Goal: Task Accomplishment & Management: Manage account settings

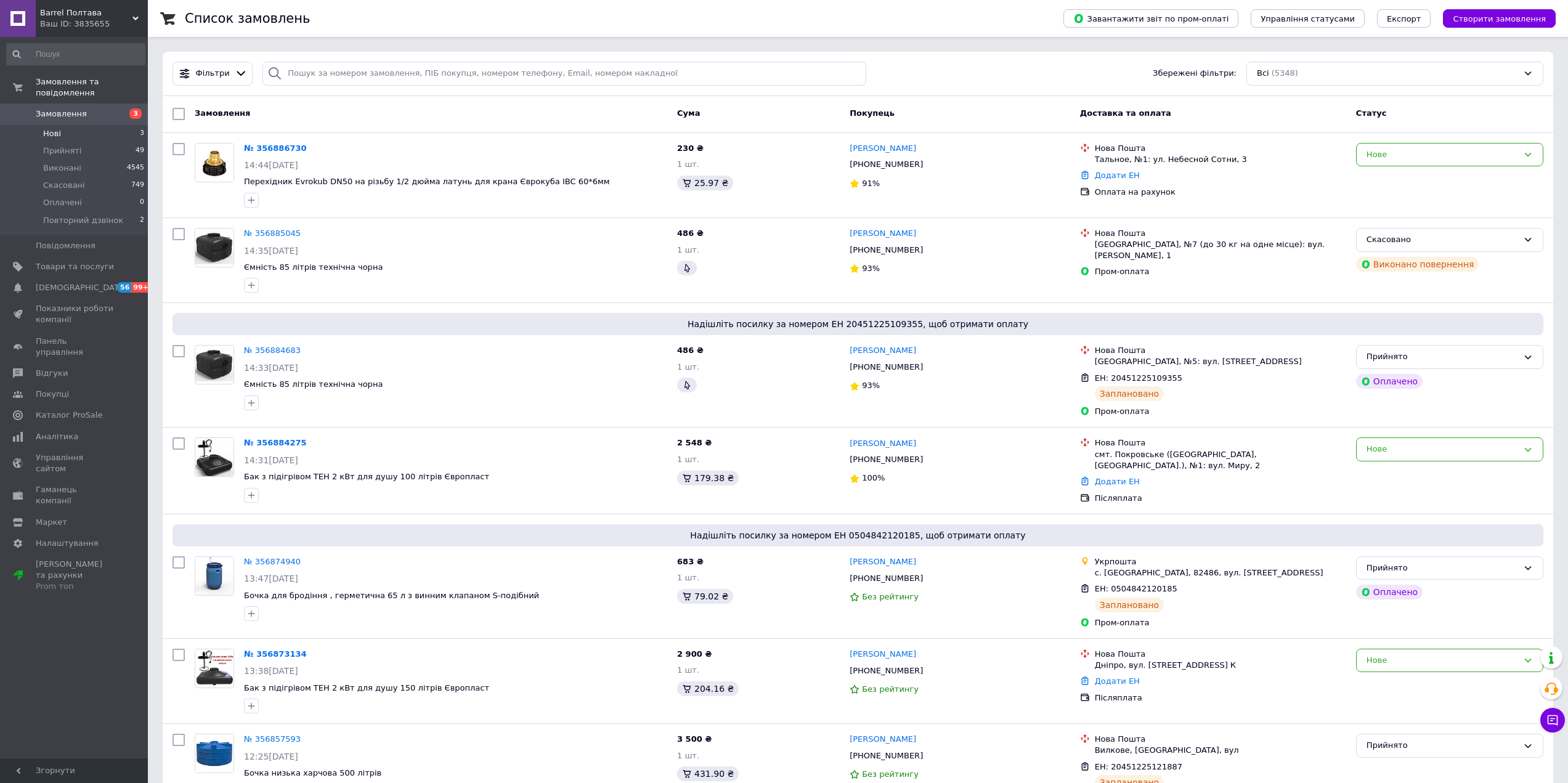
click at [67, 126] on li "Нові 3" at bounding box center [76, 134] width 152 height 17
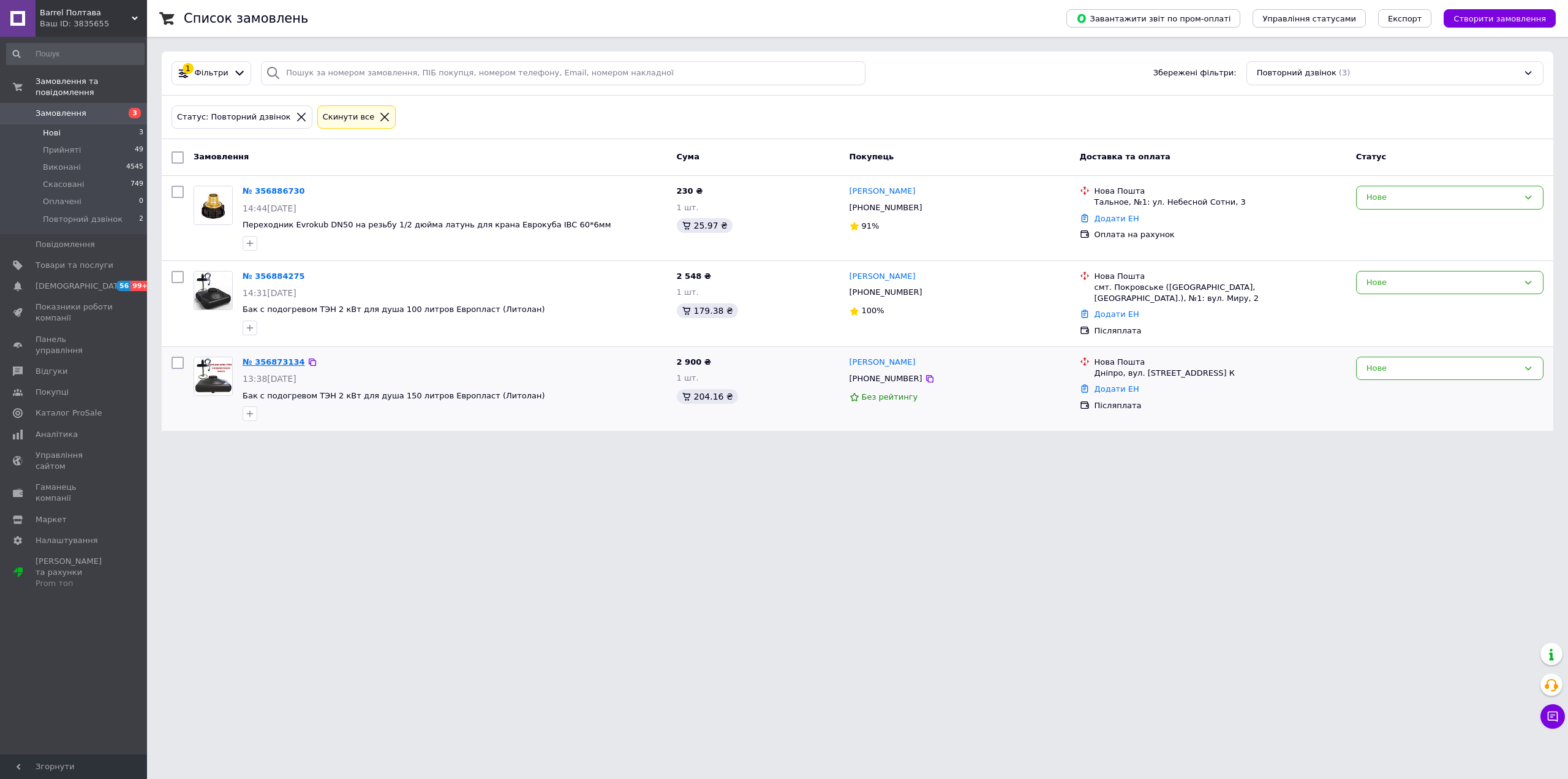
click at [273, 360] on link "№ 356873134" at bounding box center [273, 362] width 62 height 9
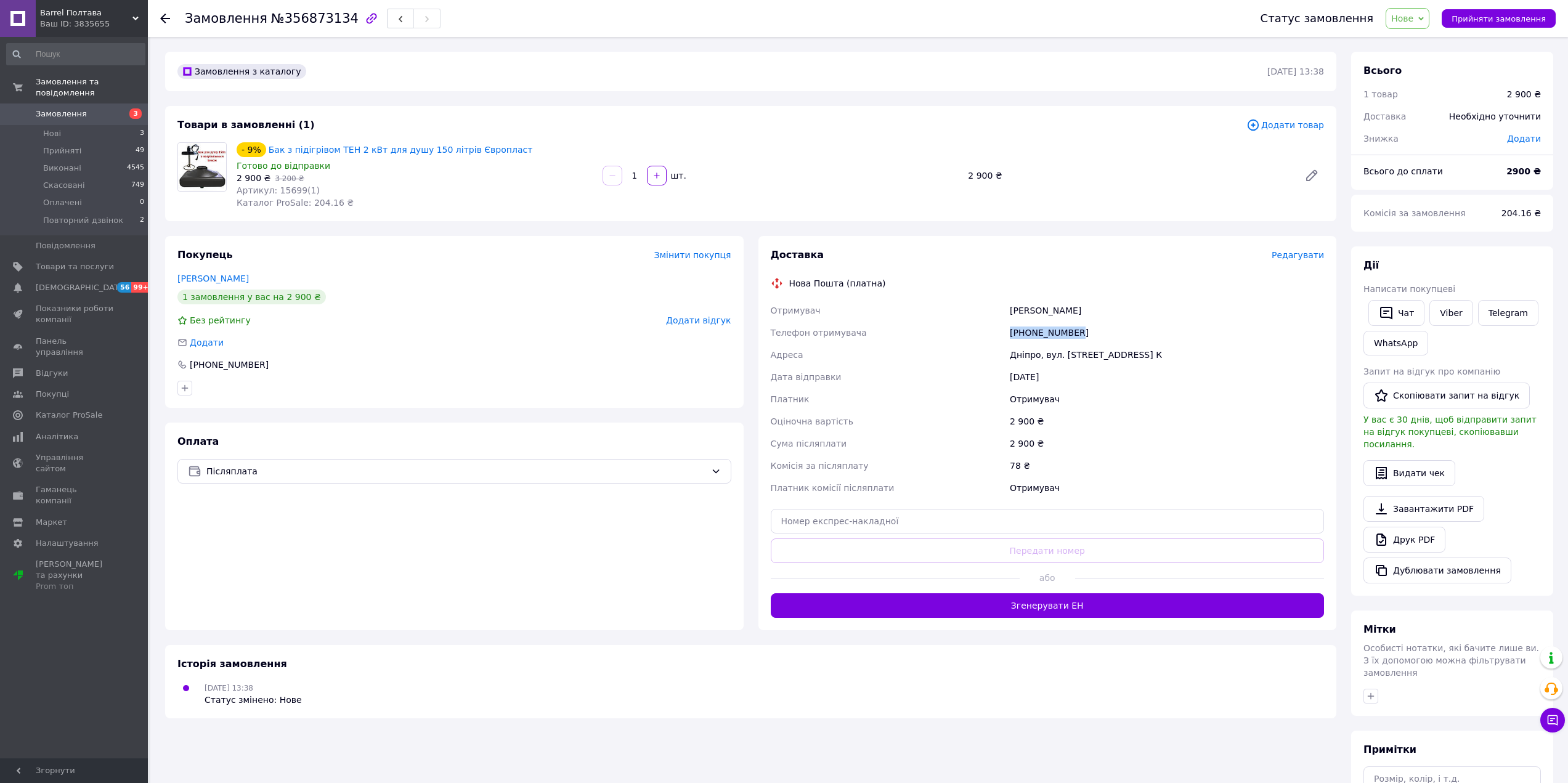
drag, startPoint x: 1072, startPoint y: 338, endPoint x: 1000, endPoint y: 334, distance: 72.1
click at [1000, 334] on div "Отримувач Мошник Олексій Телефон отримувача +380500456862 Адреса Дніпро, вул. С…" at bounding box center [1047, 399] width 559 height 200
copy div "Телефон отримувача [PHONE_NUMBER]"
click at [1124, 332] on div "[PHONE_NUMBER]" at bounding box center [1166, 332] width 319 height 22
drag, startPoint x: 1124, startPoint y: 332, endPoint x: 999, endPoint y: 333, distance: 125.0
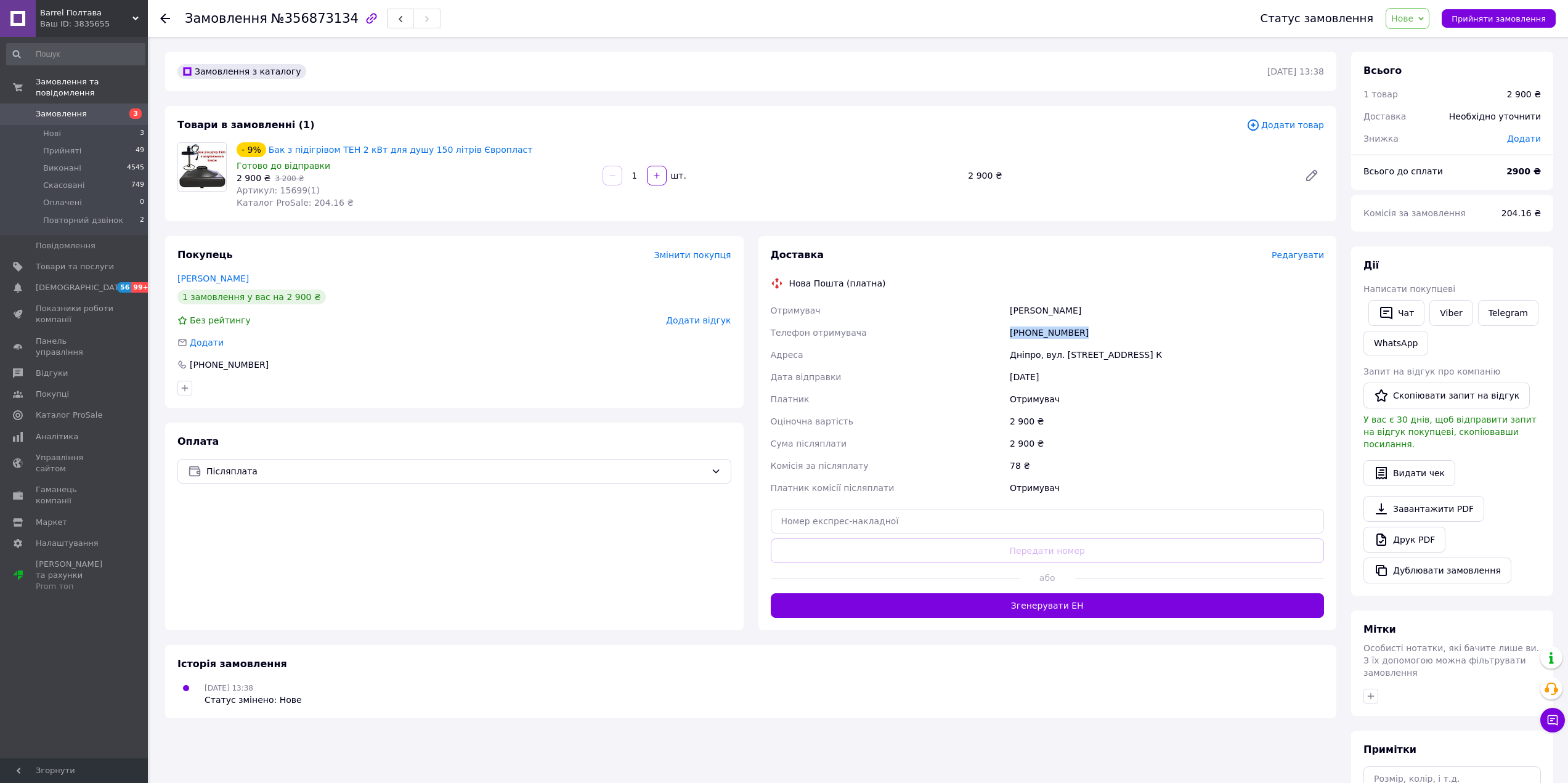
click at [999, 333] on div "Отримувач Мошник Олексій Телефон отримувача +380500456862 Адреса Дніпро, вул. С…" at bounding box center [1047, 399] width 559 height 200
click at [1301, 250] on span "Редагувати" at bounding box center [1298, 255] width 53 height 10
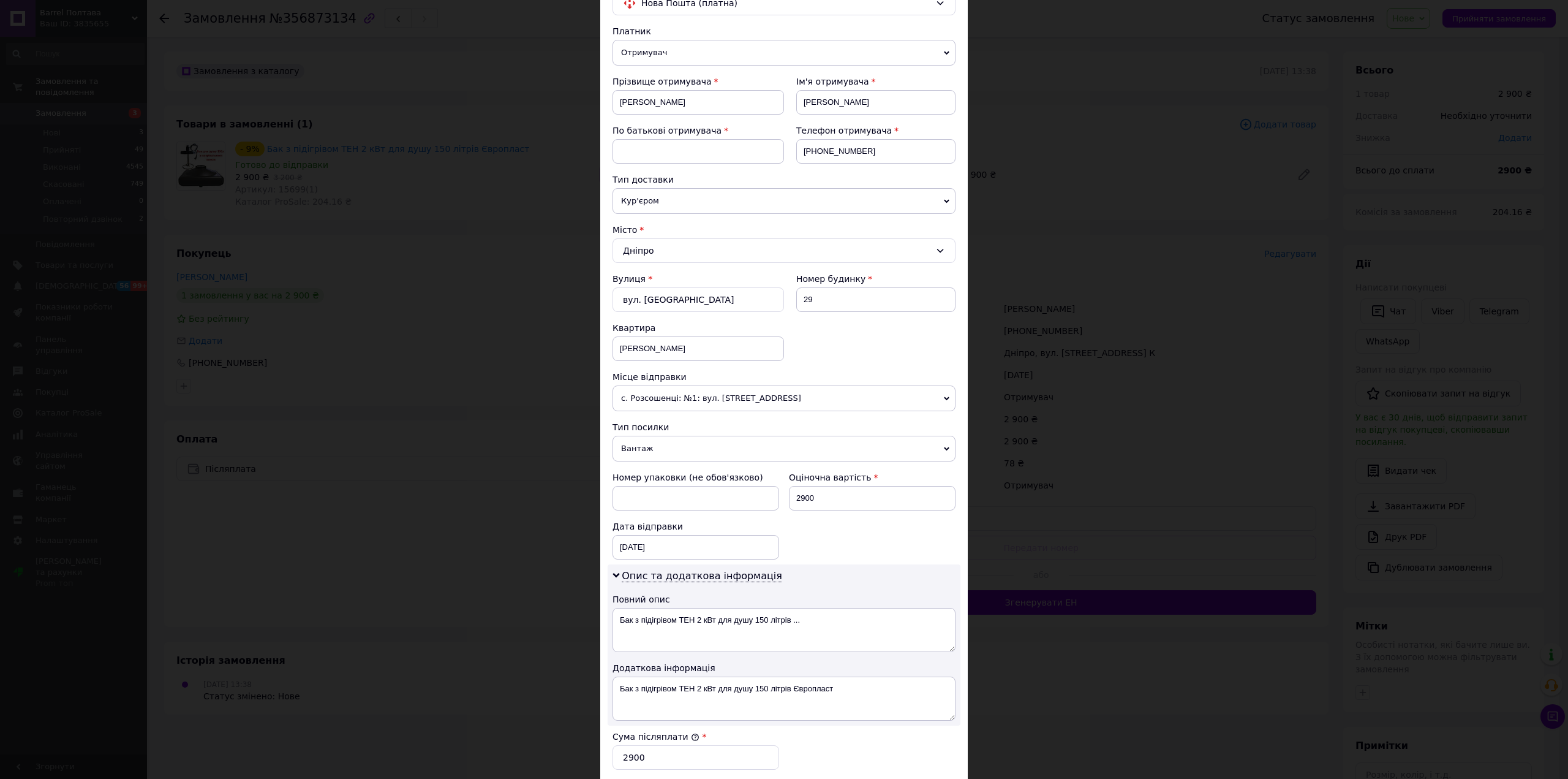
scroll to position [342, 0]
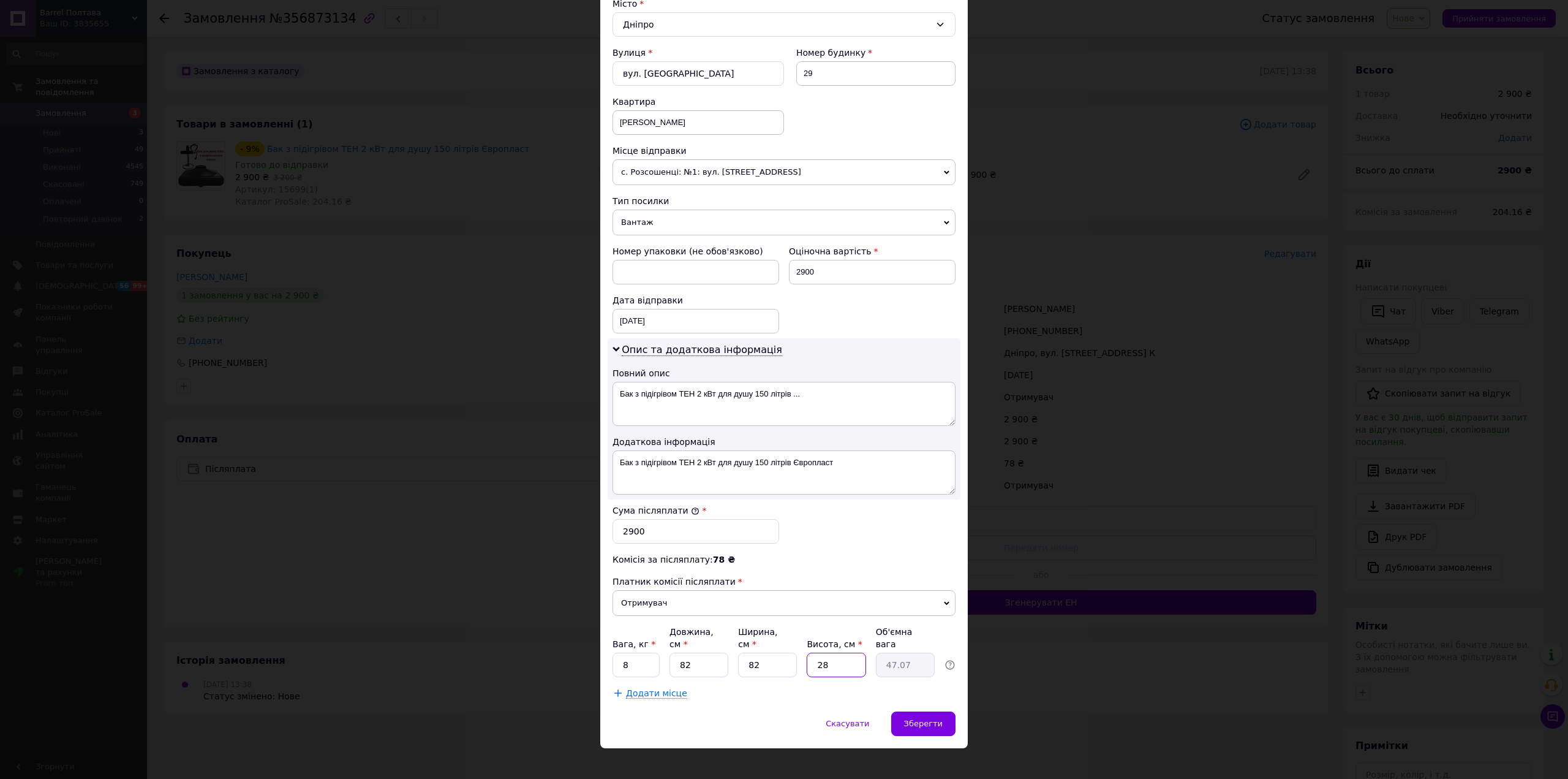
drag, startPoint x: 836, startPoint y: 657, endPoint x: 810, endPoint y: 655, distance: 26.1
click at [810, 655] on input "28" at bounding box center [836, 664] width 59 height 25
type input "2"
type input "3.36"
type input "25"
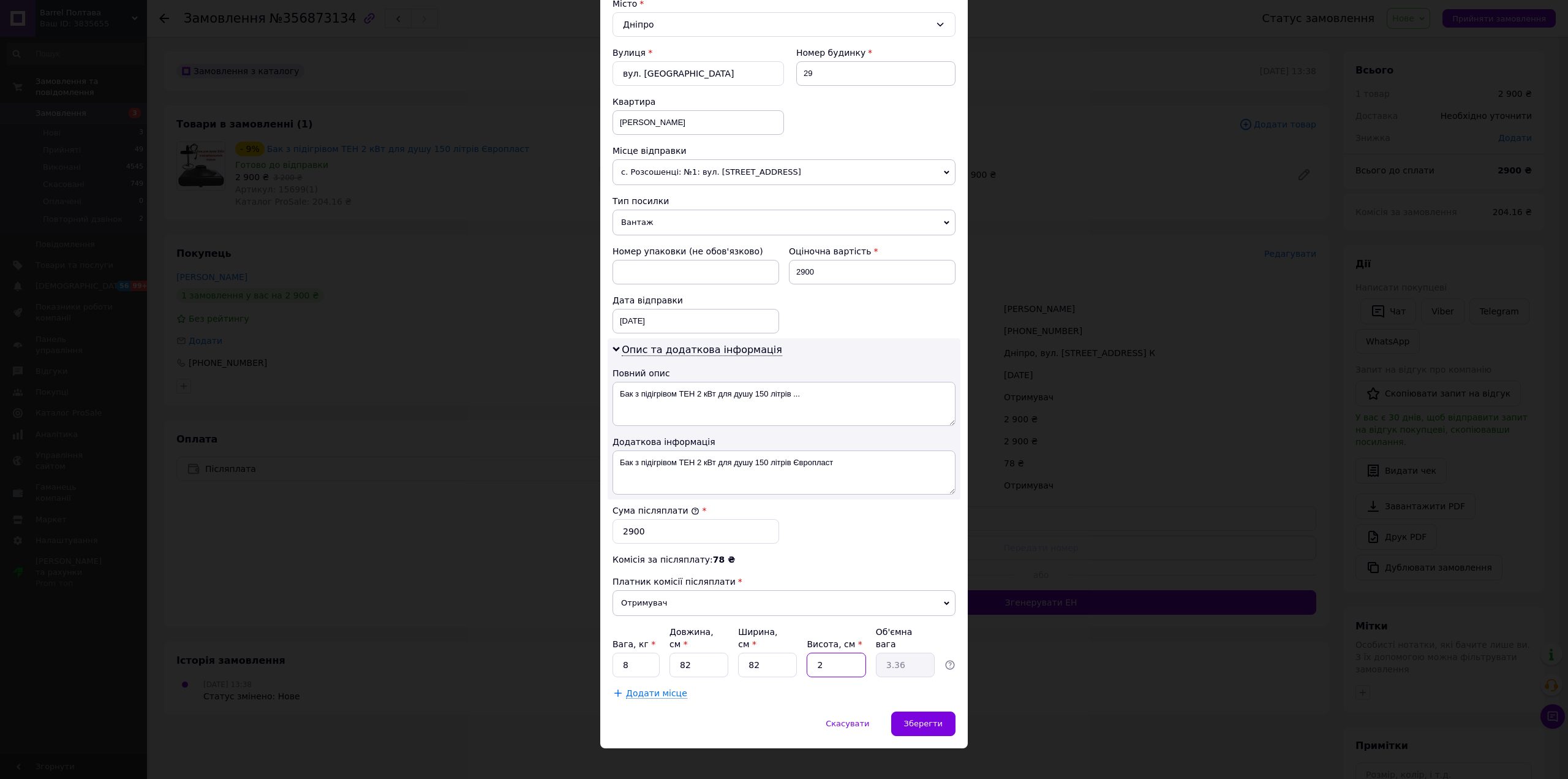
type input "42.03"
type input "25"
click at [937, 719] on span "Зберегти" at bounding box center [923, 723] width 38 height 9
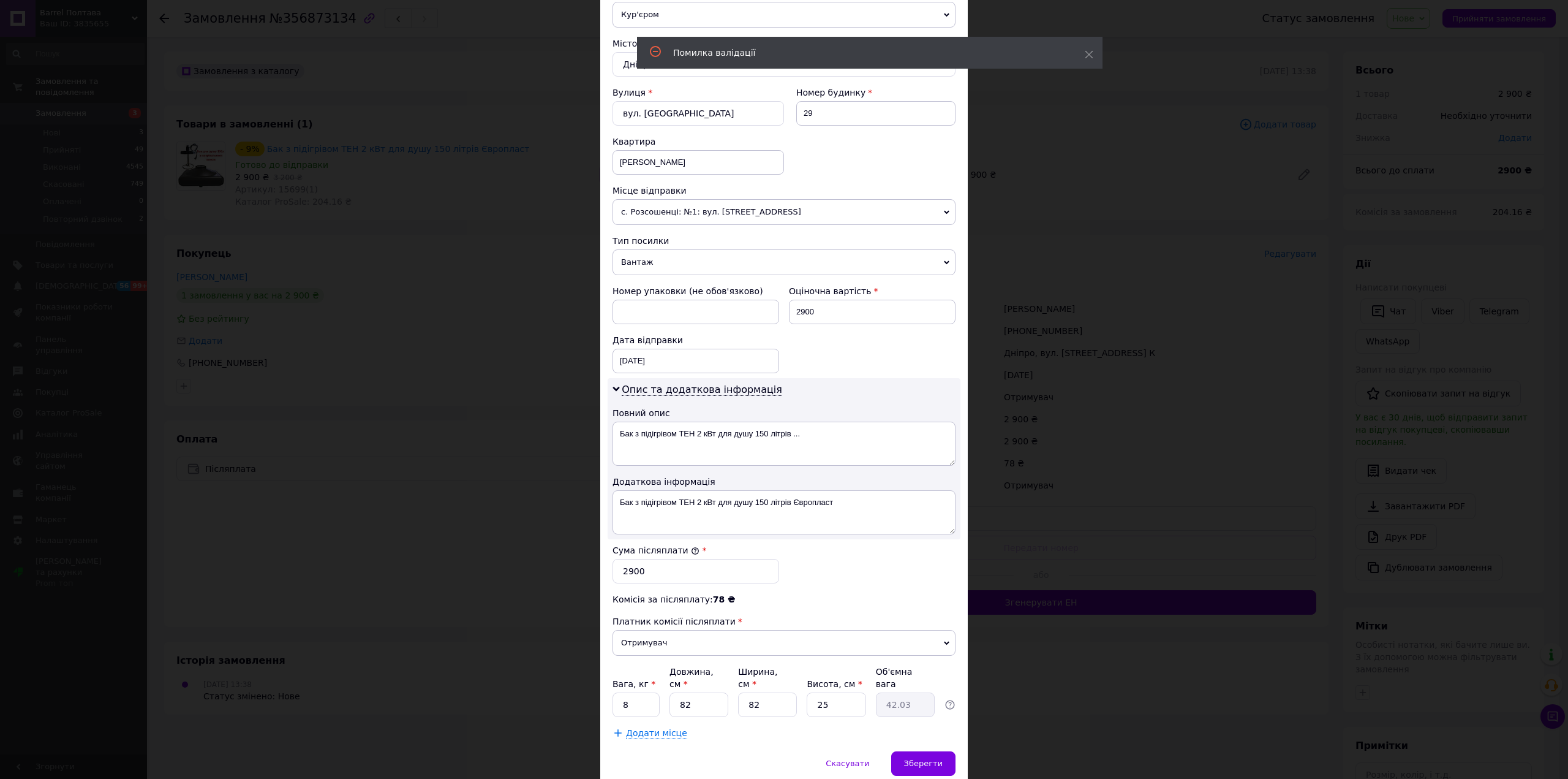
scroll to position [170, 0]
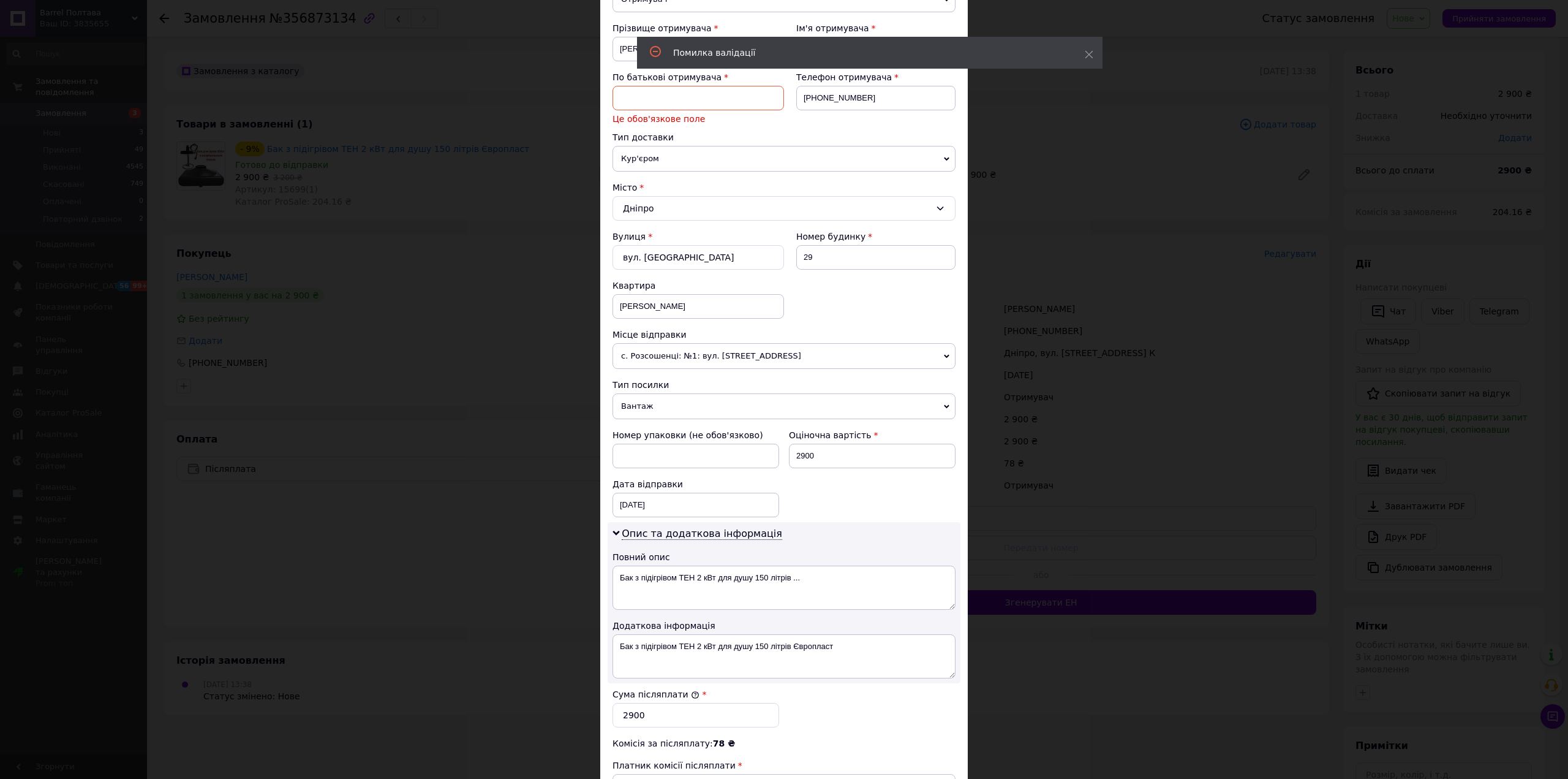
click at [664, 87] on input at bounding box center [698, 97] width 172 height 25
click at [664, 97] on input at bounding box center [698, 97] width 172 height 25
click at [652, 96] on input at bounding box center [698, 97] width 172 height 25
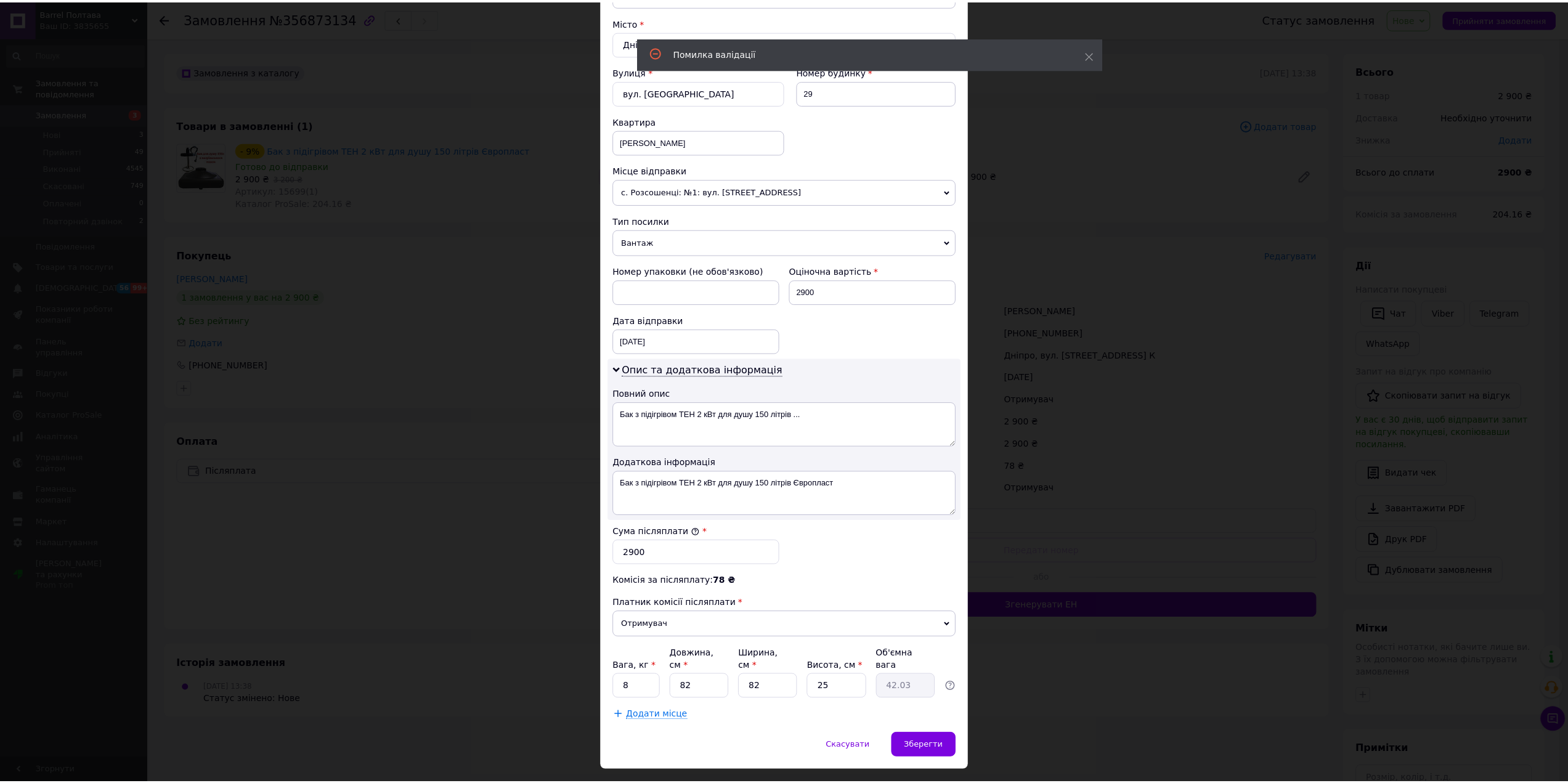
scroll to position [344, 0]
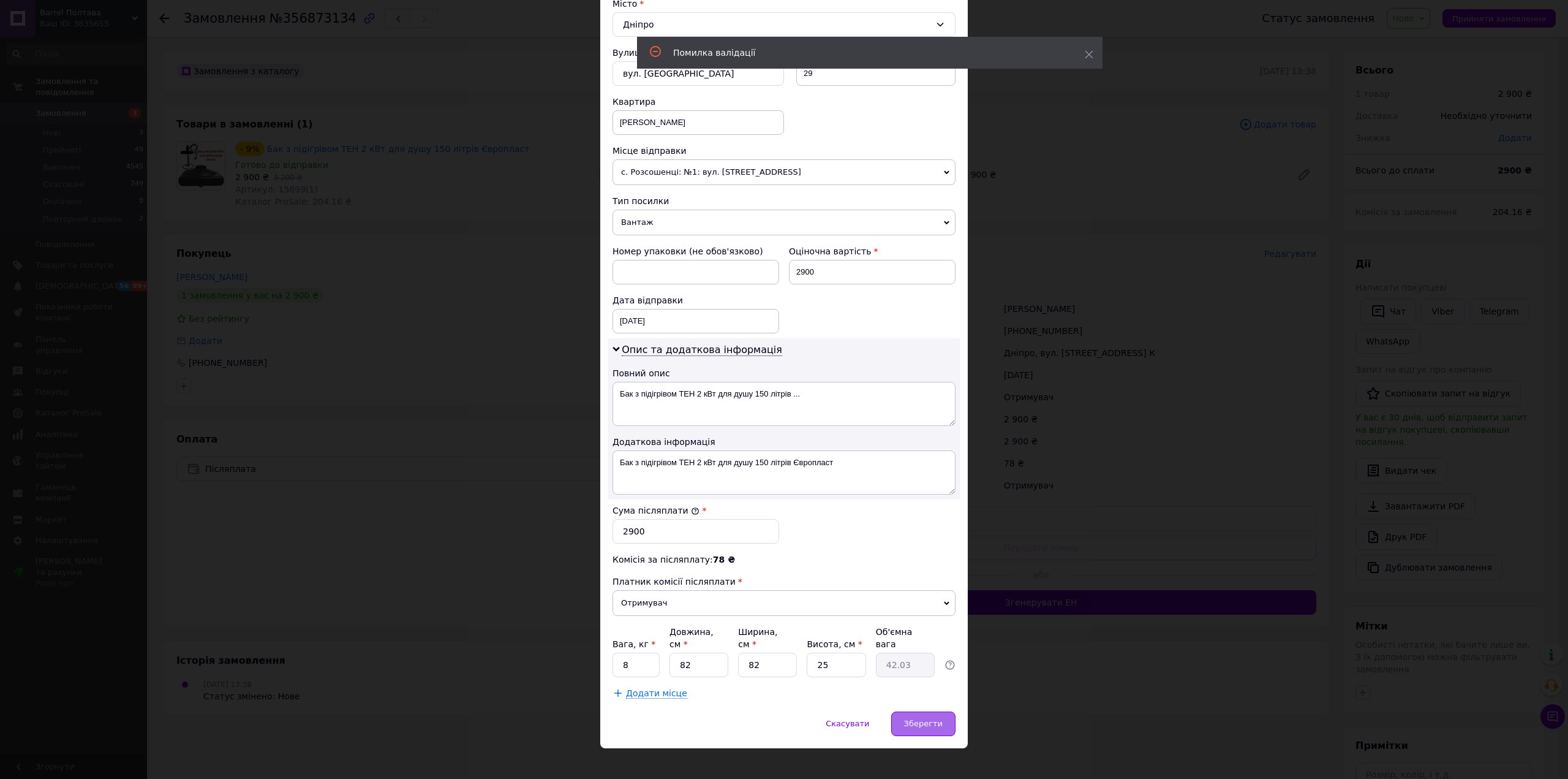
type input "Ів"
click at [940, 711] on div "Зберегти" at bounding box center [923, 723] width 64 height 25
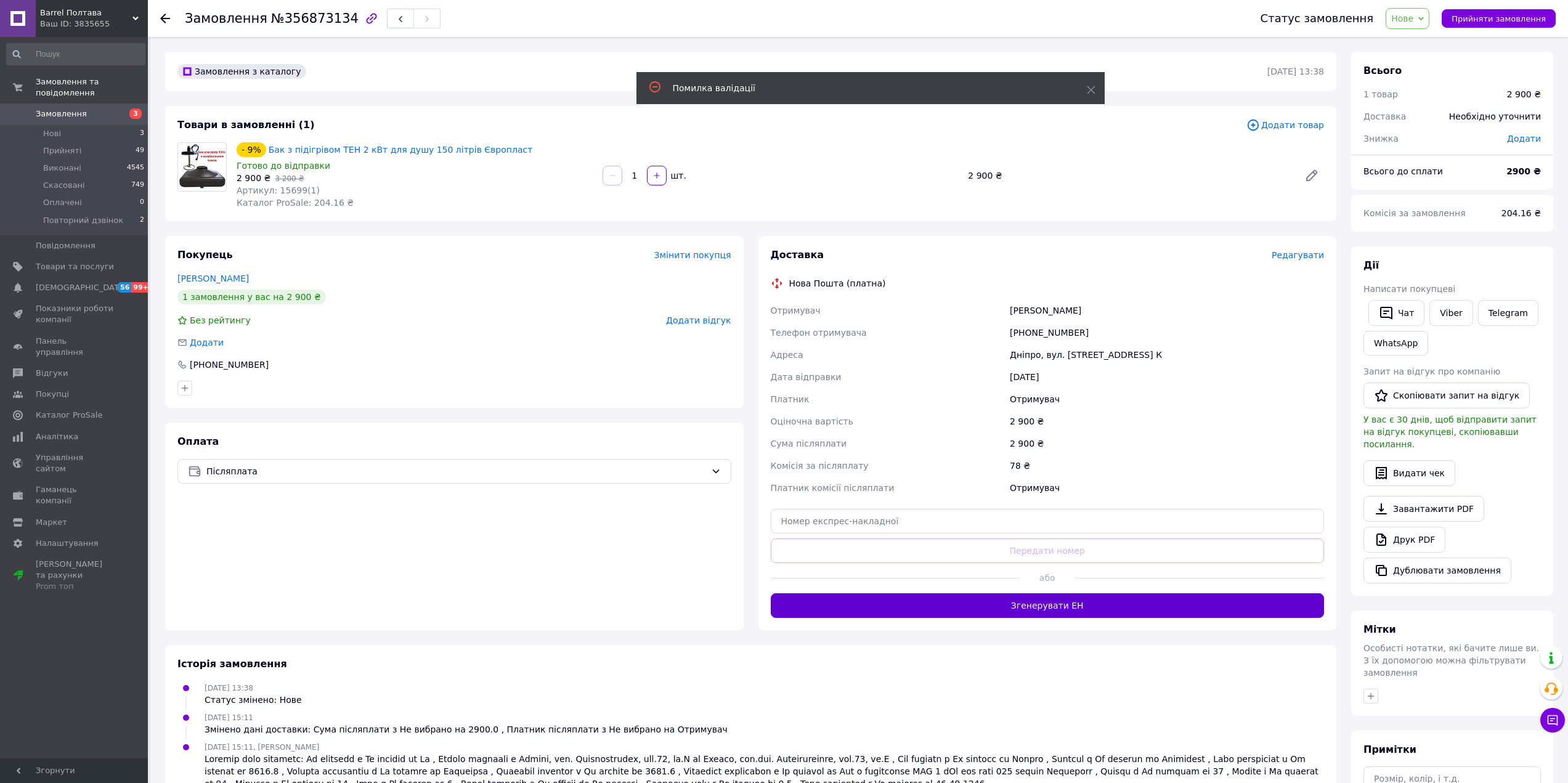
click at [1046, 603] on button "Згенерувати ЕН" at bounding box center [1048, 605] width 554 height 25
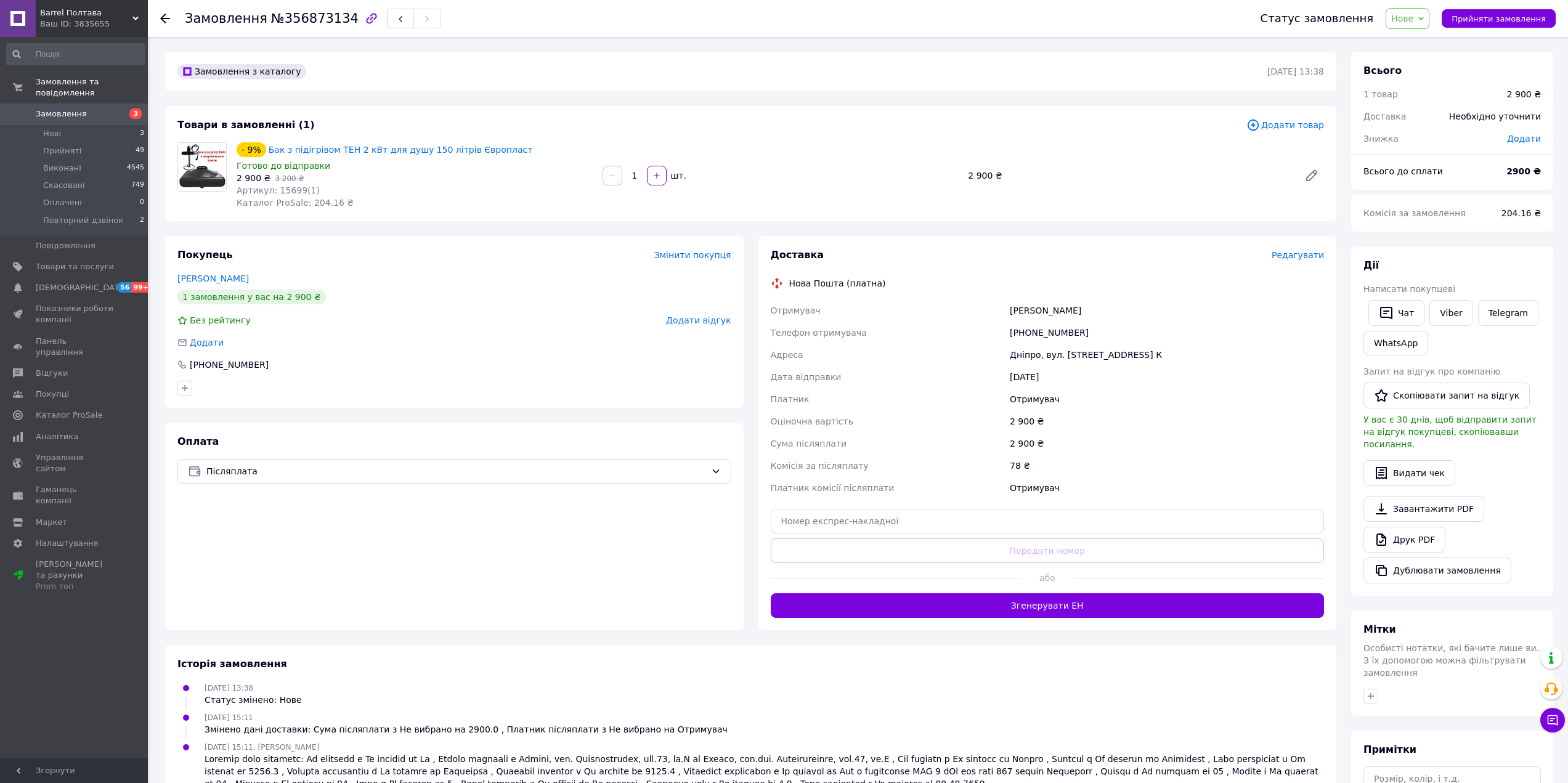
click at [1296, 257] on span "Редагувати" at bounding box center [1298, 255] width 53 height 10
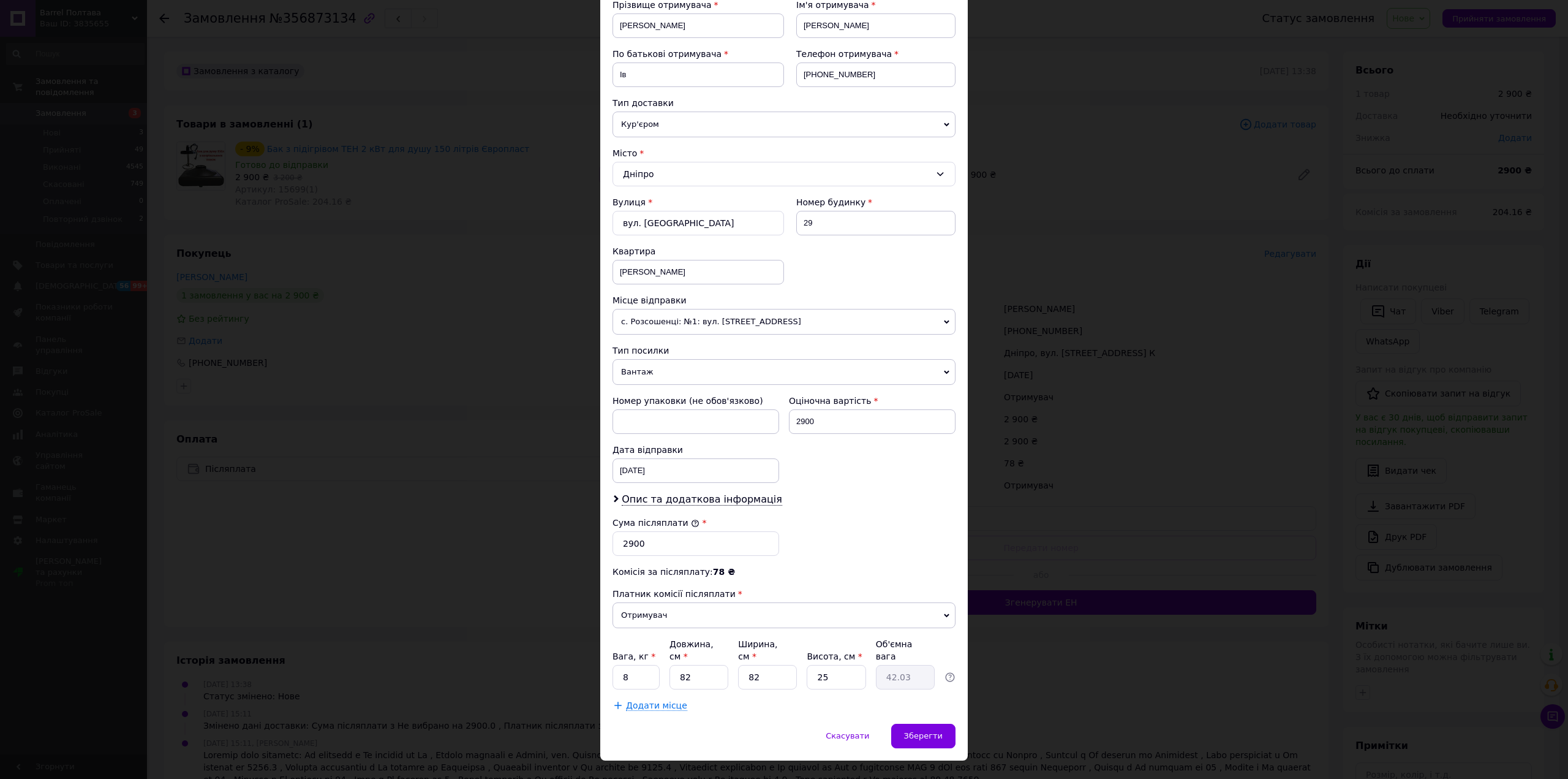
scroll to position [205, 0]
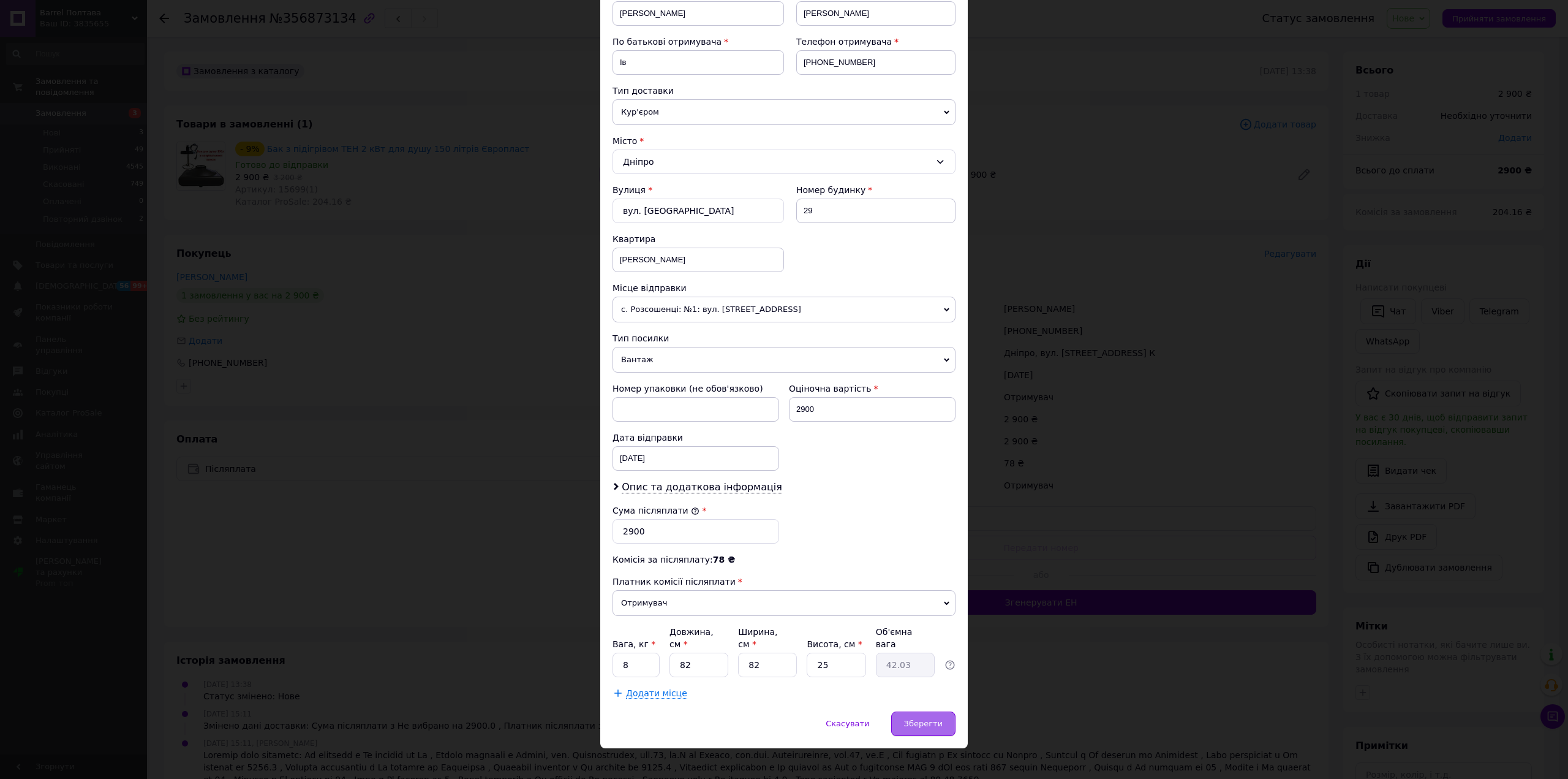
click at [912, 719] on span "Зберегти" at bounding box center [923, 723] width 38 height 9
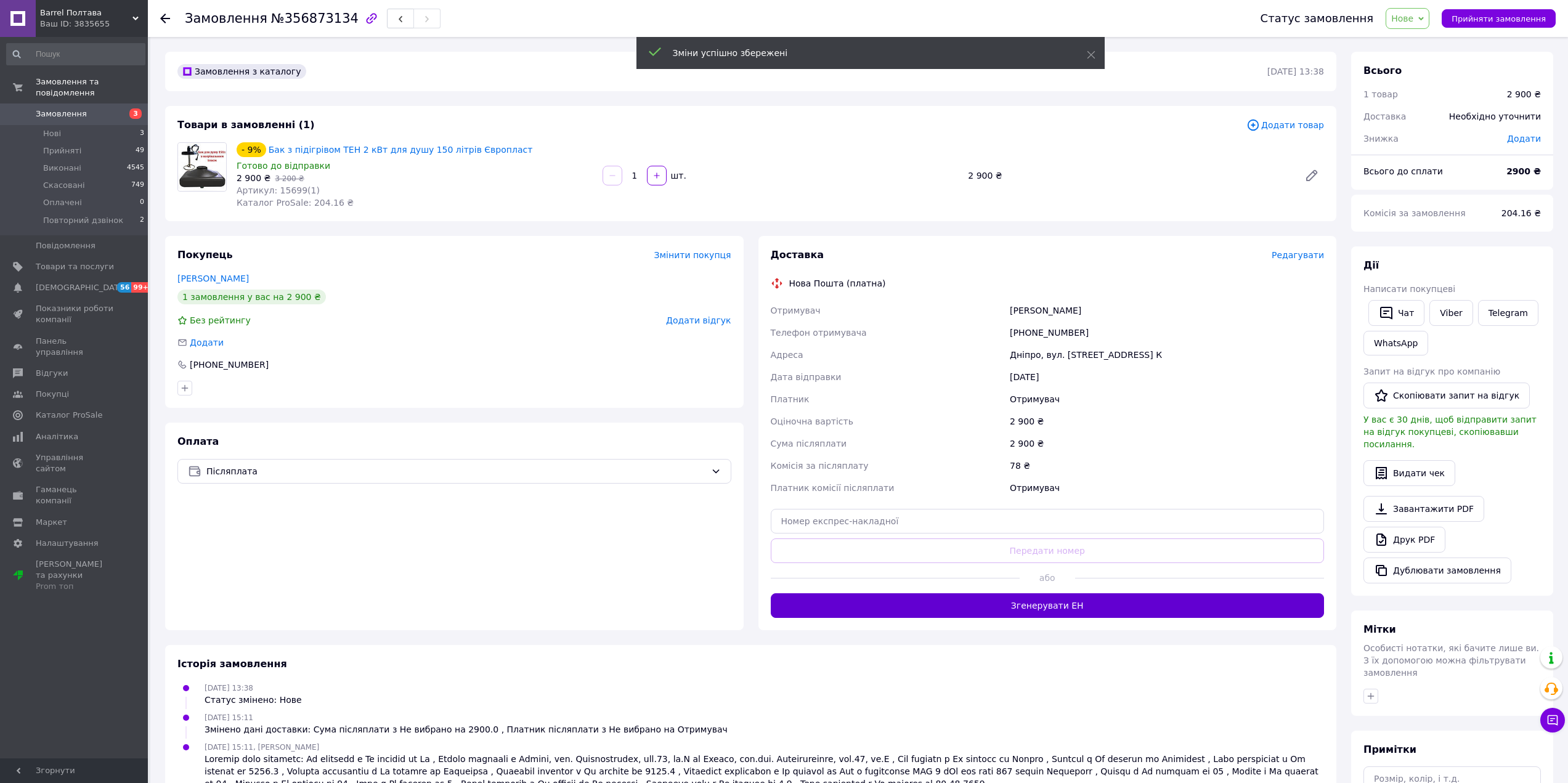
click at [991, 605] on button "Згенерувати ЕН" at bounding box center [1048, 605] width 554 height 25
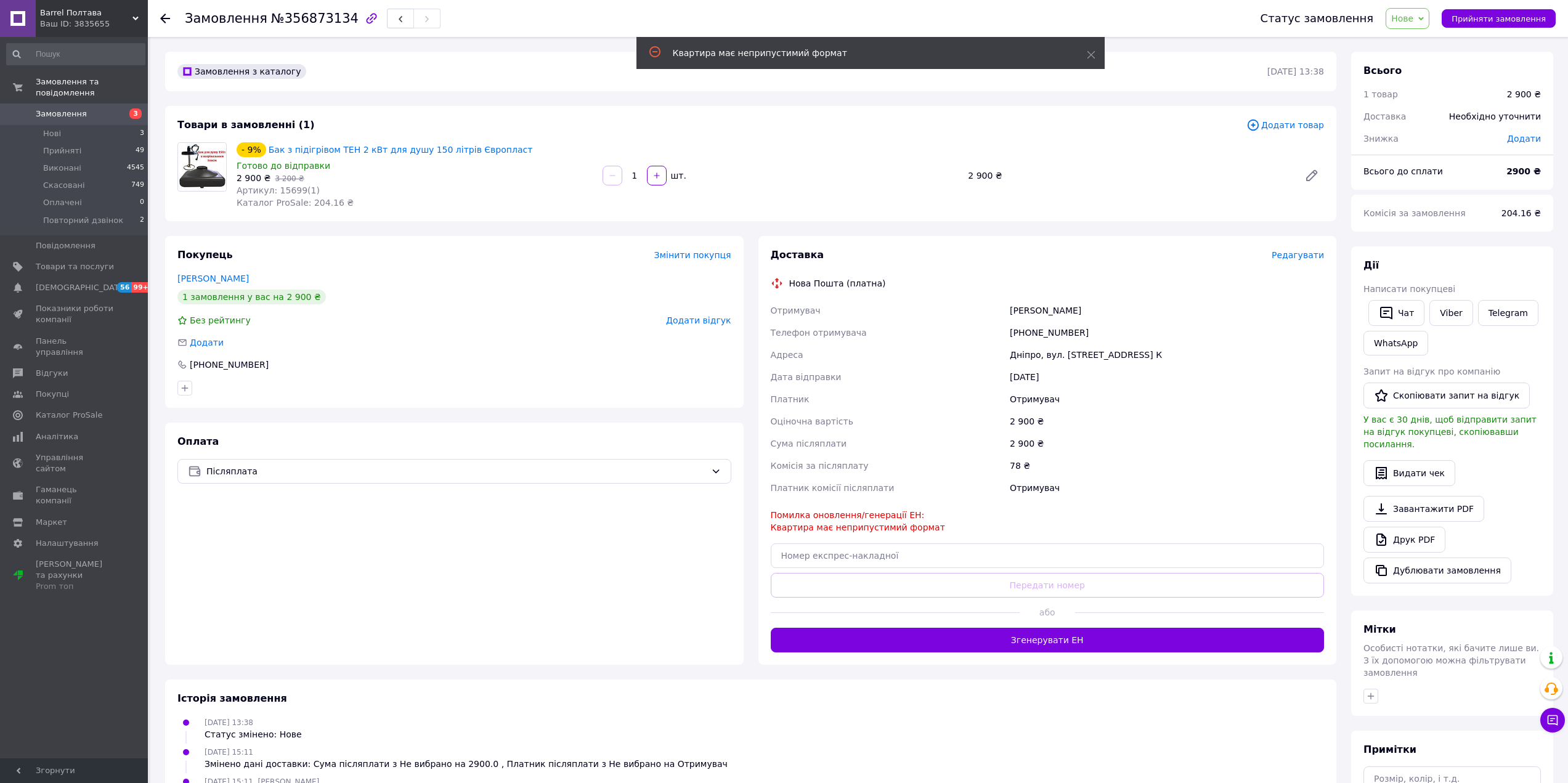
click at [1296, 258] on span "Редагувати" at bounding box center [1298, 255] width 53 height 10
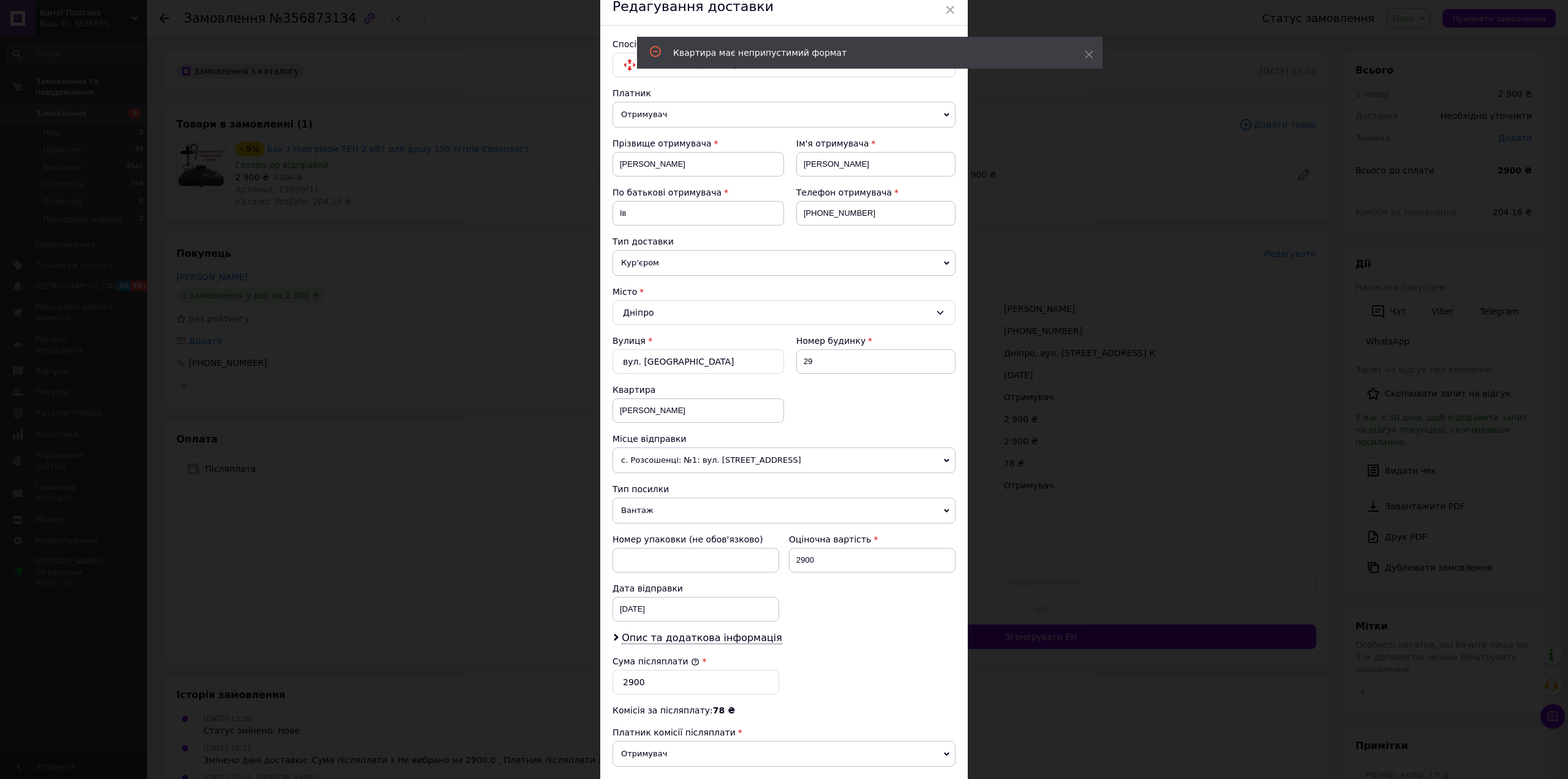
scroll to position [61, 0]
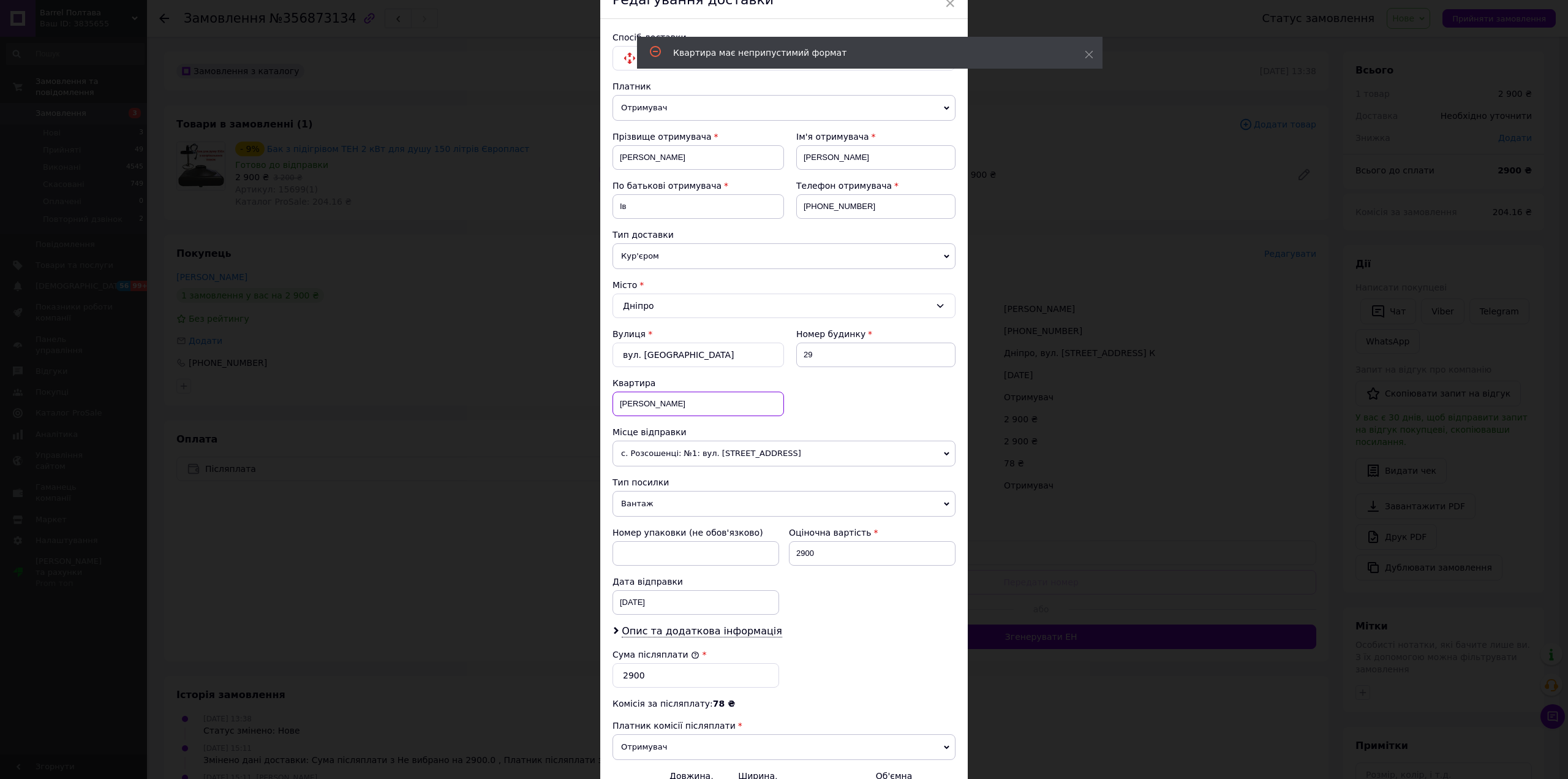
drag, startPoint x: 643, startPoint y: 399, endPoint x: 605, endPoint y: 399, distance: 38.0
click at [605, 399] on div "Спосіб доставки Нова Пошта (платна) Платник Отримувач Відправник Прізвище отрим…" at bounding box center [783, 437] width 368 height 837
click at [912, 423] on div "Вулиця * вул. [GEOGRAPHIC_DATA] будинку 29 Квартира" at bounding box center [784, 377] width 343 height 98
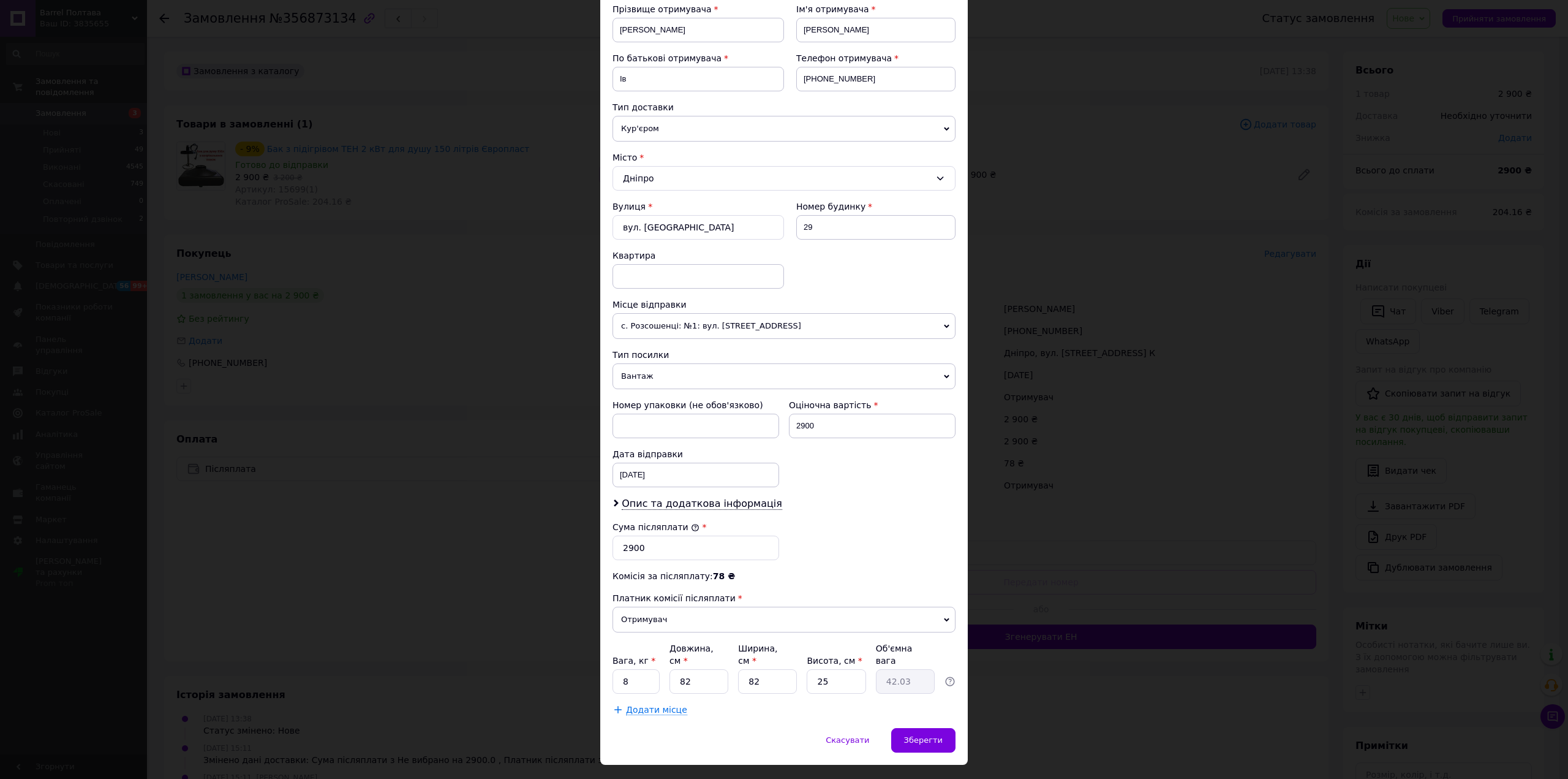
scroll to position [205, 0]
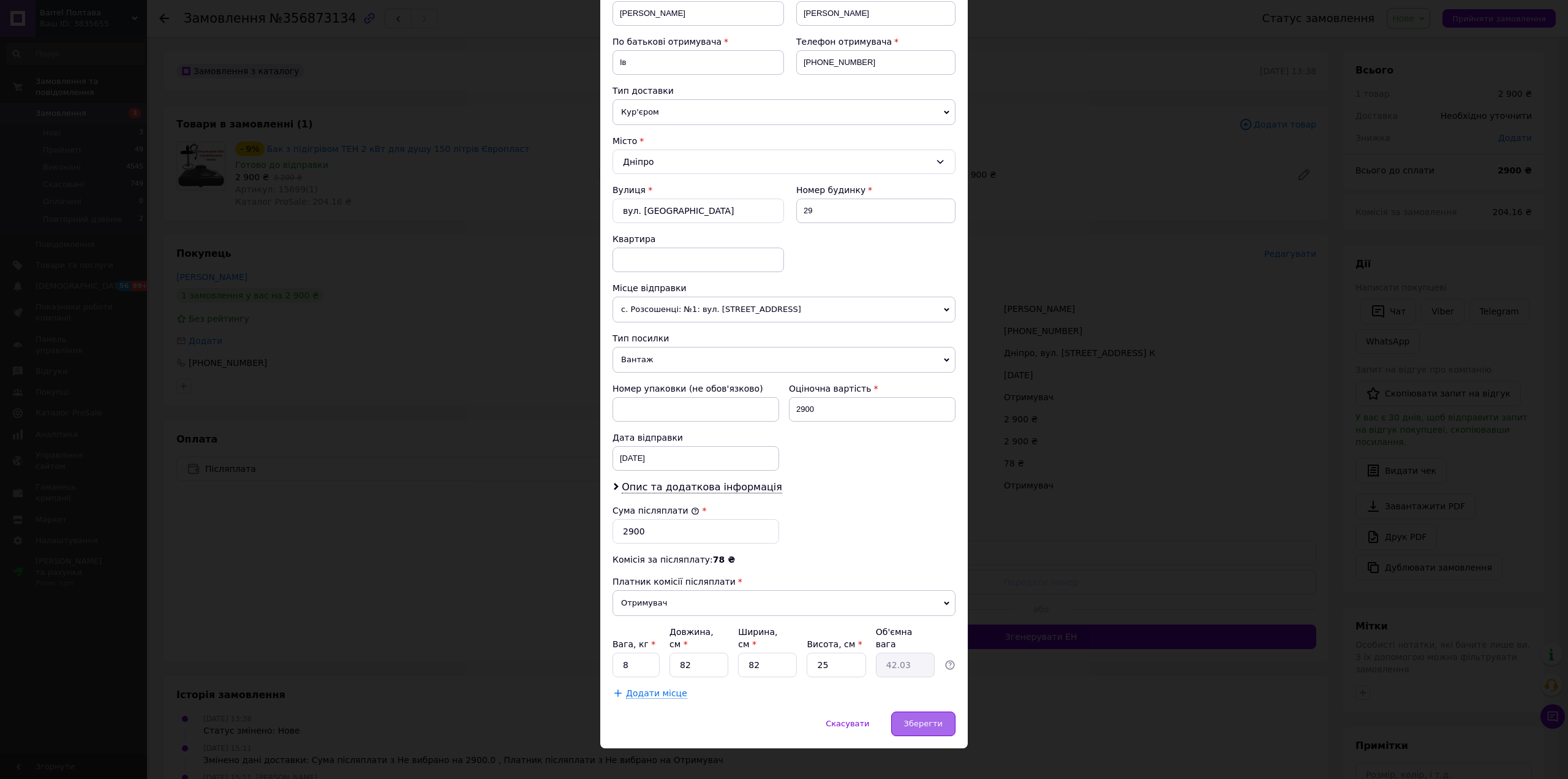
click at [931, 711] on div "Зберегти" at bounding box center [923, 723] width 64 height 25
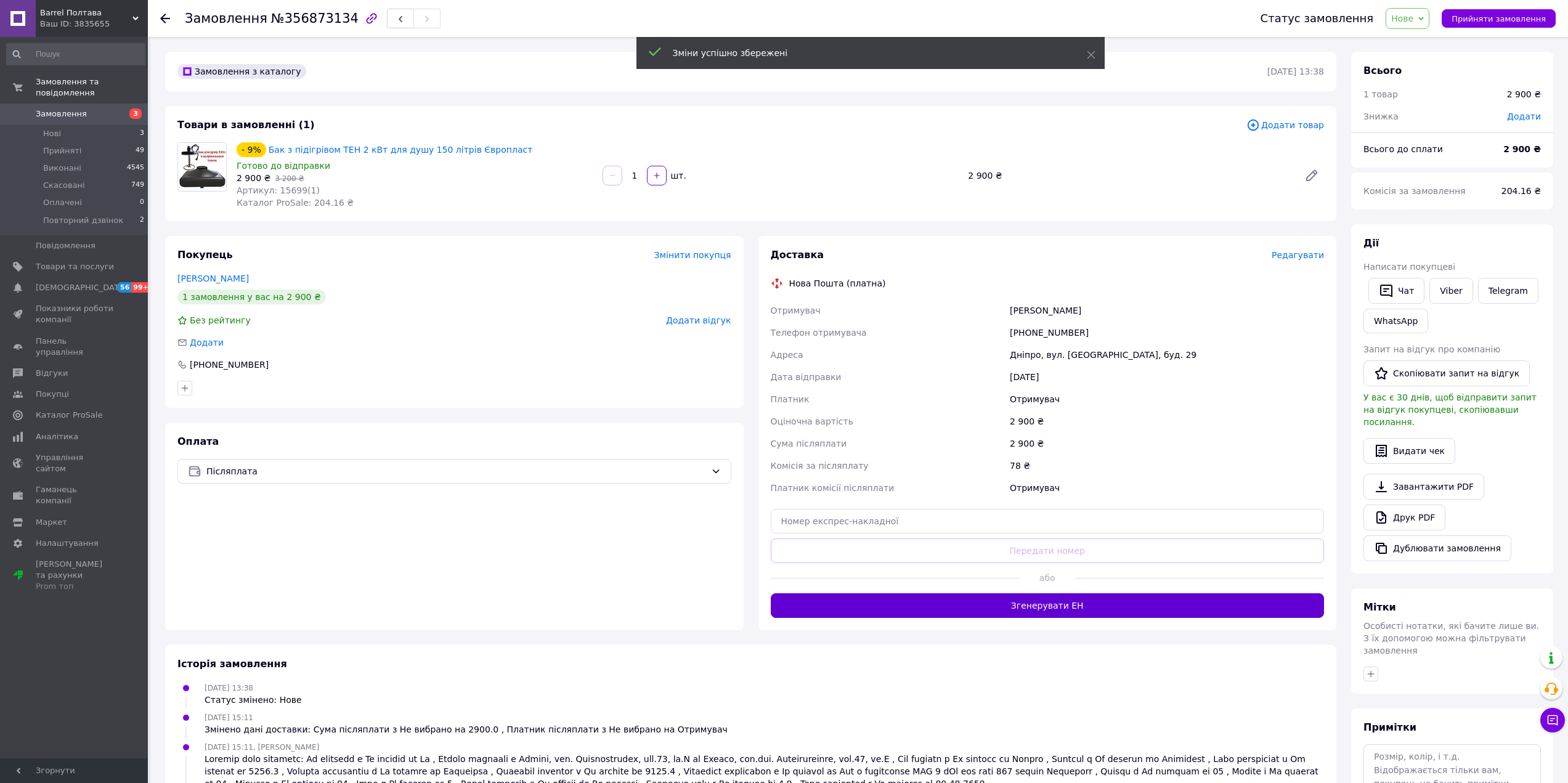
click at [982, 603] on button "Згенерувати ЕН" at bounding box center [1048, 605] width 554 height 25
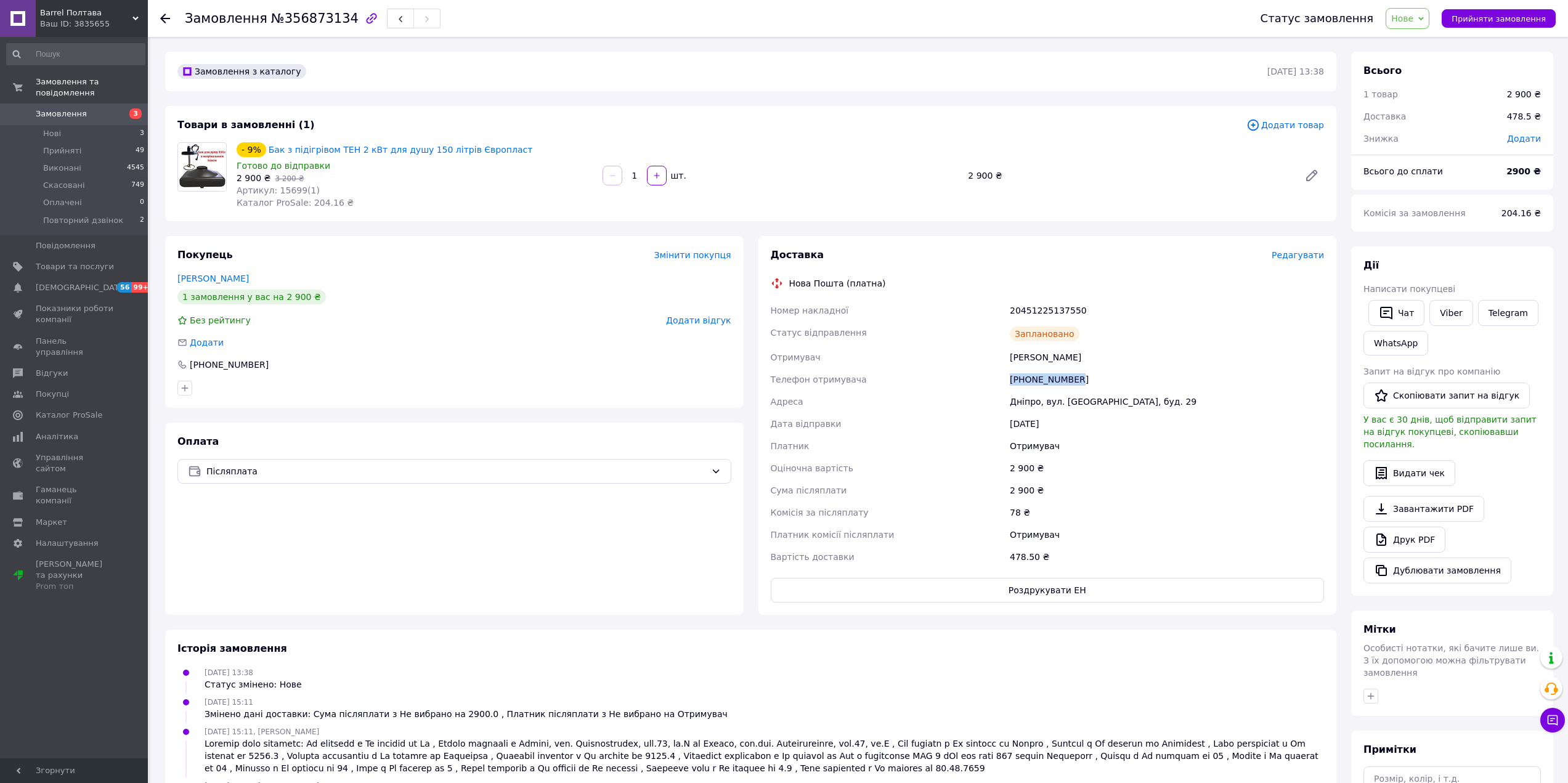
drag, startPoint x: 1072, startPoint y: 382, endPoint x: 998, endPoint y: 382, distance: 74.0
click at [998, 382] on div "Номер накладної 20451225137550 Статус відправлення Заплановано Отримувач [PERSO…" at bounding box center [1047, 433] width 559 height 268
click at [1296, 258] on span "Редагувати" at bounding box center [1298, 255] width 53 height 10
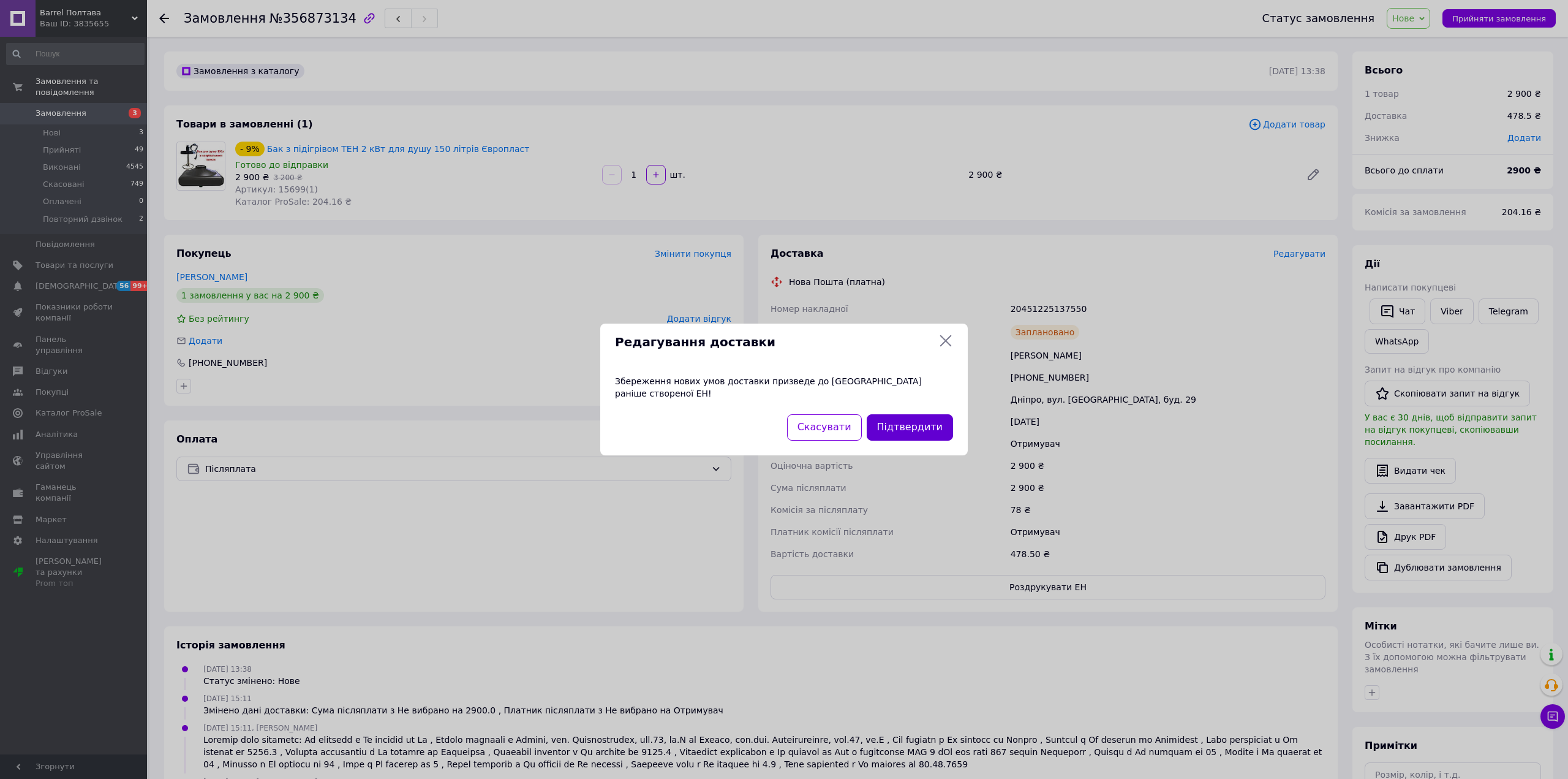
click at [923, 415] on button "Підтвердити" at bounding box center [910, 427] width 86 height 26
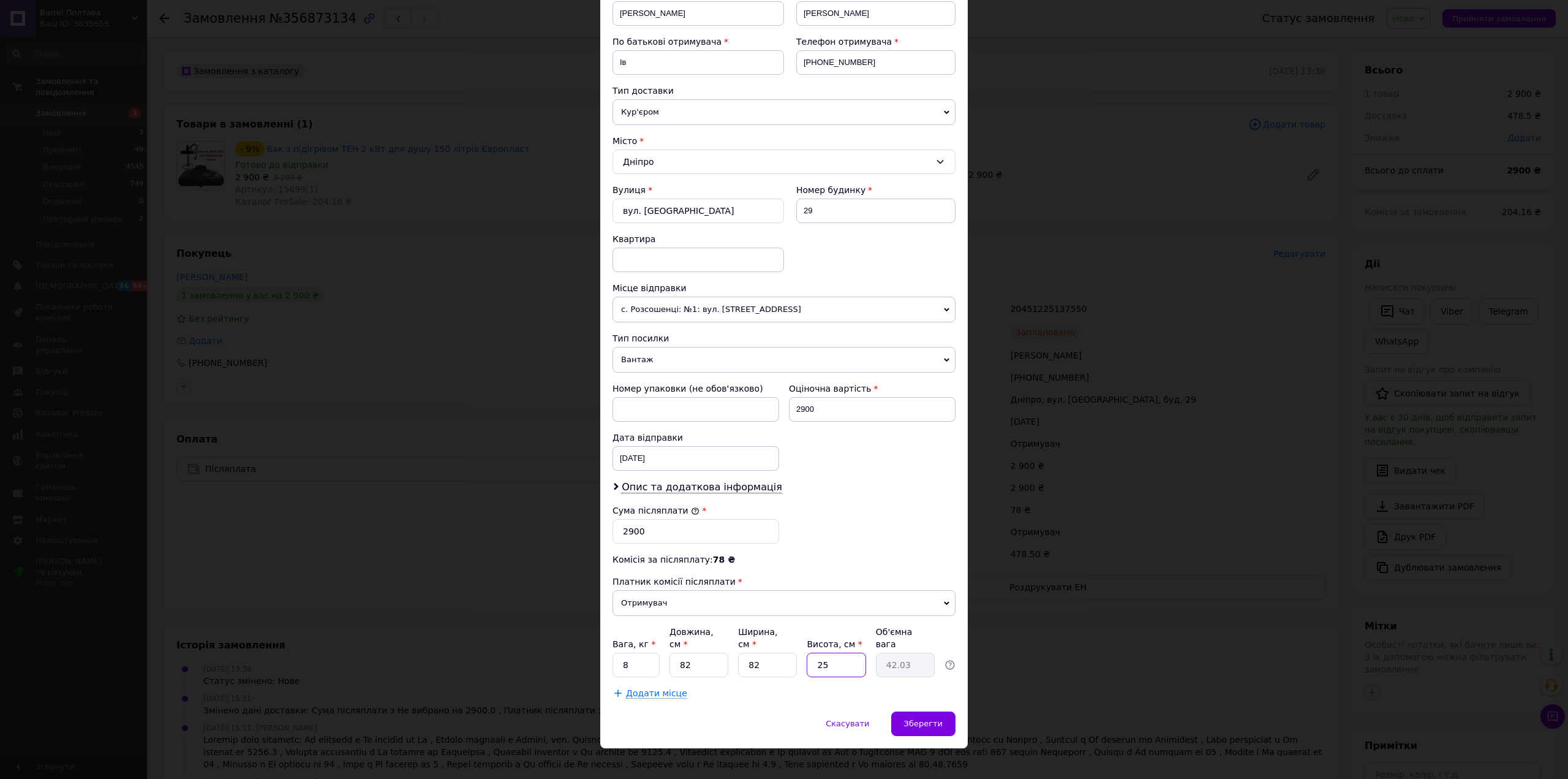
drag, startPoint x: 824, startPoint y: 649, endPoint x: 794, endPoint y: 653, distance: 30.3
click at [794, 653] on div "Вага, кг * 8 Довжина, см * 82 Ширина, см * 82 Висота, см * 25 Об'ємна вага 42.03" at bounding box center [784, 651] width 343 height 52
type input "2"
type input "3.36"
type input "26"
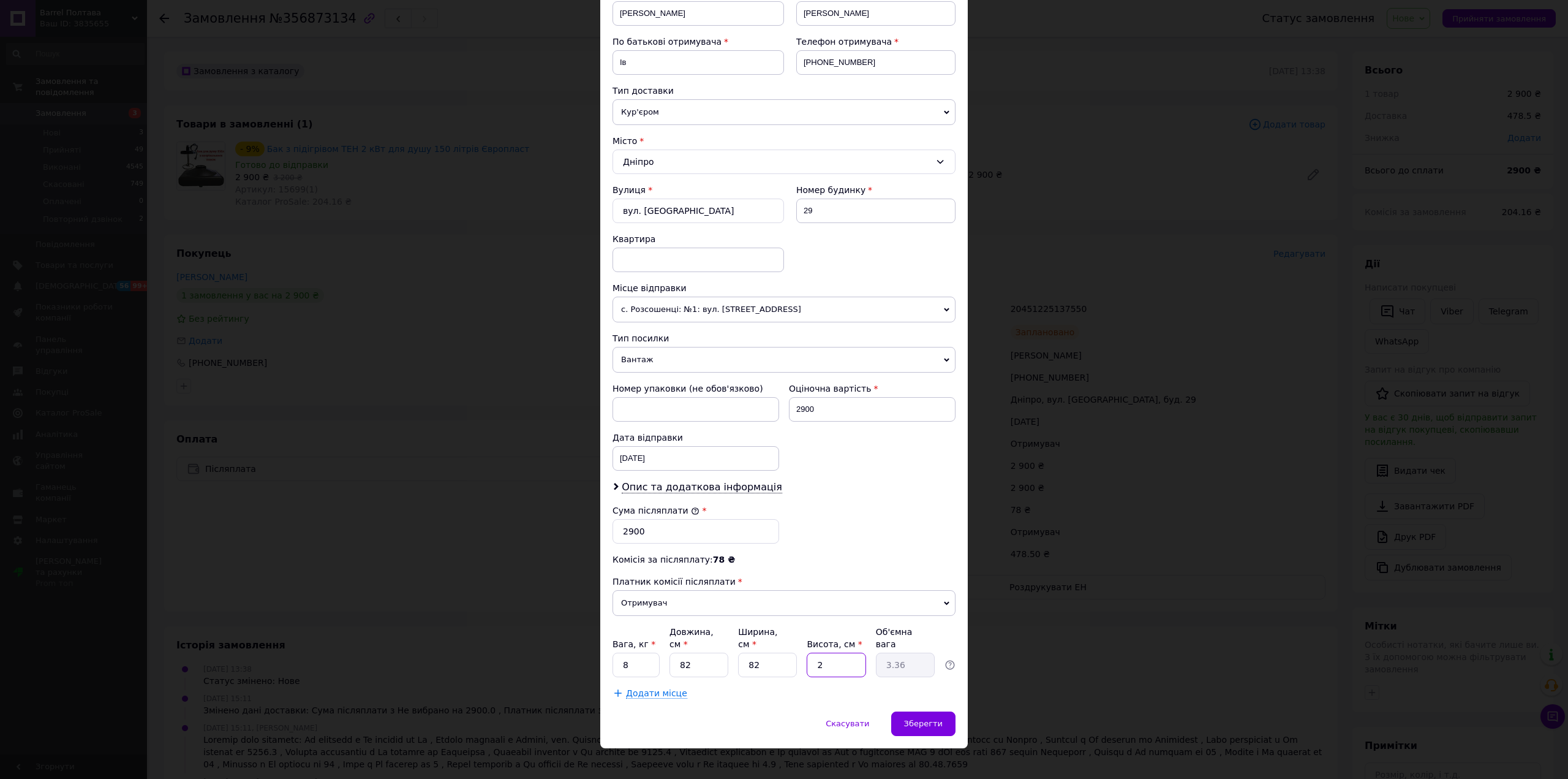
type input "43.71"
type input "26"
click at [934, 719] on span "Зберегти" at bounding box center [923, 723] width 38 height 9
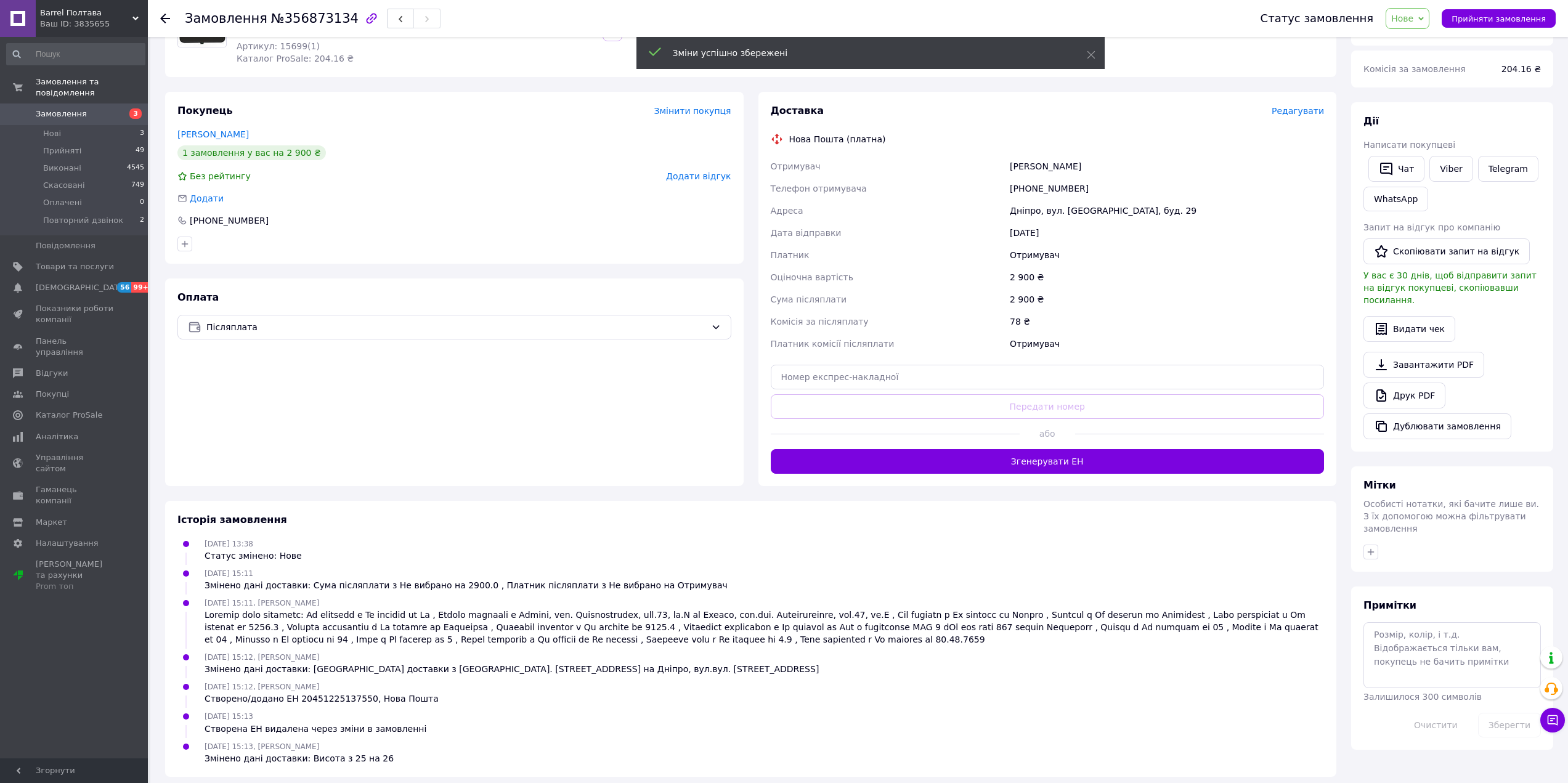
scroll to position [152, 0]
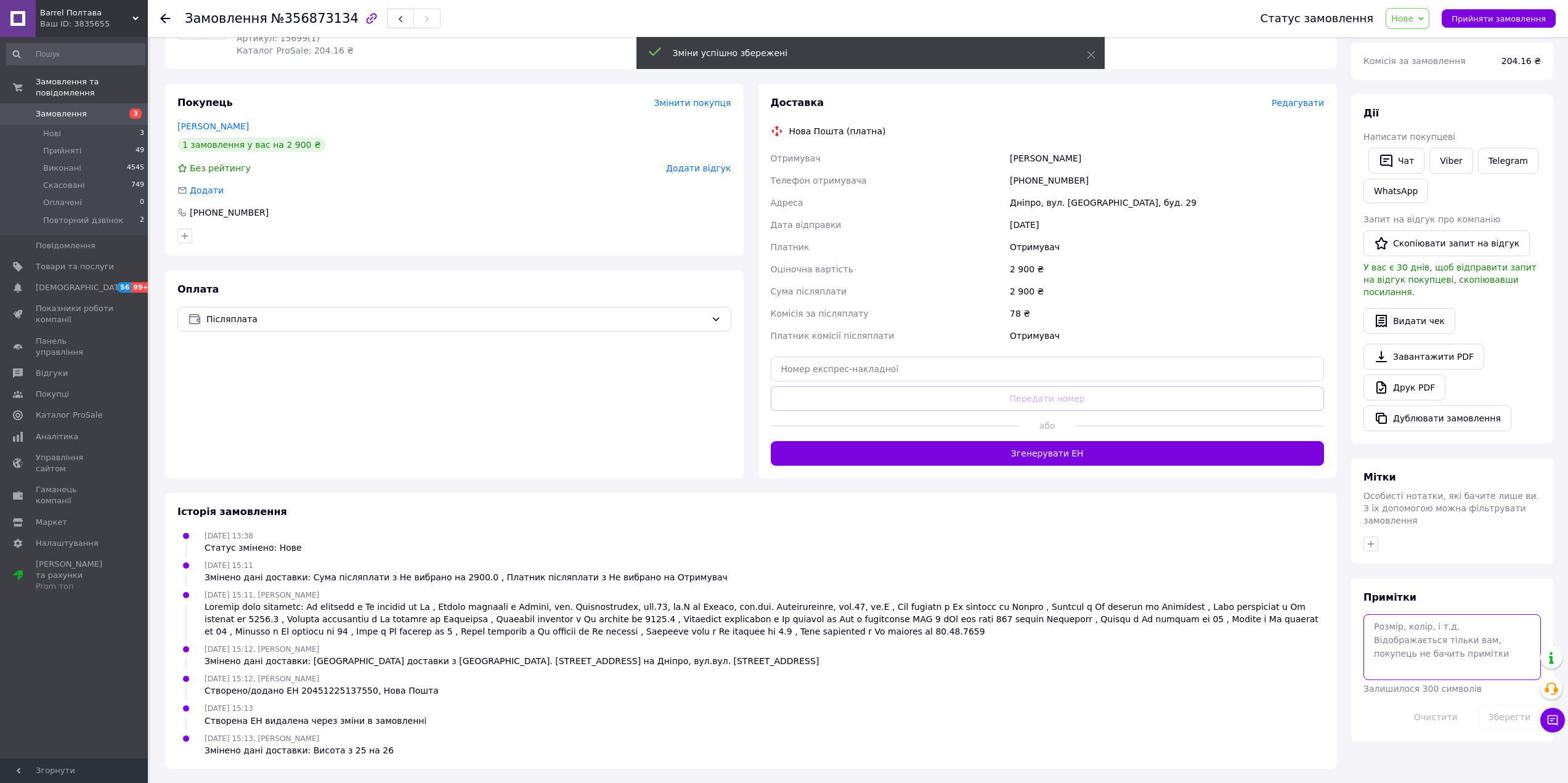
click at [1408, 614] on textarea at bounding box center [1452, 647] width 177 height 65
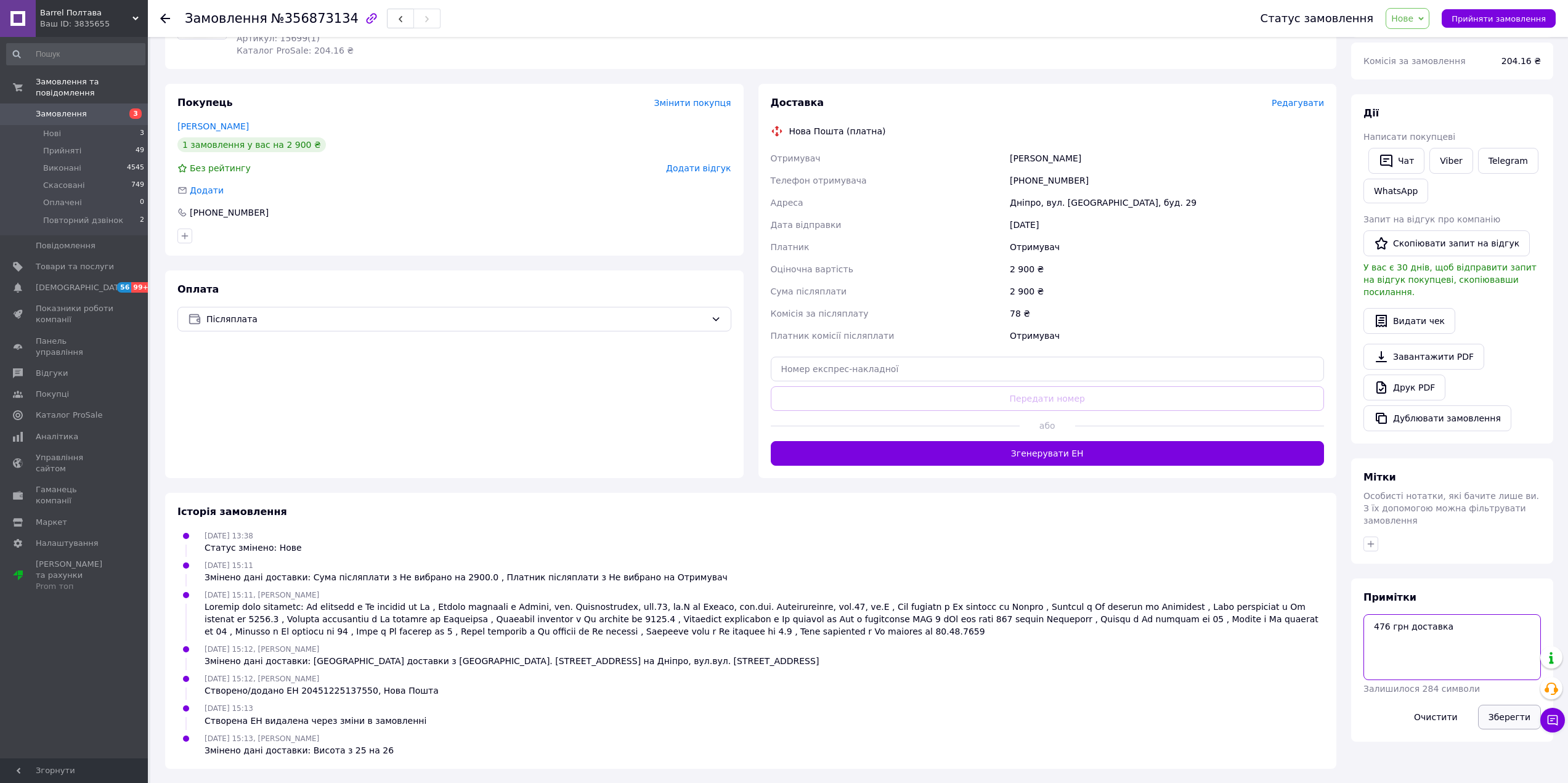
type textarea "476 грн доставка"
click at [1499, 704] on button "Зберегти" at bounding box center [1509, 716] width 63 height 25
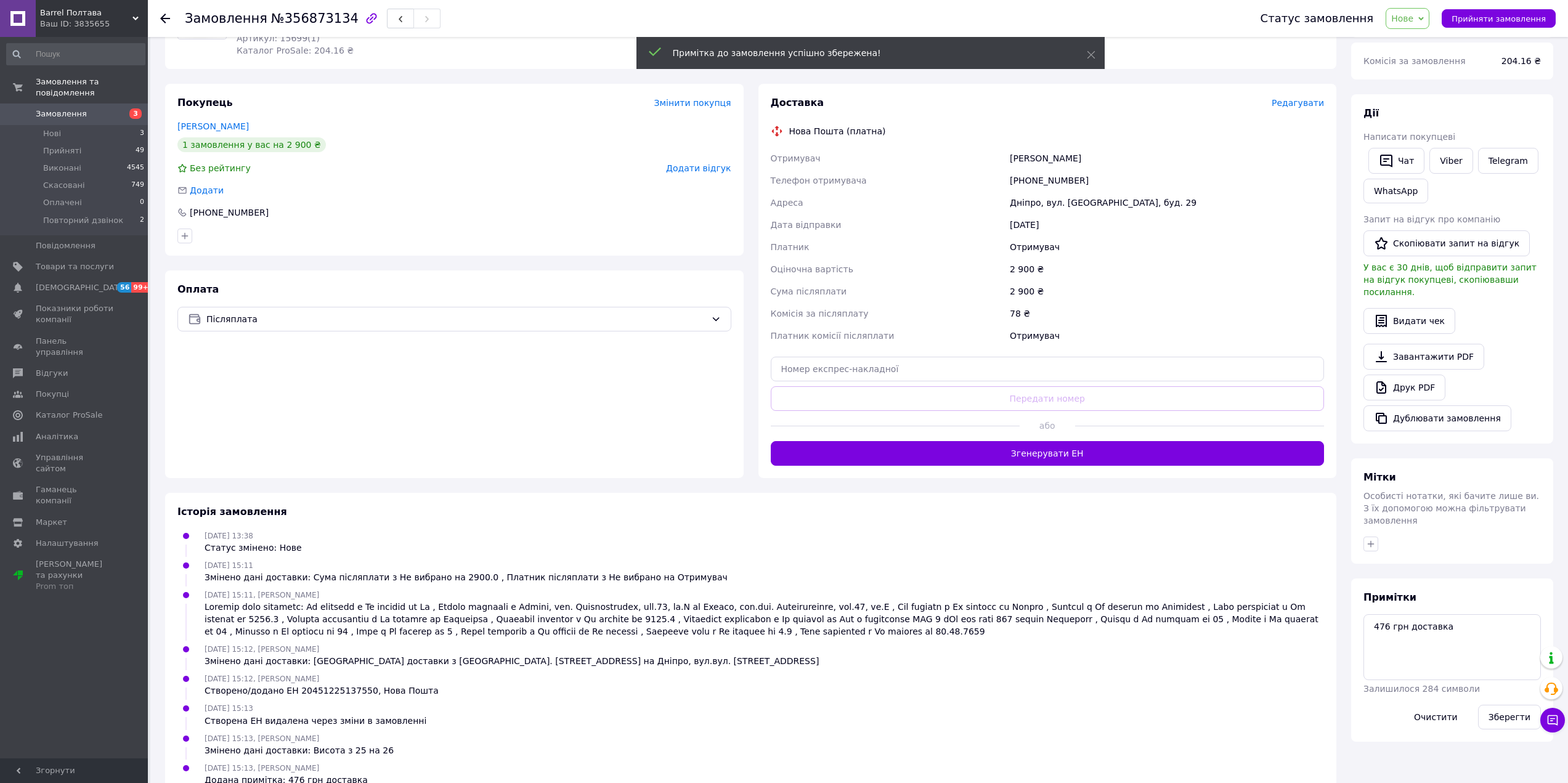
click at [1421, 24] on span "Нове" at bounding box center [1407, 18] width 44 height 21
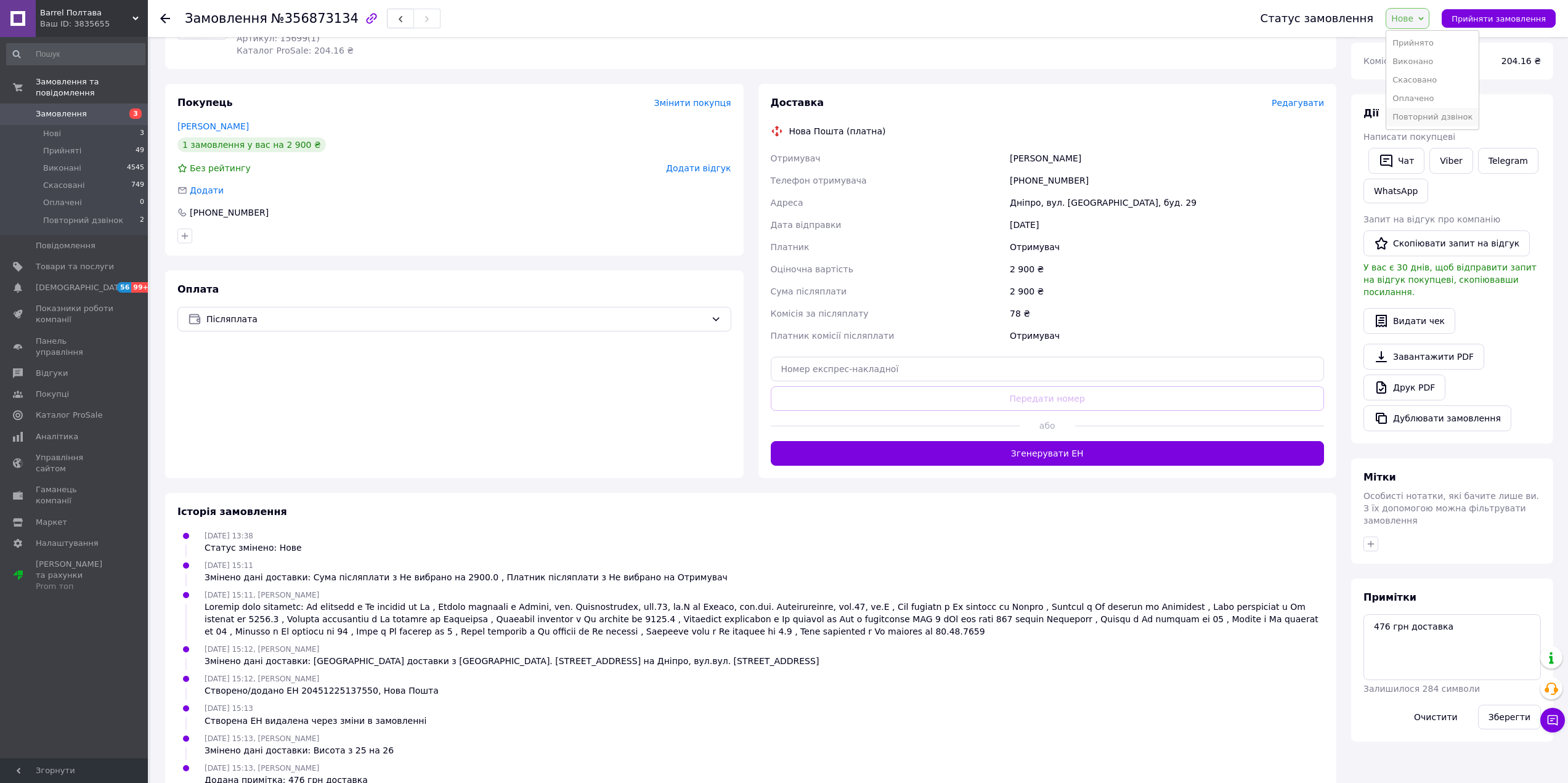
click at [1445, 115] on li "Повторний дзвінок" at bounding box center [1432, 117] width 93 height 19
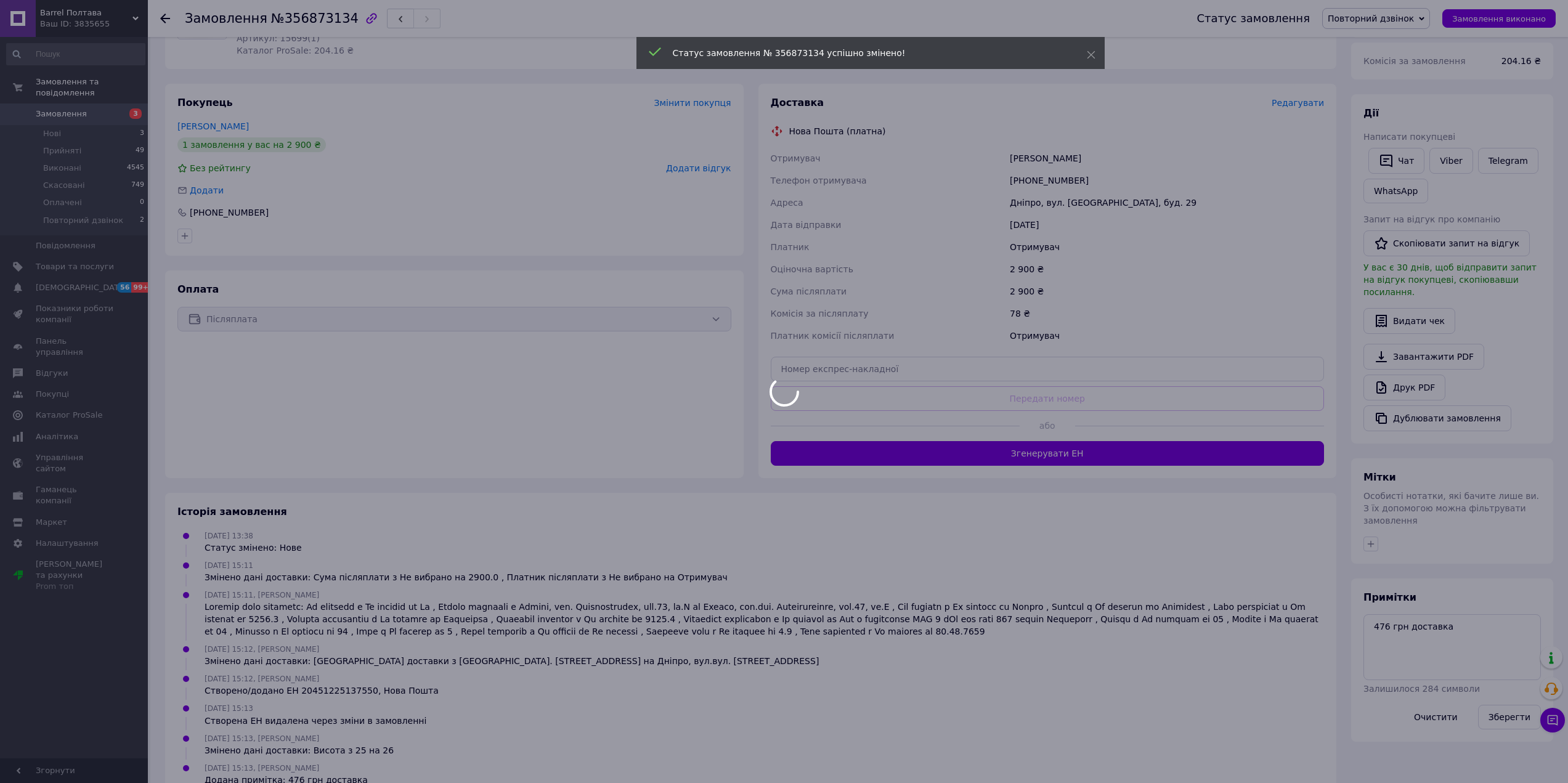
click at [1370, 520] on div "Всього 1 товар 2 900 ₴ Доставка Необхідно уточнити Знижка Додати Всього до спла…" at bounding box center [1451, 320] width 202 height 842
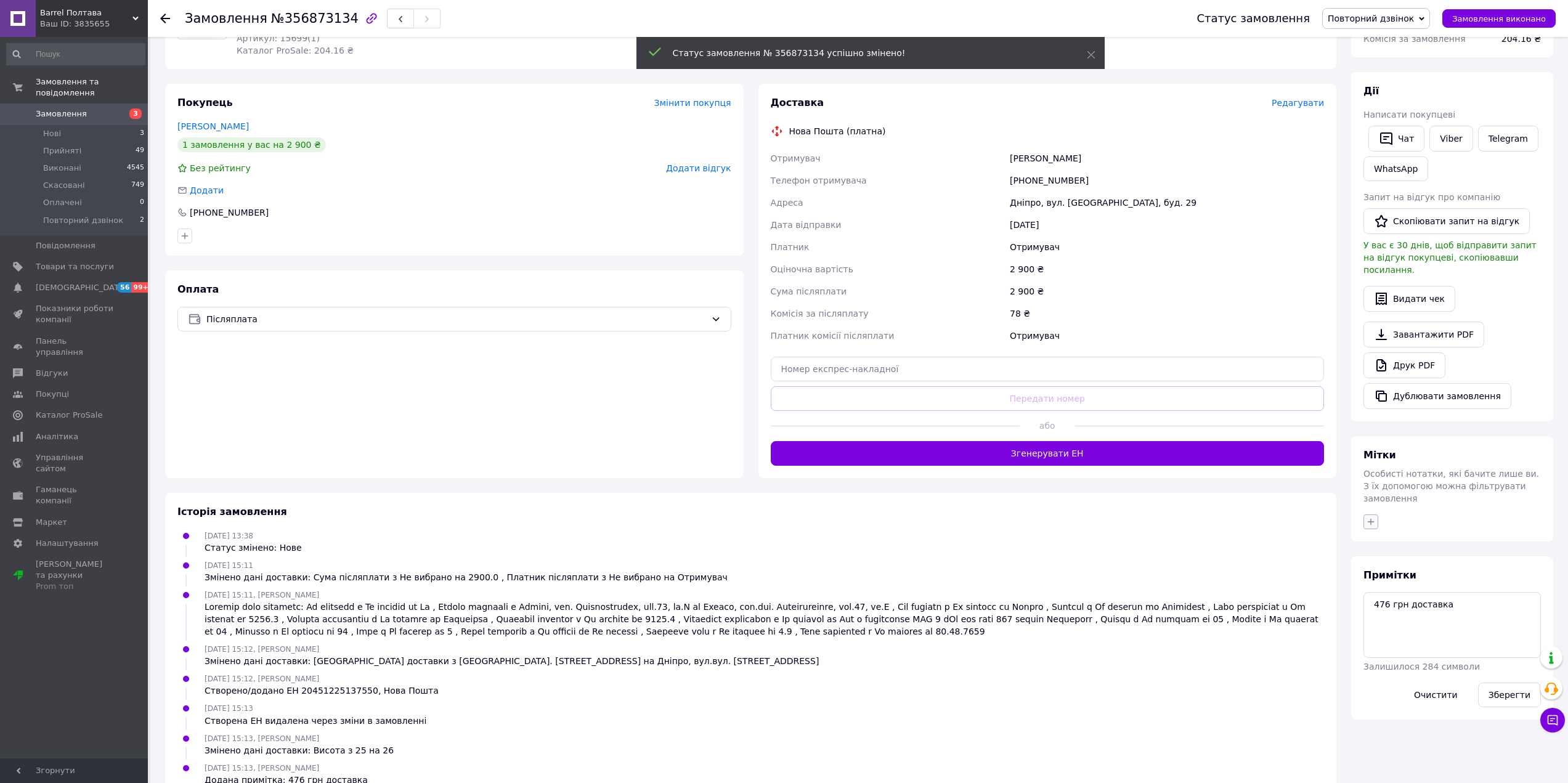
click at [1375, 517] on icon "button" at bounding box center [1371, 521] width 10 height 10
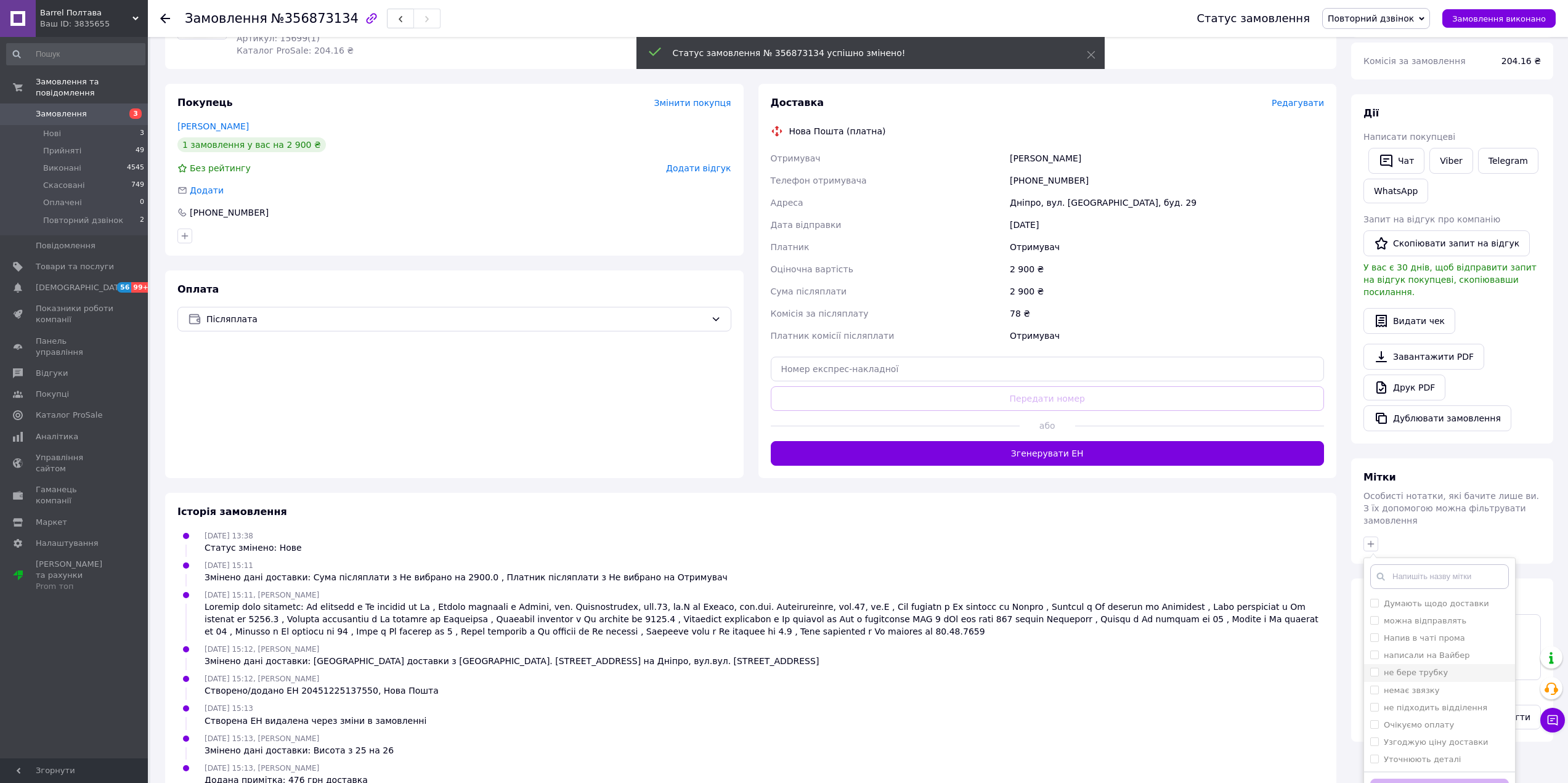
click at [1398, 668] on label "не бере трубку" at bounding box center [1415, 672] width 64 height 9
checkbox input "true"
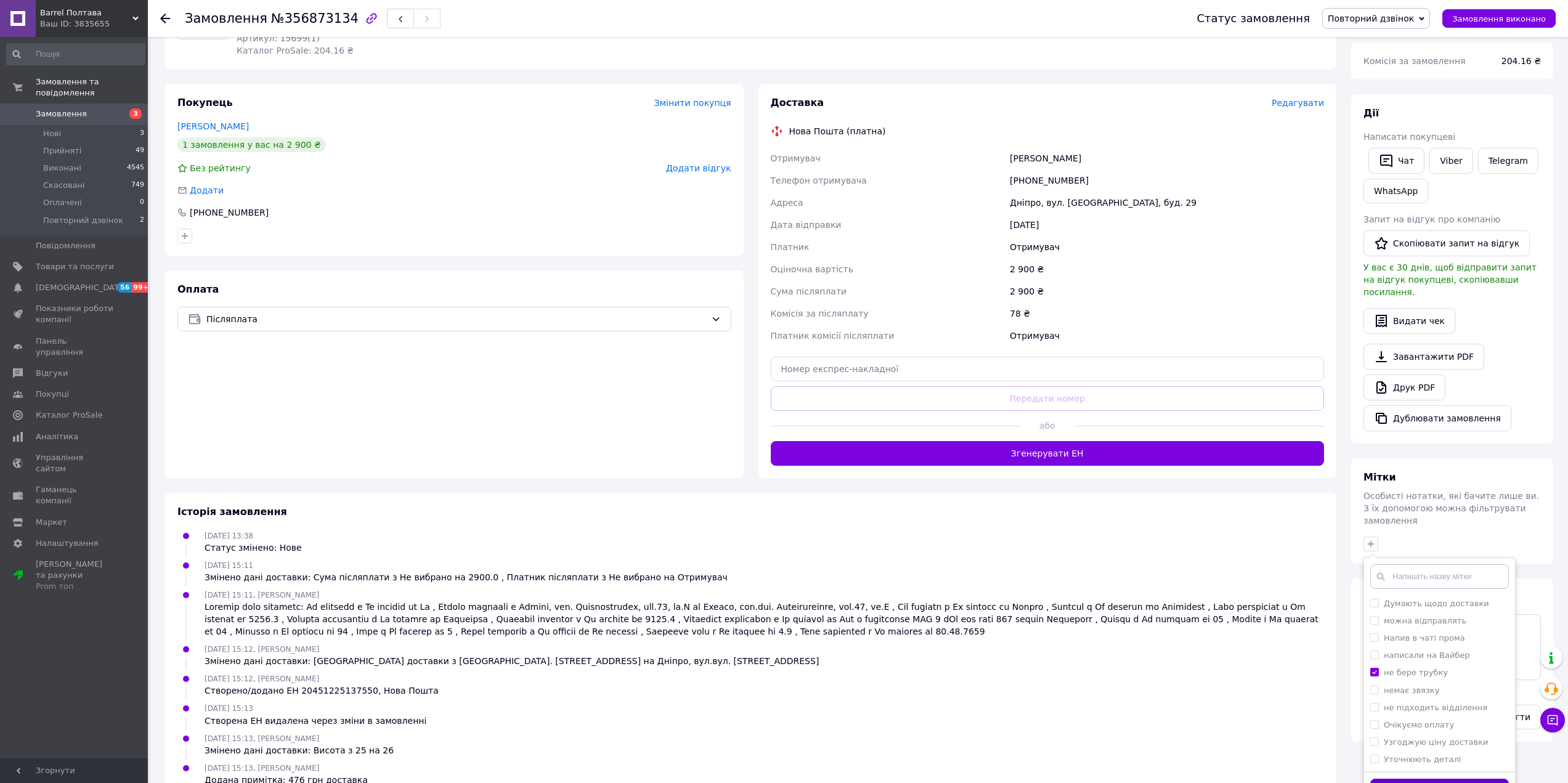
click at [1427, 778] on button "Додати мітку" at bounding box center [1439, 790] width 139 height 24
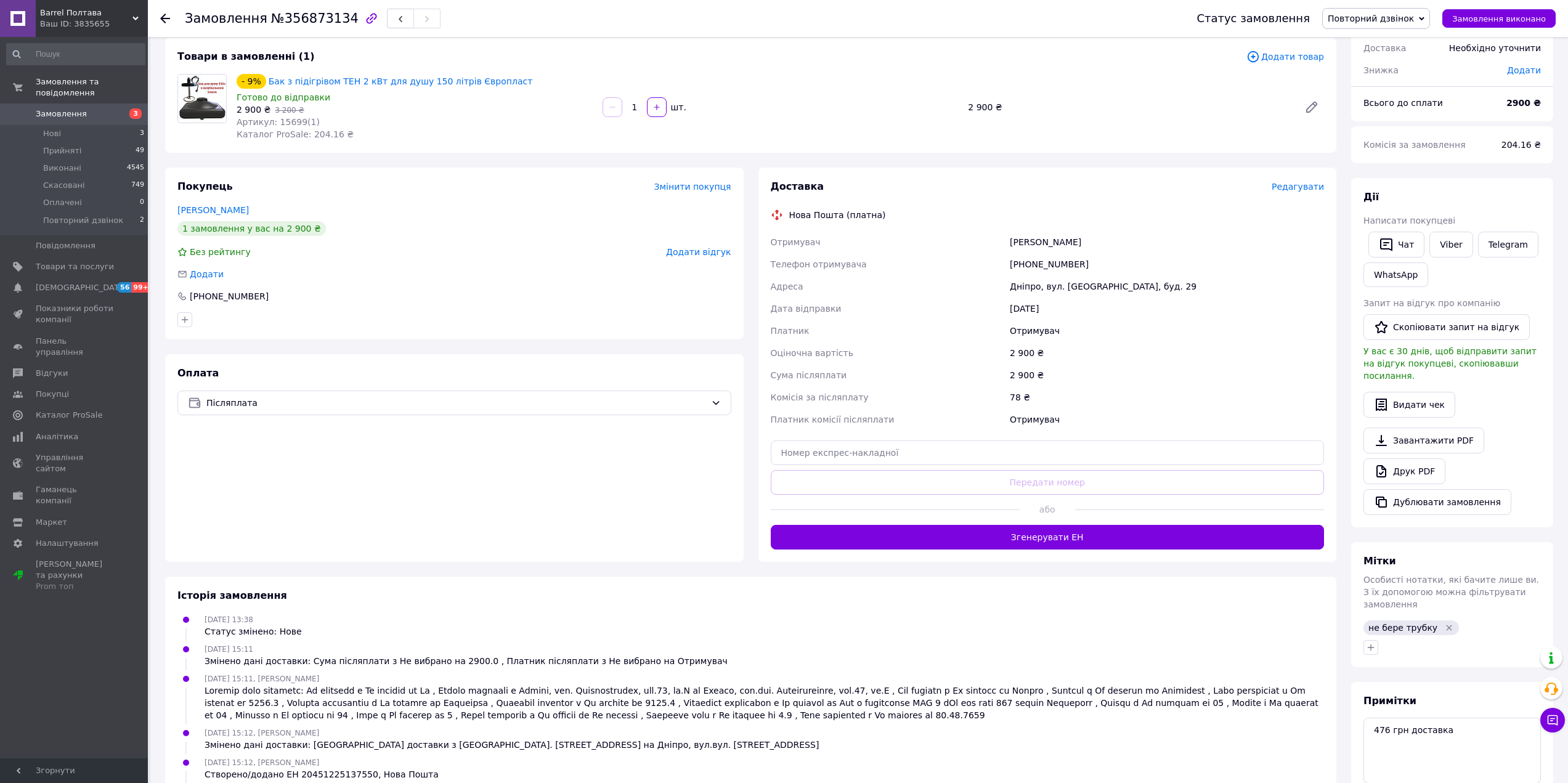
scroll to position [61, 0]
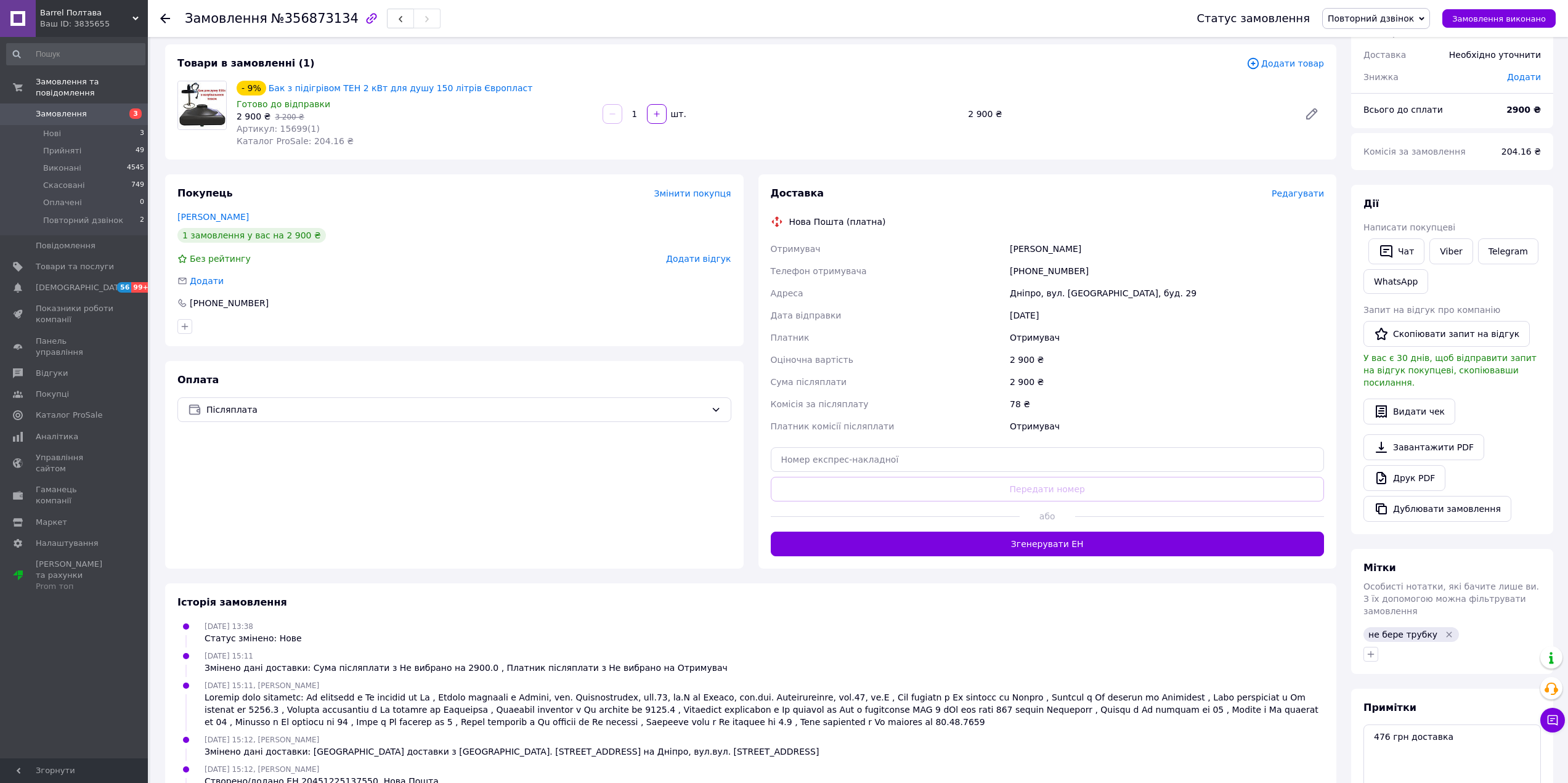
click at [1240, 415] on div "Отримувач" at bounding box center [1166, 425] width 319 height 22
click at [1235, 396] on div "78 ₴" at bounding box center [1166, 403] width 319 height 22
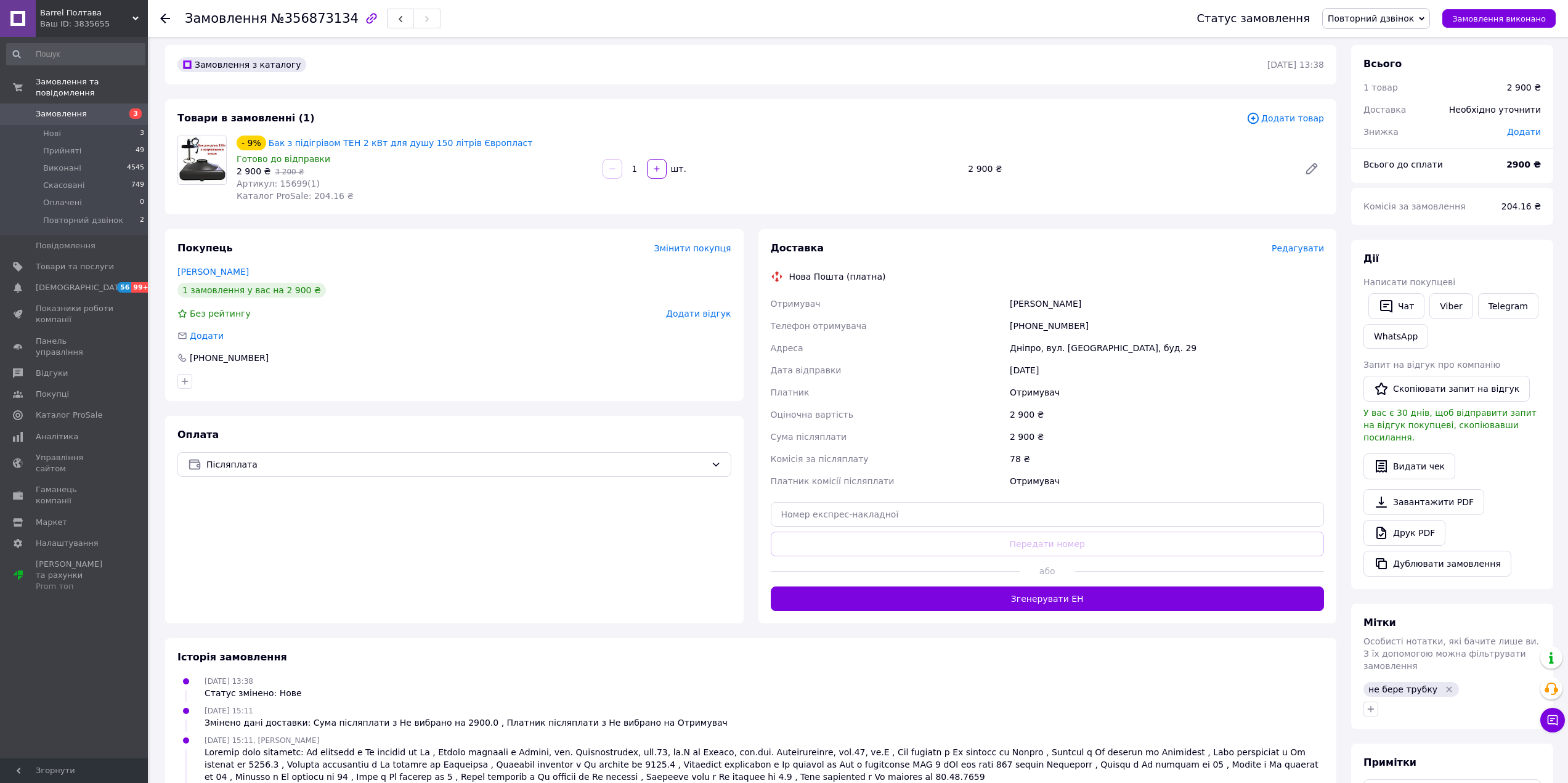
scroll to position [0, 0]
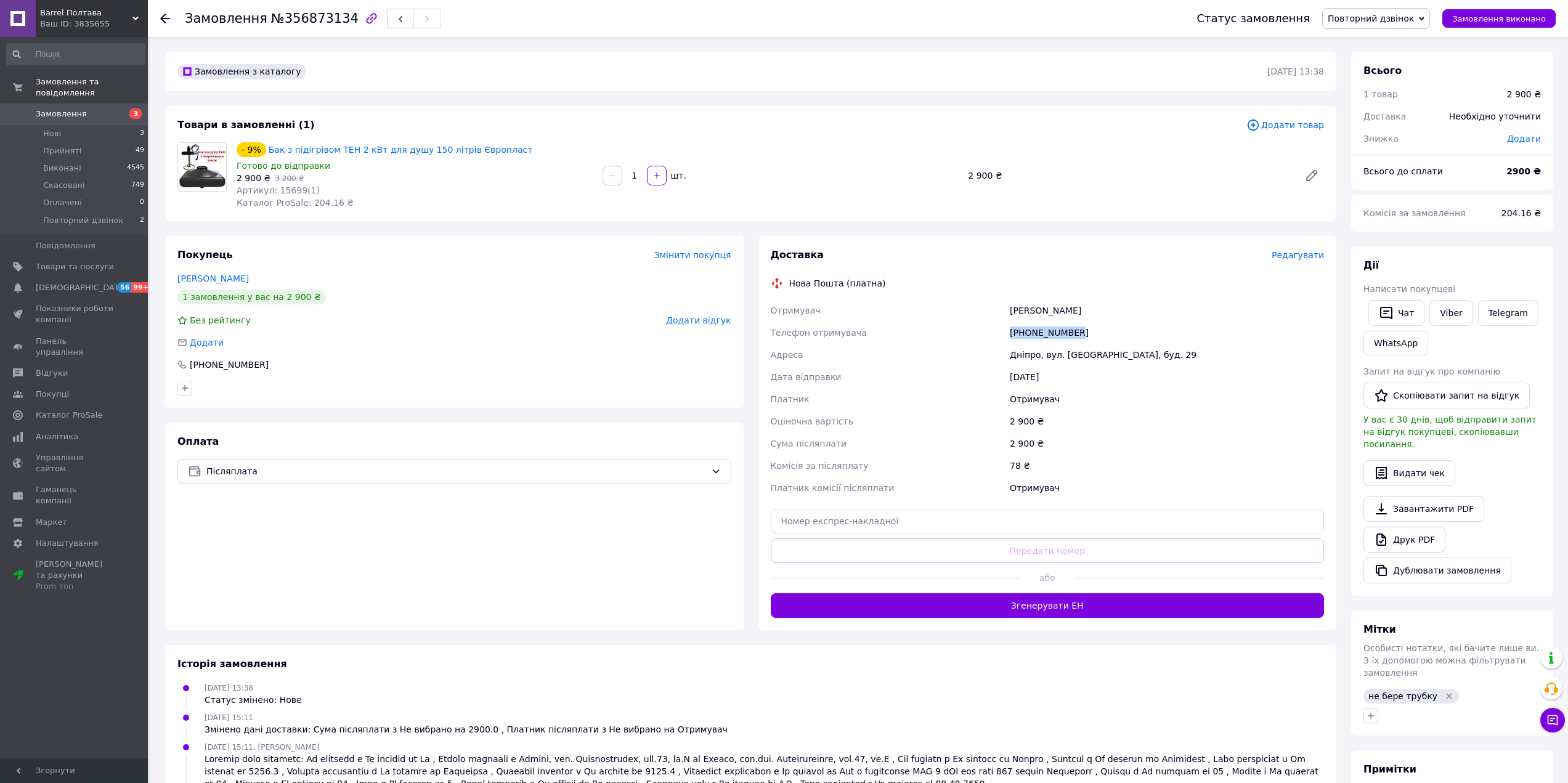
drag, startPoint x: 1120, startPoint y: 337, endPoint x: 1002, endPoint y: 338, distance: 118.0
click at [1002, 338] on div "Отримувач [PERSON_NAME] Телефон отримувача [PHONE_NUMBER] [PERSON_NAME], вул. […" at bounding box center [1047, 399] width 559 height 200
click at [1134, 403] on div "Отримувач" at bounding box center [1166, 399] width 319 height 22
drag, startPoint x: 1098, startPoint y: 336, endPoint x: 1009, endPoint y: 340, distance: 89.1
click at [1009, 340] on div "[PHONE_NUMBER]" at bounding box center [1166, 332] width 319 height 22
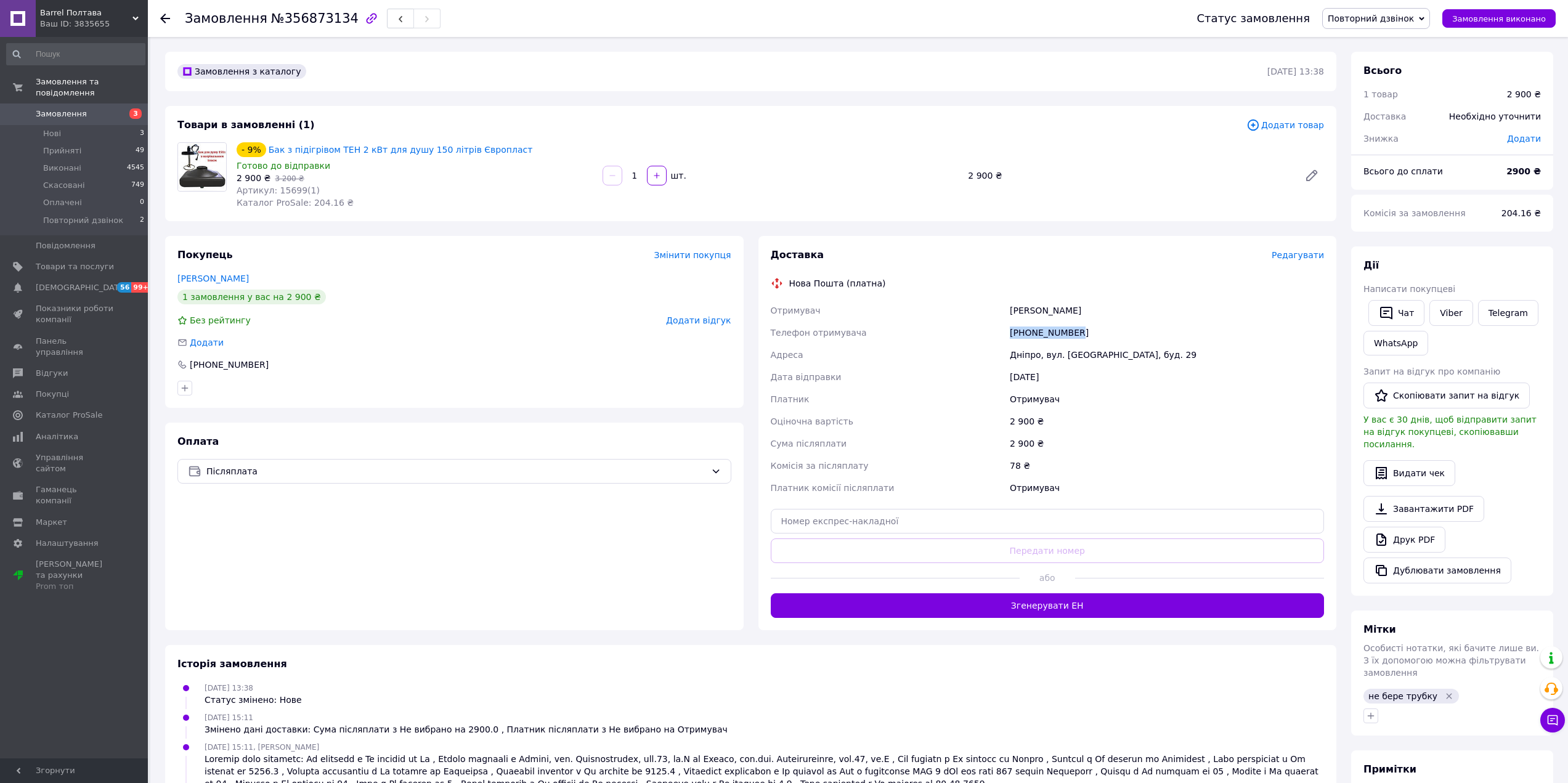
copy div "[PHONE_NUMBER]"
click at [732, 206] on div "- 9% Бак з підігрівом ТЕН 2 кВт для душу 150 літрів Європласт Готово до відправ…" at bounding box center [780, 175] width 1097 height 71
click at [671, 212] on div "Товари в замовленні (1) Додати товар - 9% Бак з підігрівом ТЕН 2 кВт для душу 1…" at bounding box center [751, 163] width 1171 height 115
click at [380, 558] on div "Оплата Післяплата" at bounding box center [454, 527] width 579 height 208
click at [1310, 253] on span "Редагувати" at bounding box center [1298, 255] width 53 height 10
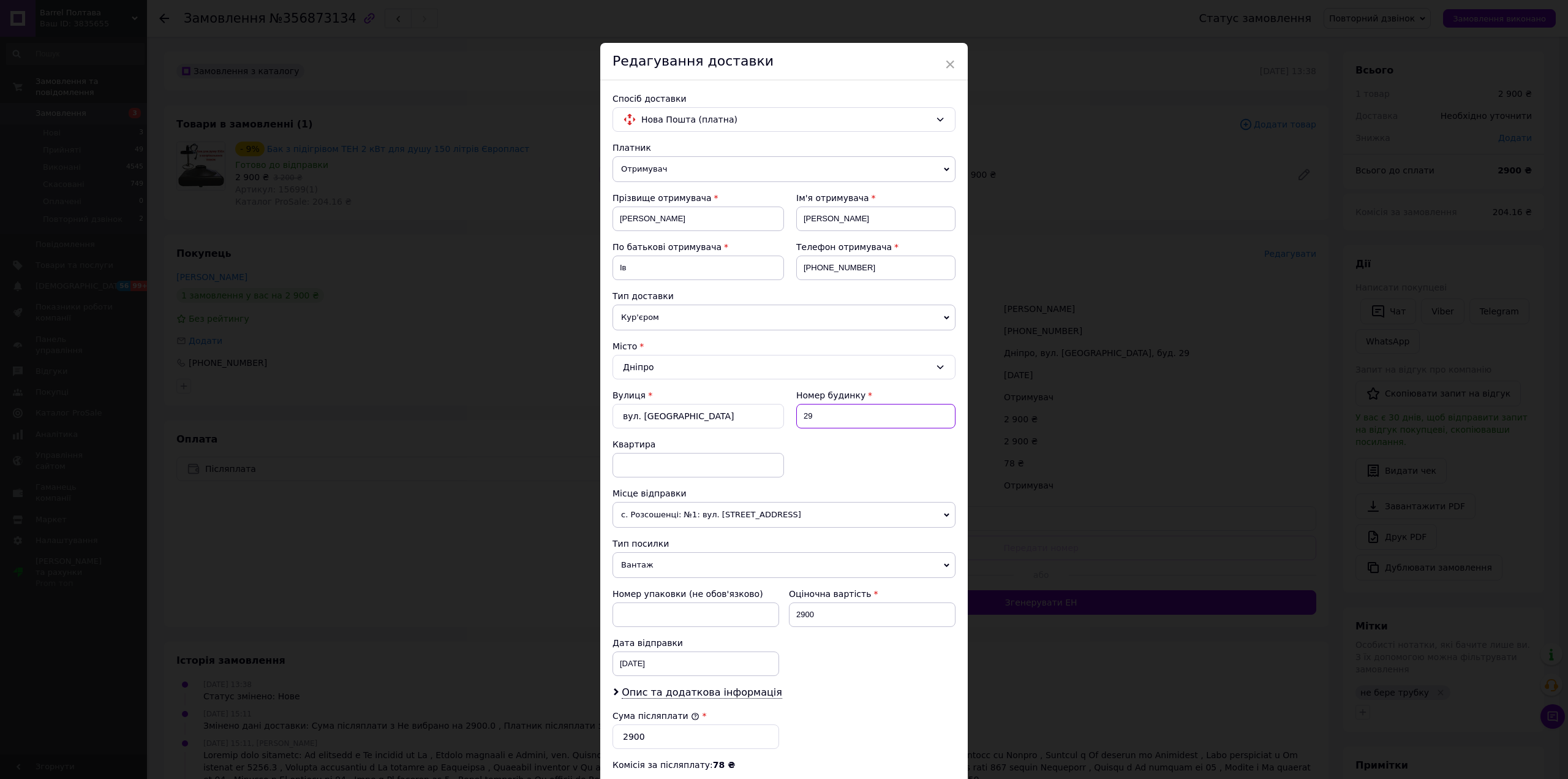
click at [822, 423] on input "29" at bounding box center [875, 416] width 159 height 25
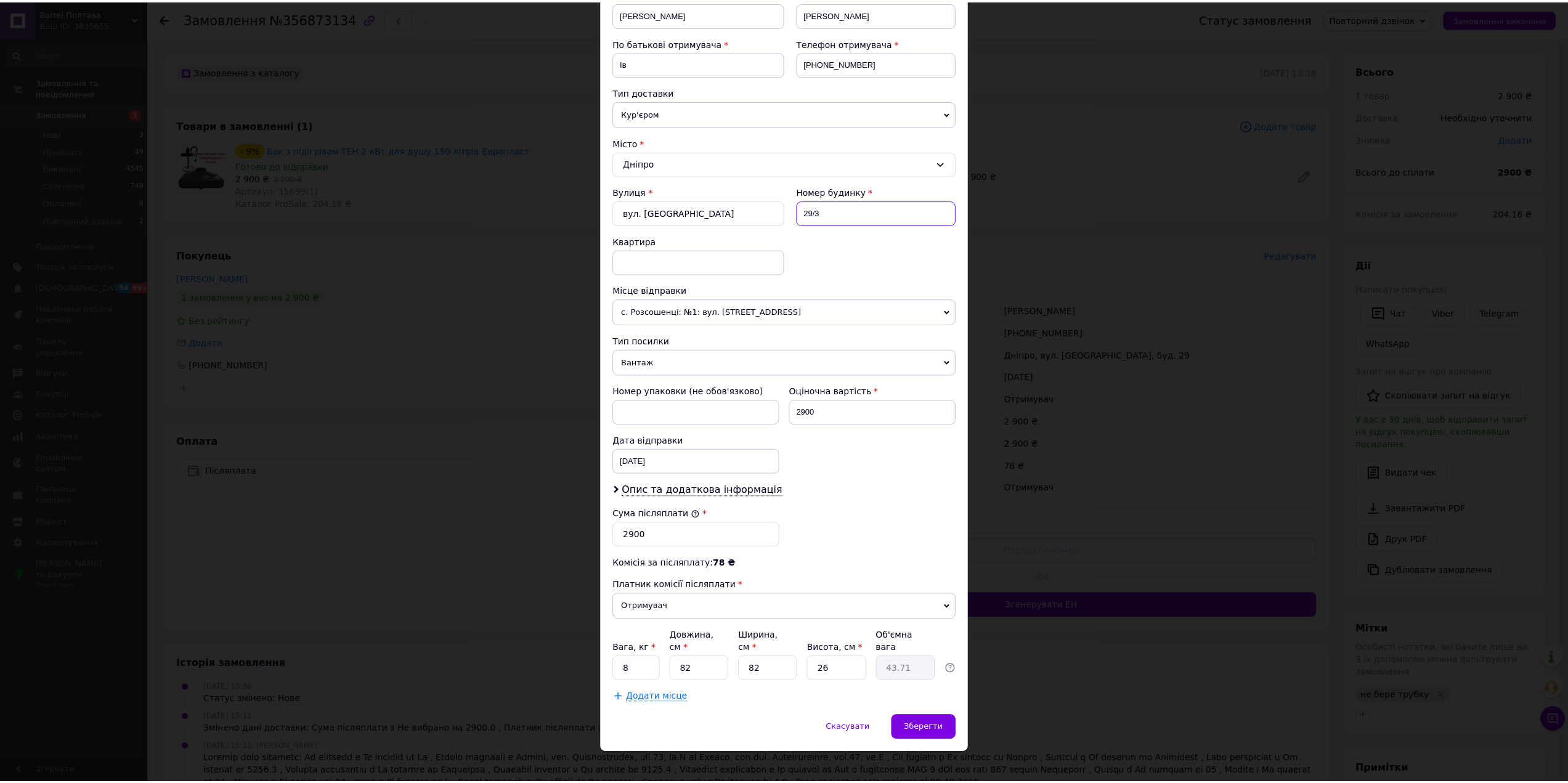
scroll to position [206, 0]
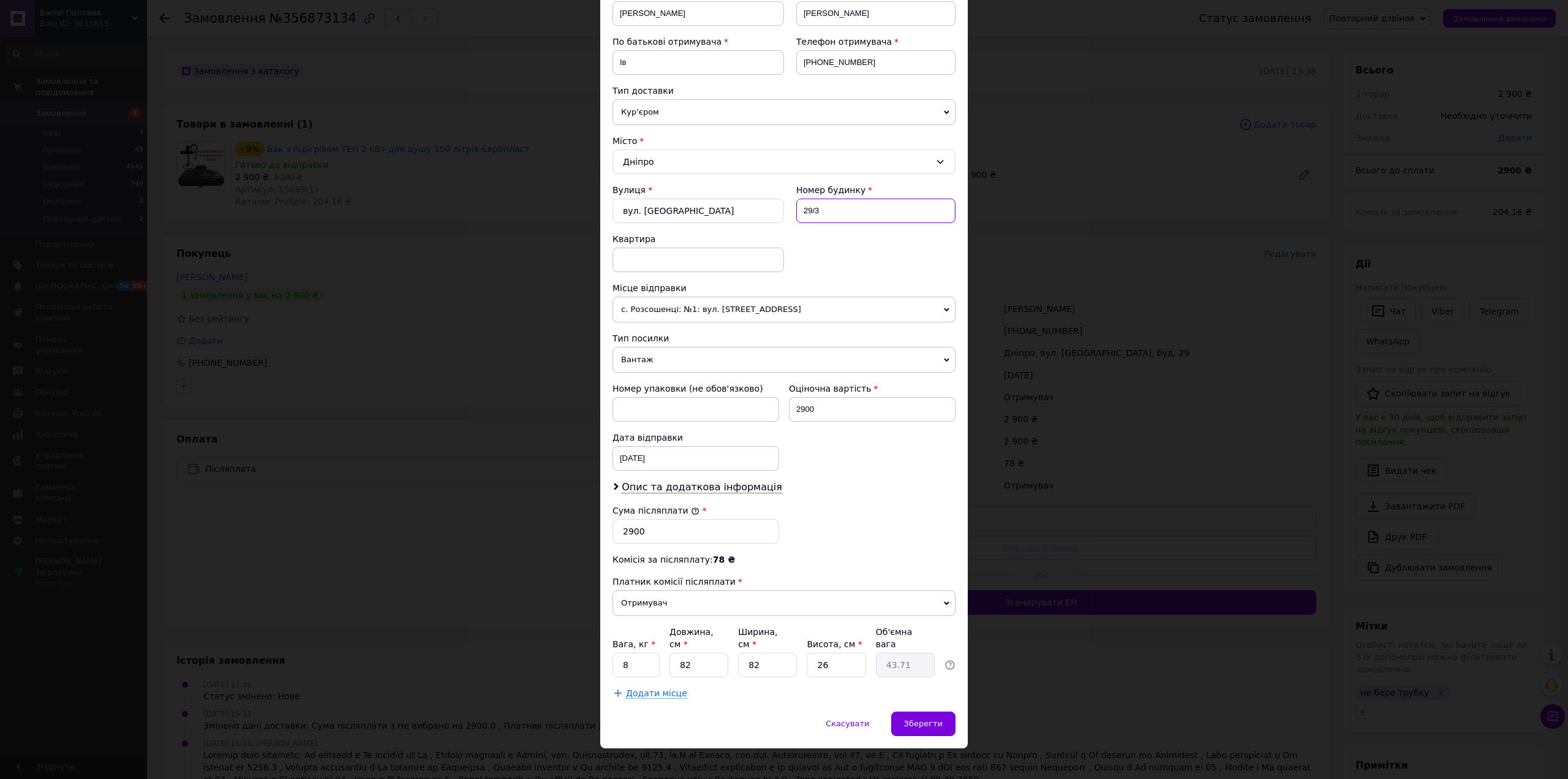
type input "29/3"
click at [837, 657] on input "26" at bounding box center [836, 664] width 59 height 25
type input "2"
type input "3.36"
type input "25"
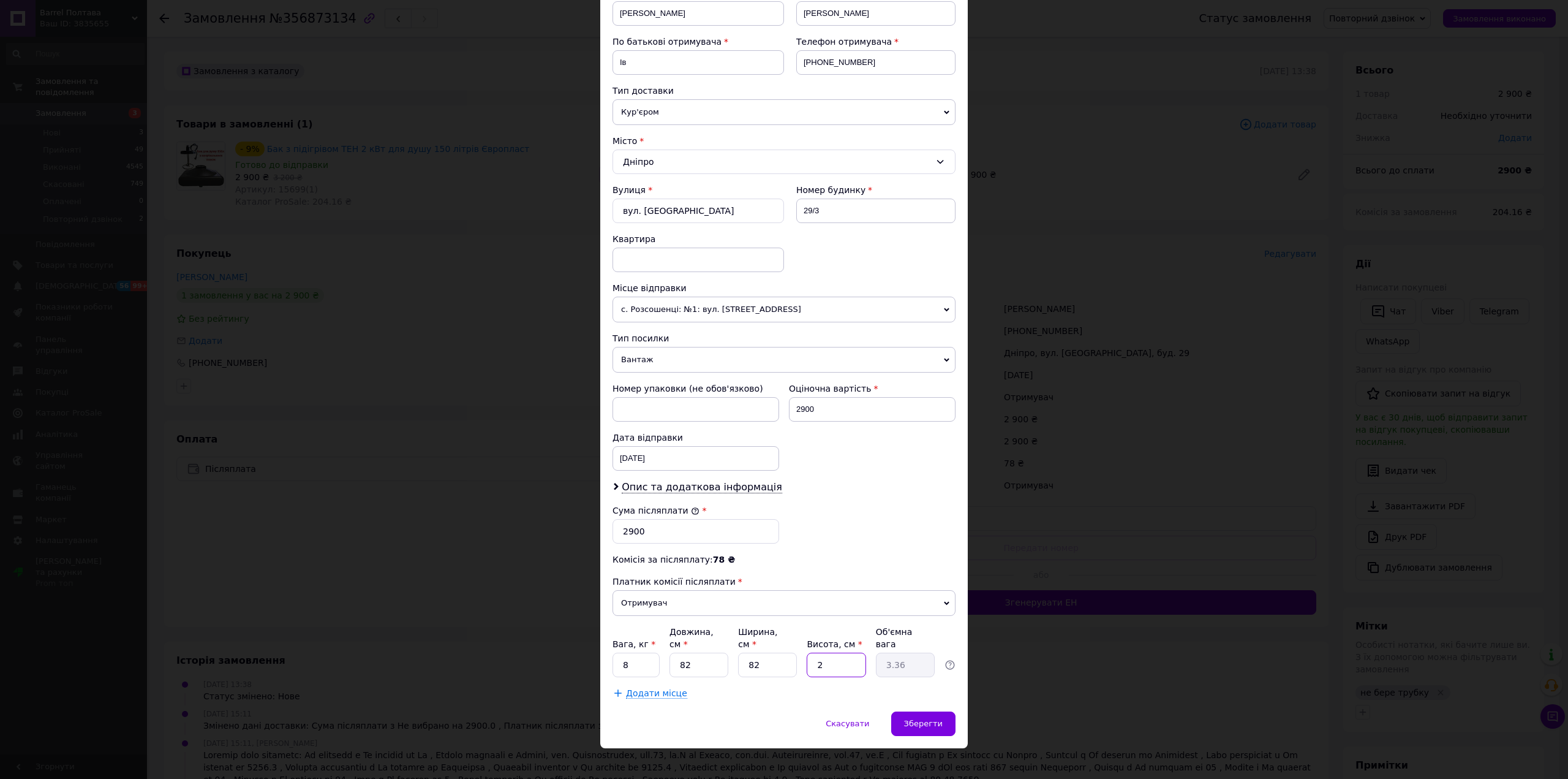
type input "42.03"
type input "25"
click at [928, 719] on span "Зберегти" at bounding box center [923, 723] width 38 height 9
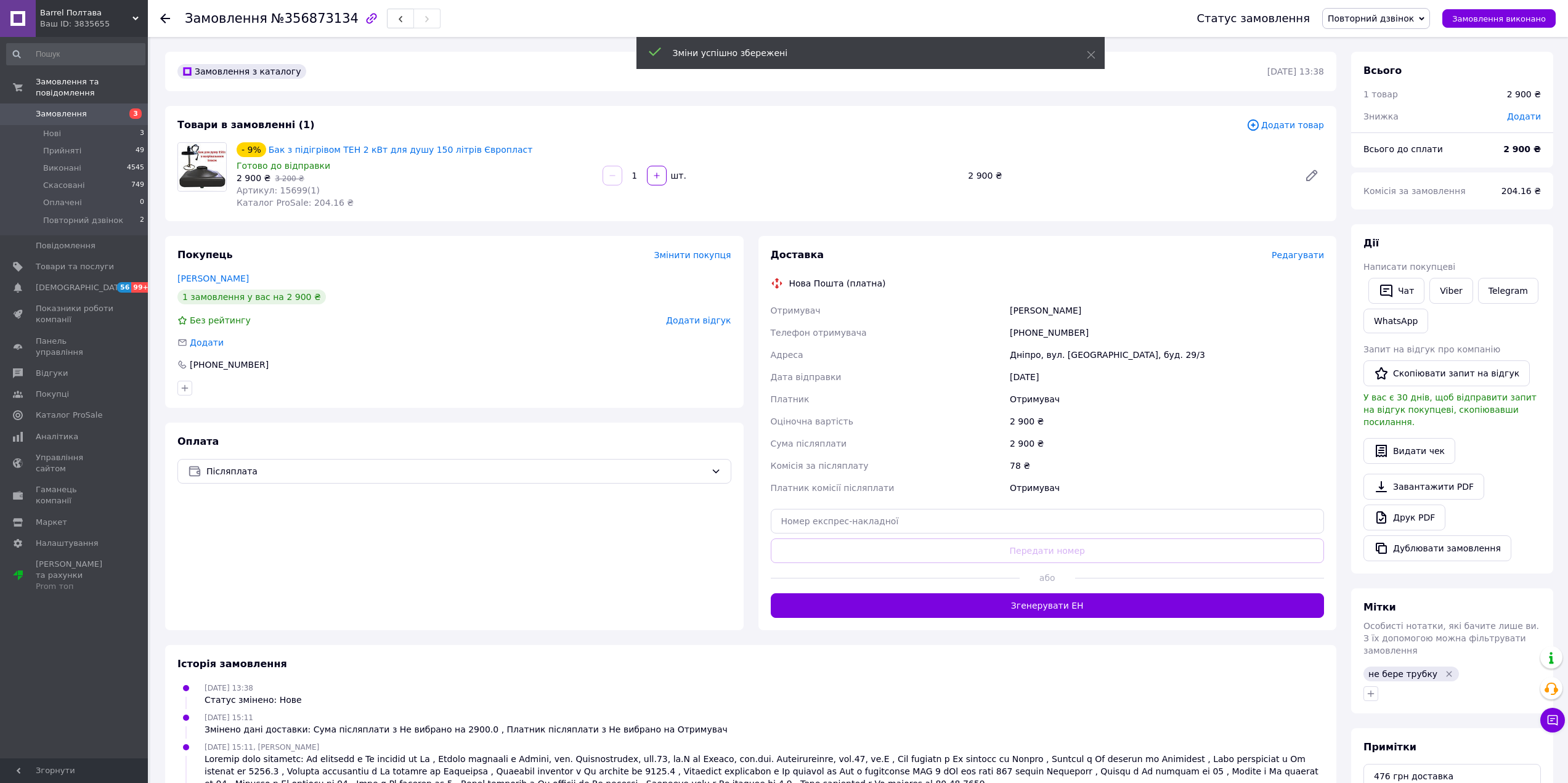
click at [1178, 473] on div "78 ₴" at bounding box center [1166, 465] width 319 height 22
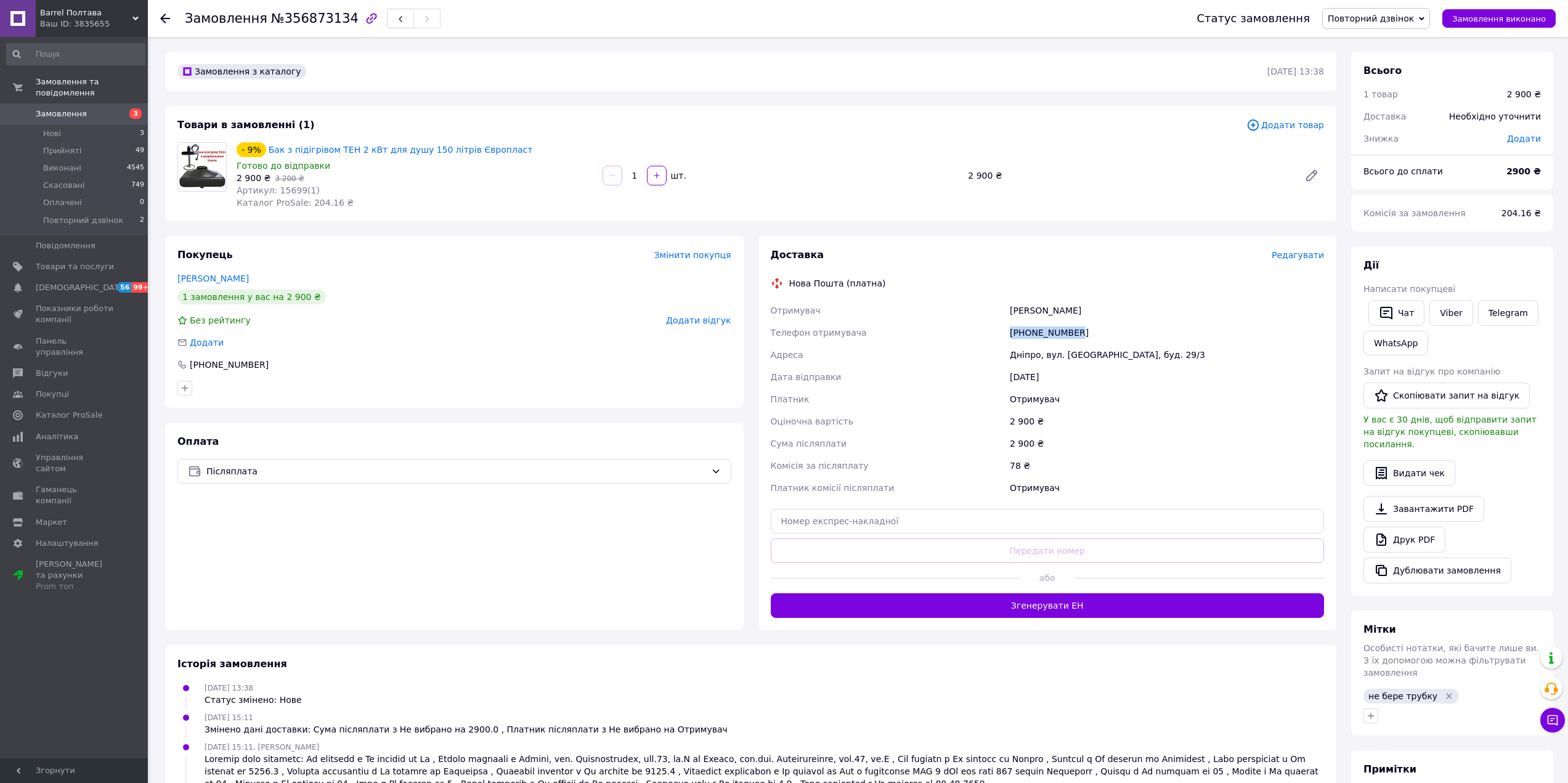
drag, startPoint x: 1090, startPoint y: 328, endPoint x: 996, endPoint y: 337, distance: 94.4
click at [996, 337] on div "Отримувач [PERSON_NAME] Телефон отримувача [PHONE_NUMBER] [PERSON_NAME], вул. […" at bounding box center [1047, 399] width 559 height 200
copy div "Телефон отримувача [PHONE_NUMBER]"
drag, startPoint x: 340, startPoint y: 17, endPoint x: 332, endPoint y: 17, distance: 8.0
click at [332, 17] on div "Замовлення №356873134" at bounding box center [312, 18] width 256 height 21
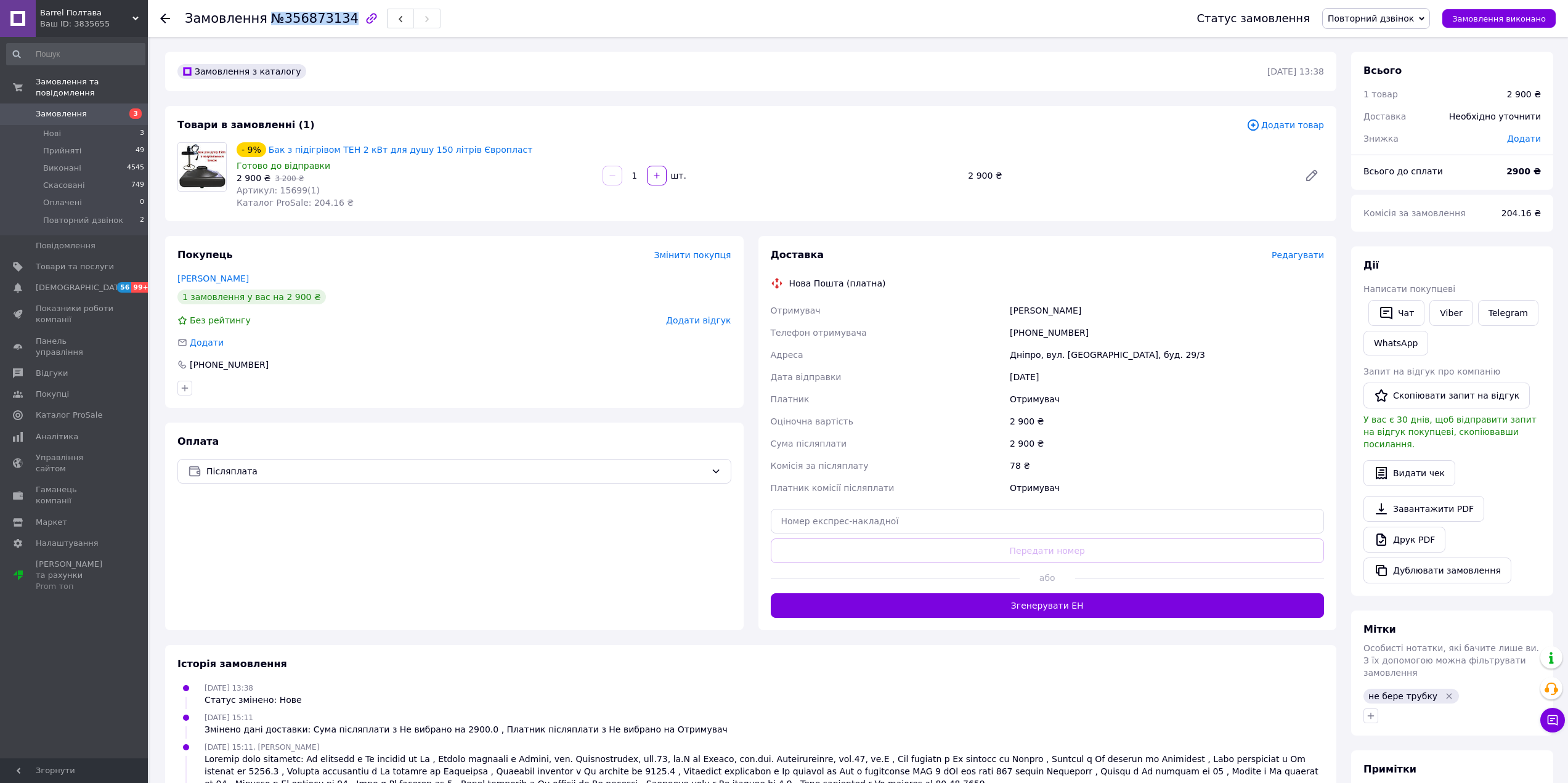
drag, startPoint x: 334, startPoint y: 17, endPoint x: 254, endPoint y: 23, distance: 80.2
click at [254, 23] on h1 "Замовлення №356873134" at bounding box center [271, 19] width 174 height 15
copy span "№356873134"
drag, startPoint x: 544, startPoint y: 155, endPoint x: 256, endPoint y: 144, distance: 288.2
click at [256, 144] on div "- 9% Бак з підігрівом ТЕН 2 кВт для душу 150 літрів Європласт" at bounding box center [414, 150] width 358 height 17
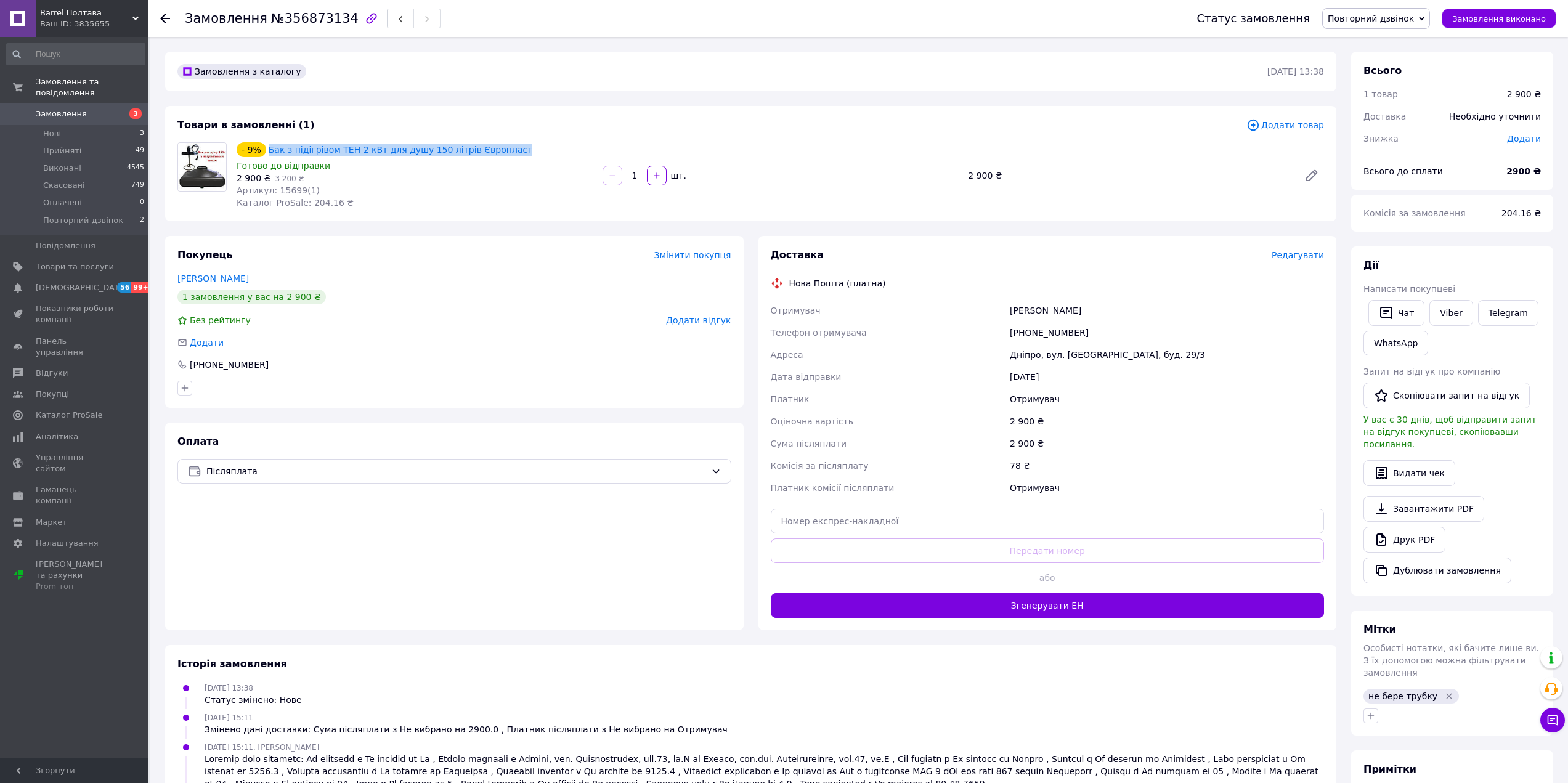
copy div "Бак з підігрівом ТЕН 2 кВт для душу 150 літрів Європласт"
drag, startPoint x: 318, startPoint y: 193, endPoint x: 274, endPoint y: 189, distance: 44.2
click at [274, 189] on div "Артикул: 15699(1)" at bounding box center [414, 190] width 356 height 12
copy span "15699(1)"
click at [1391, 21] on span "Повторний дзвінок" at bounding box center [1370, 18] width 86 height 10
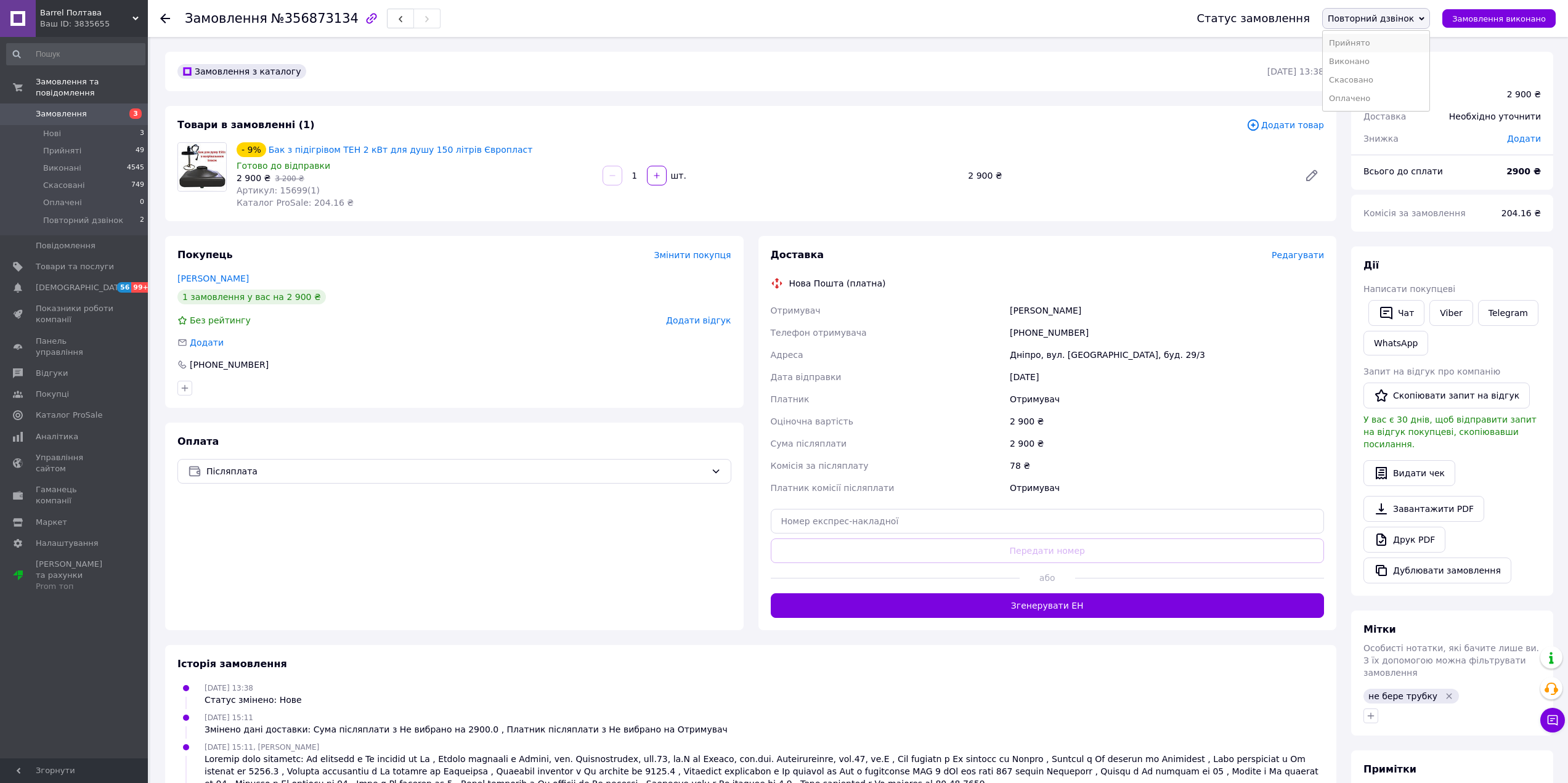
click at [1394, 45] on li "Прийнято" at bounding box center [1376, 43] width 107 height 19
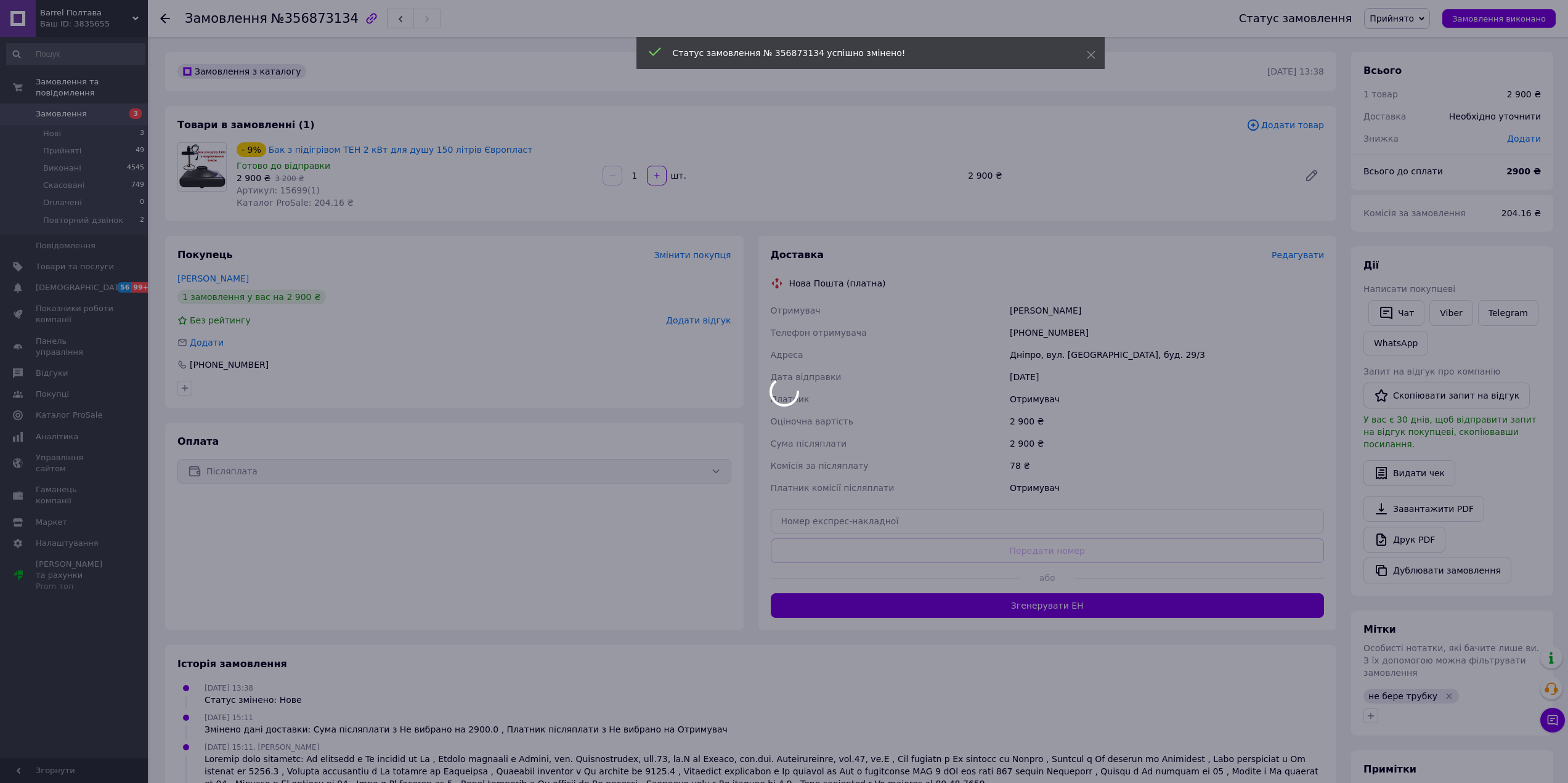
click at [1302, 255] on div at bounding box center [784, 392] width 1568 height 783
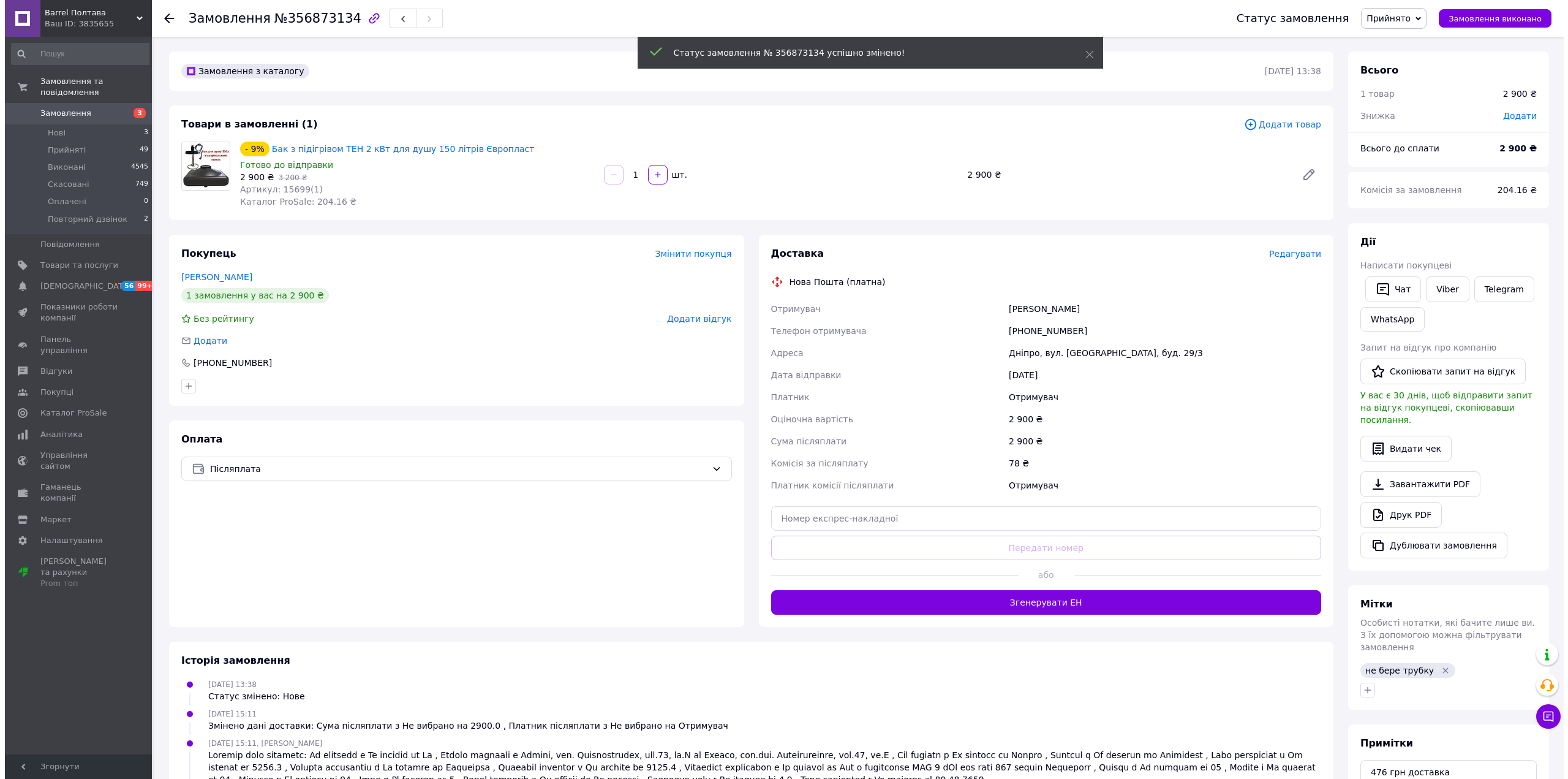
scroll to position [5, 0]
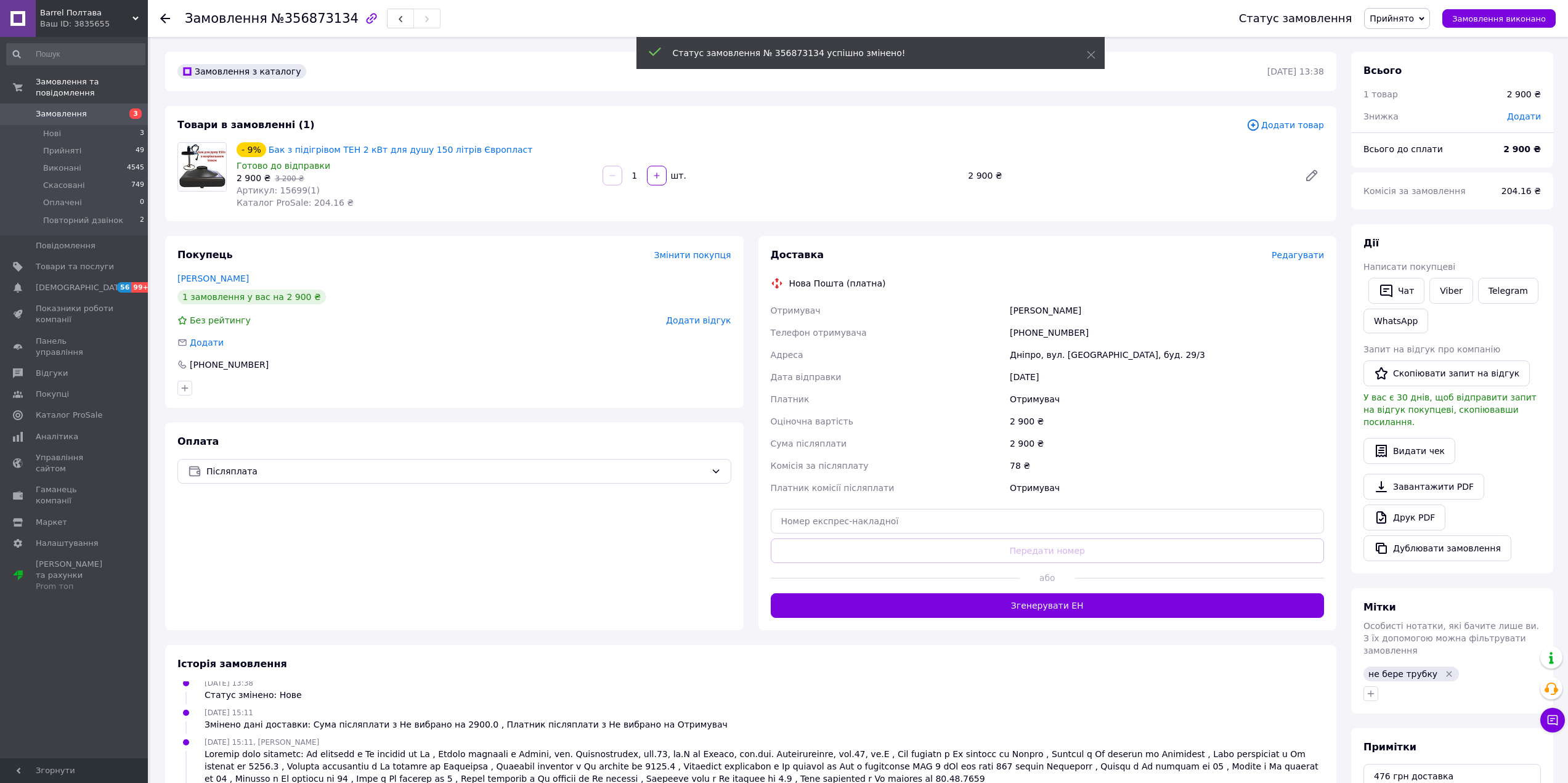
click at [1300, 259] on span "Редагувати" at bounding box center [1298, 255] width 53 height 10
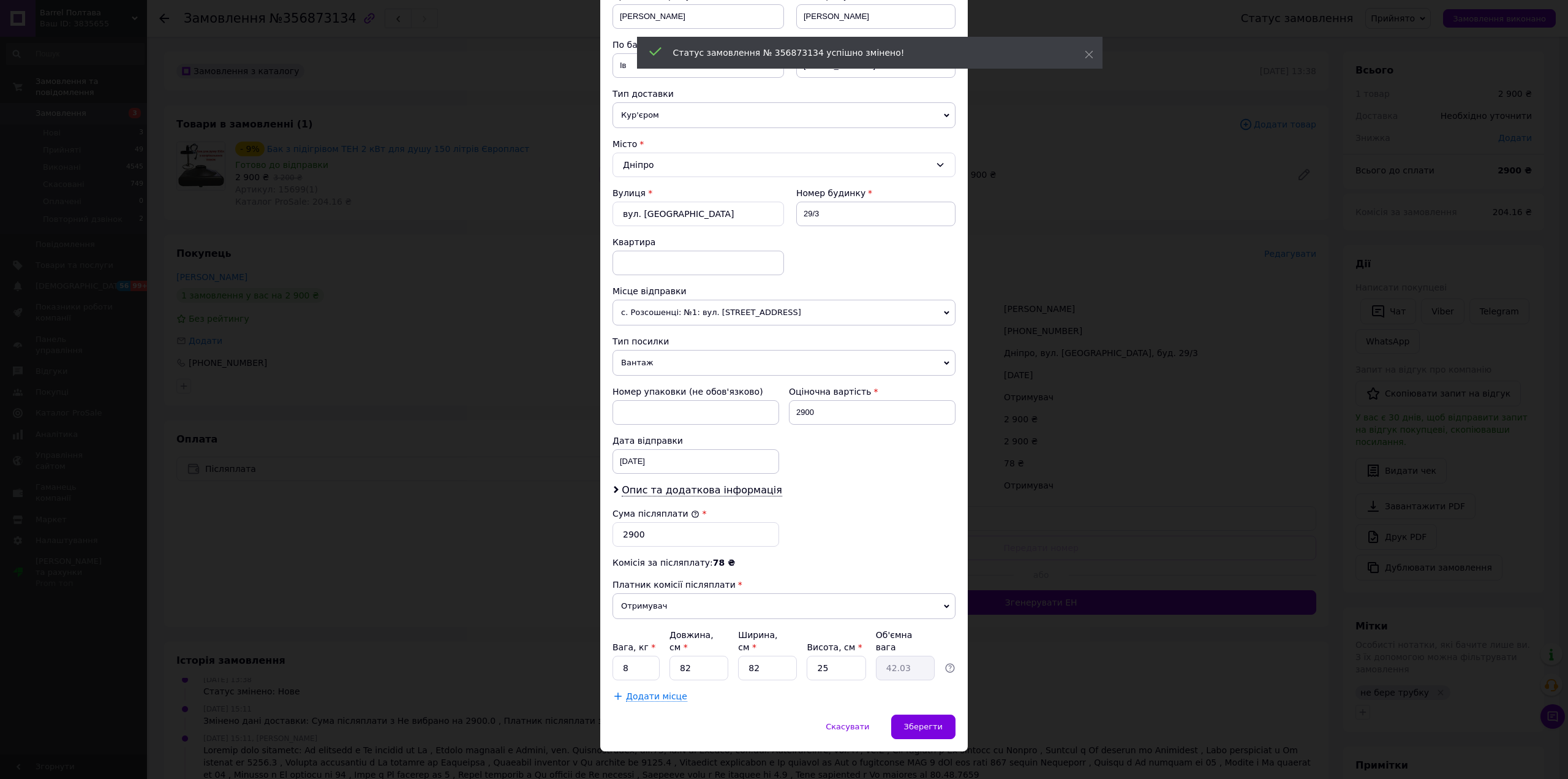
scroll to position [205, 0]
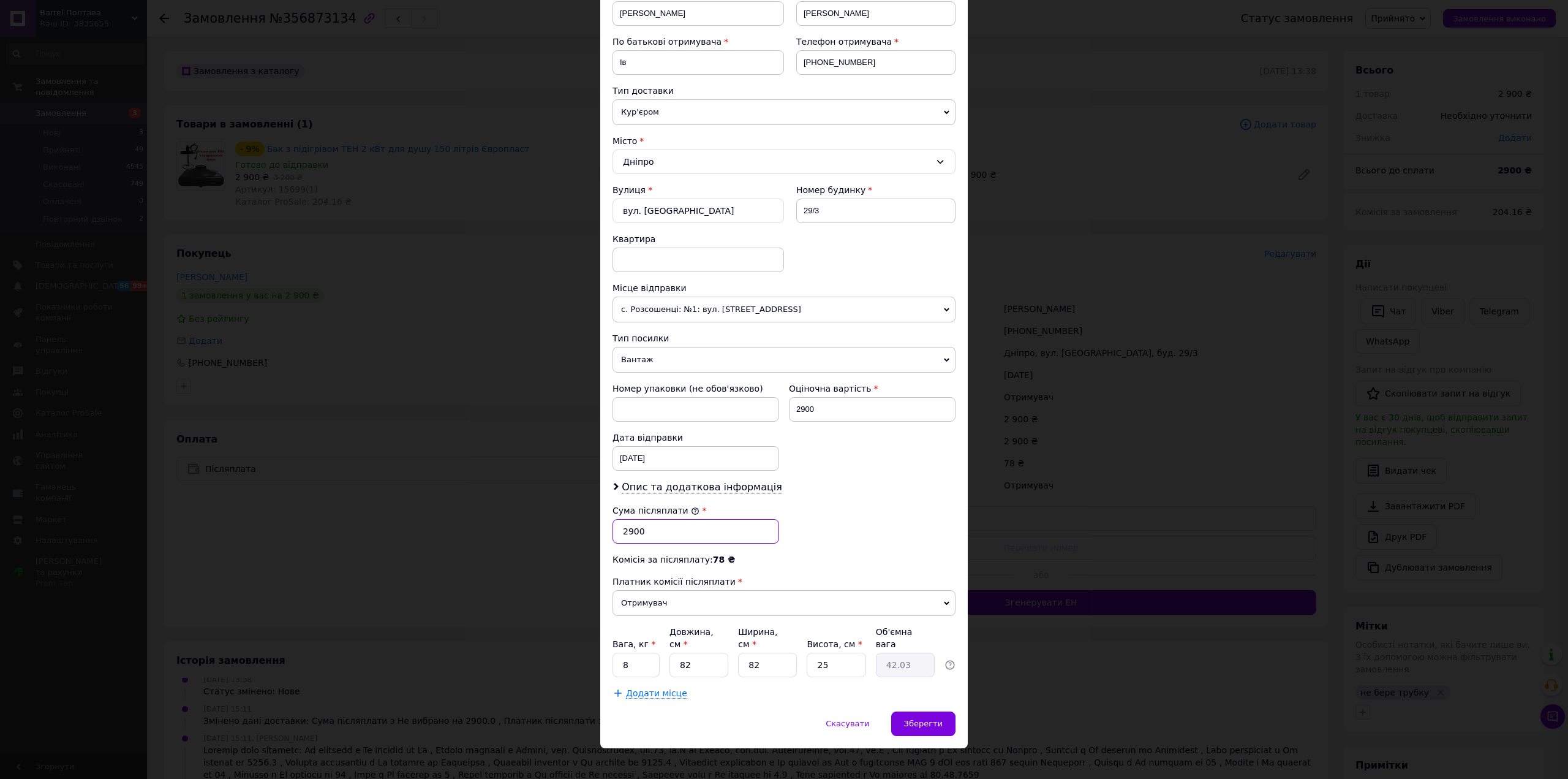
drag, startPoint x: 660, startPoint y: 527, endPoint x: 585, endPoint y: 529, distance: 75.0
click at [585, 529] on div "× Редагування доставки Спосіб доставки Нова Пошта (платна) Платник Отримувач Ві…" at bounding box center [784, 390] width 1568 height 779
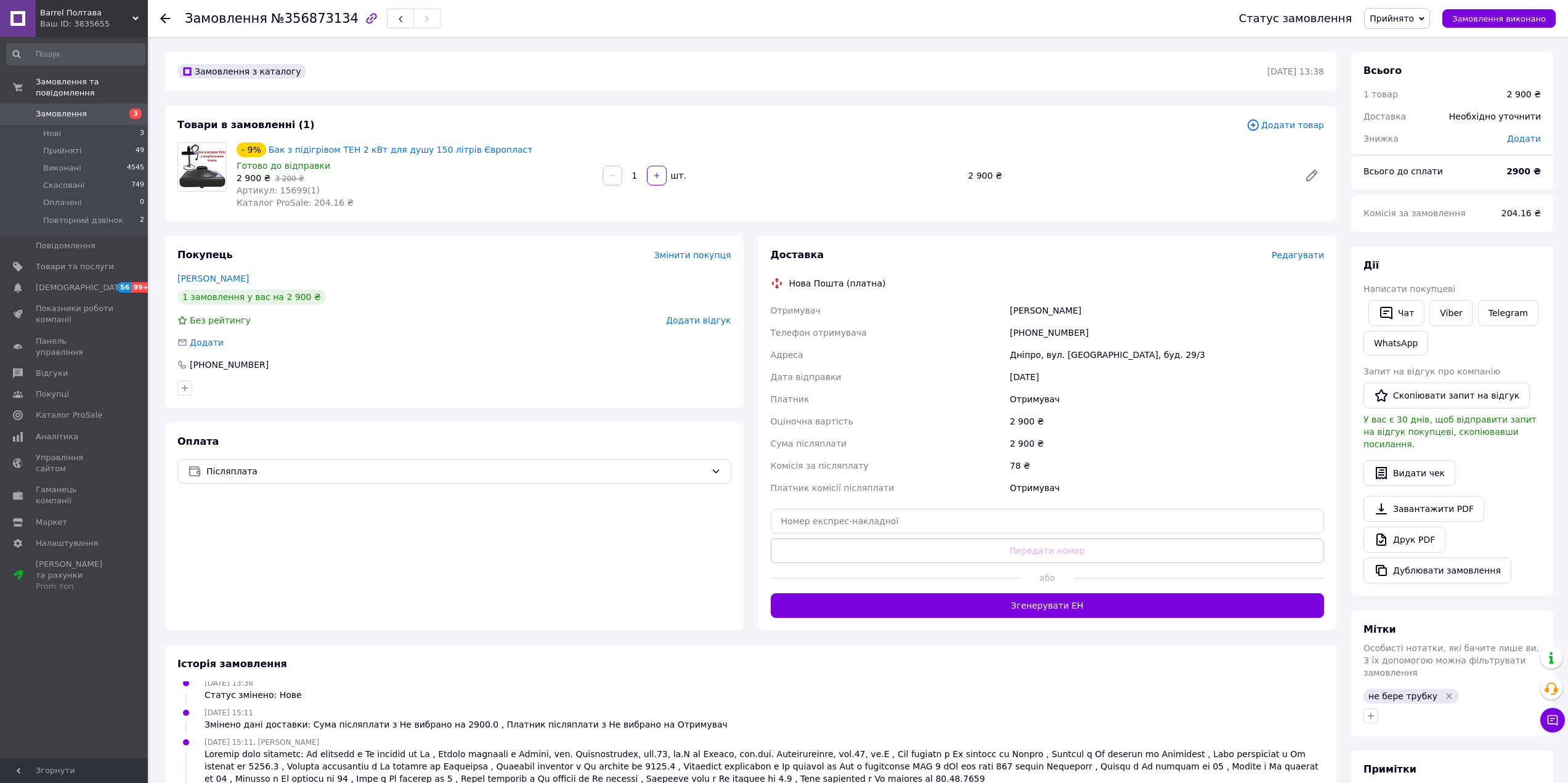
click at [1308, 254] on span "Редагувати" at bounding box center [1298, 255] width 53 height 10
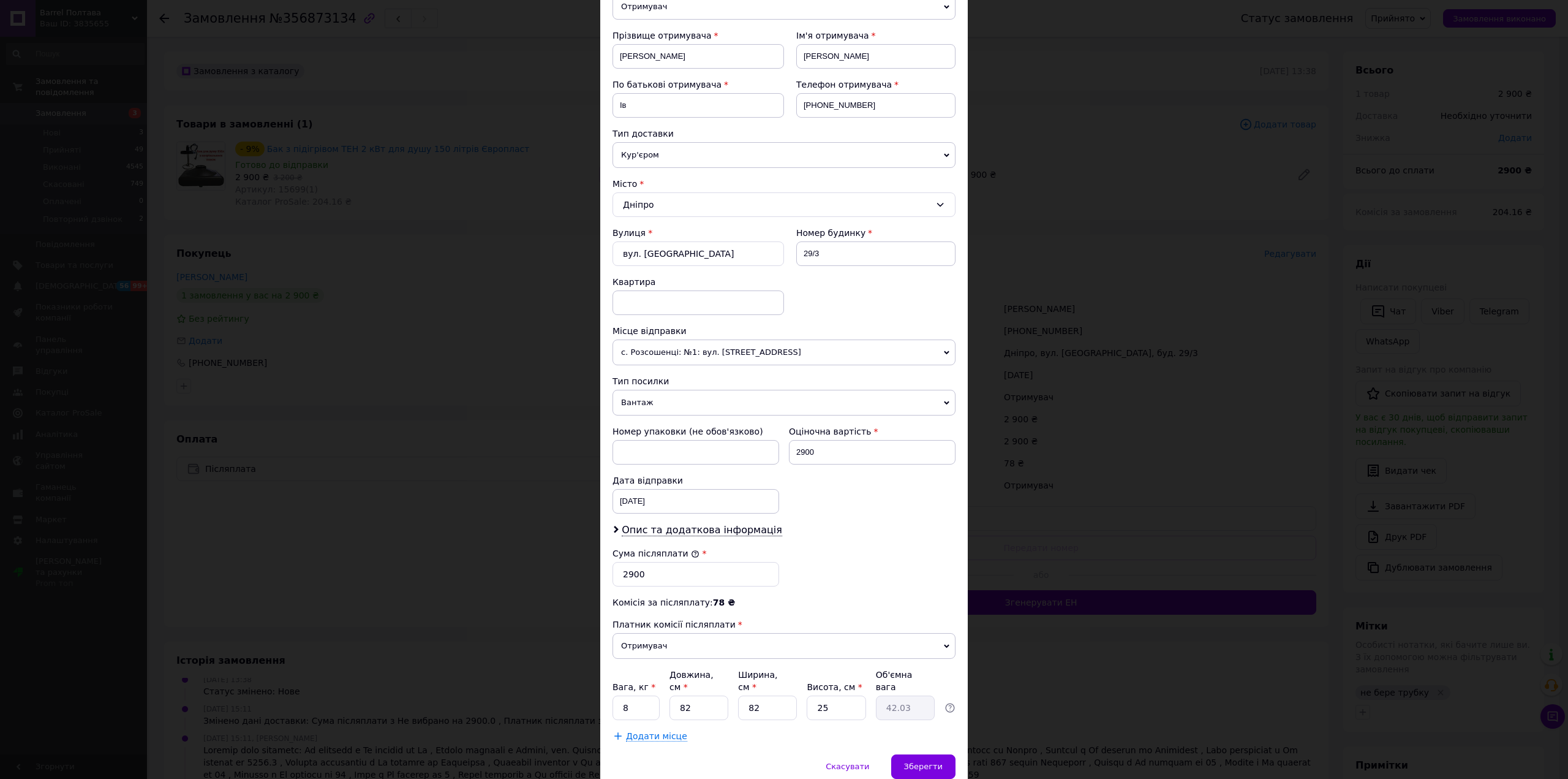
scroll to position [183, 0]
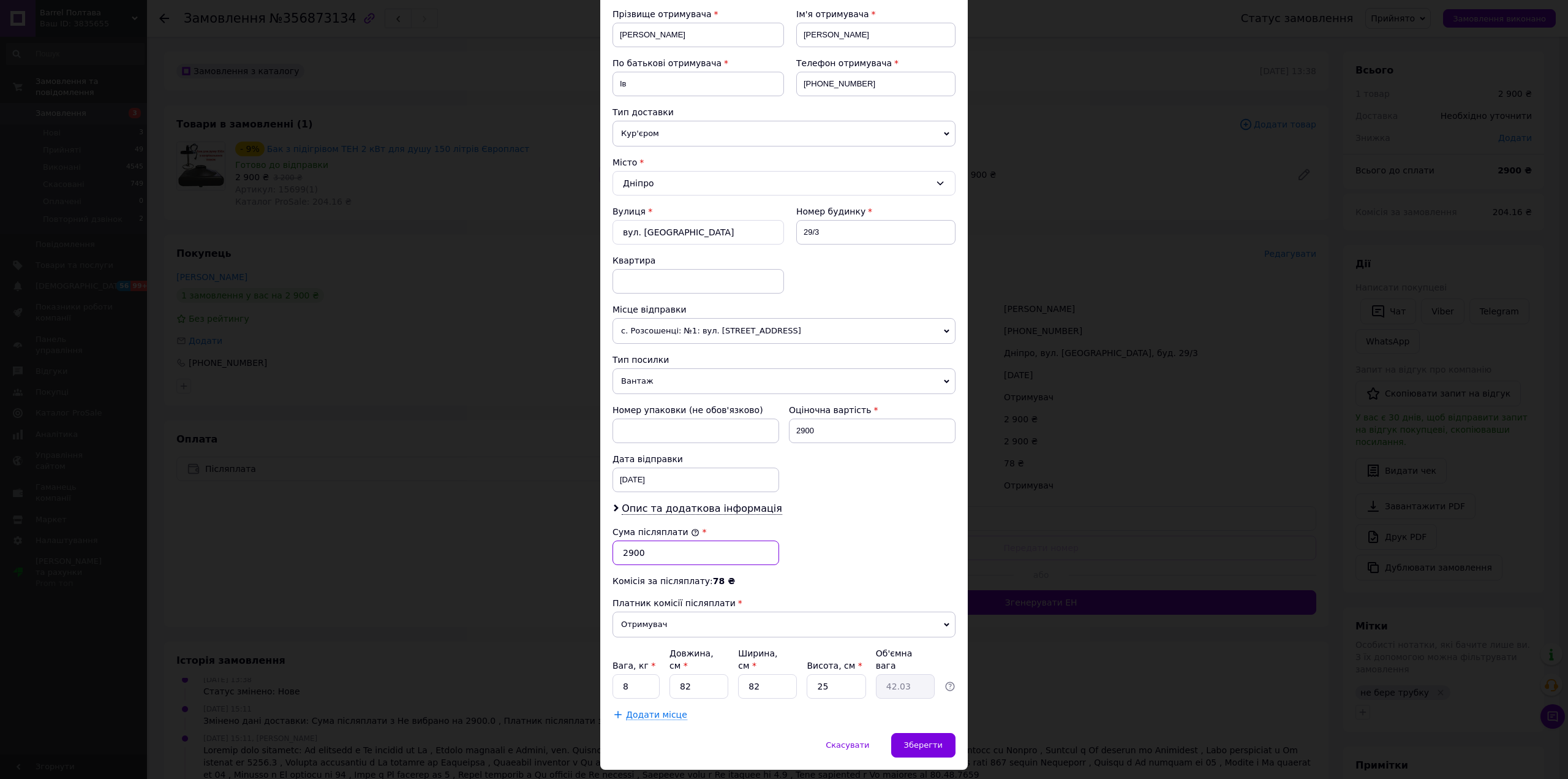
drag, startPoint x: 649, startPoint y: 554, endPoint x: 616, endPoint y: 553, distance: 33.0
click at [616, 553] on input "2900" at bounding box center [696, 552] width 167 height 25
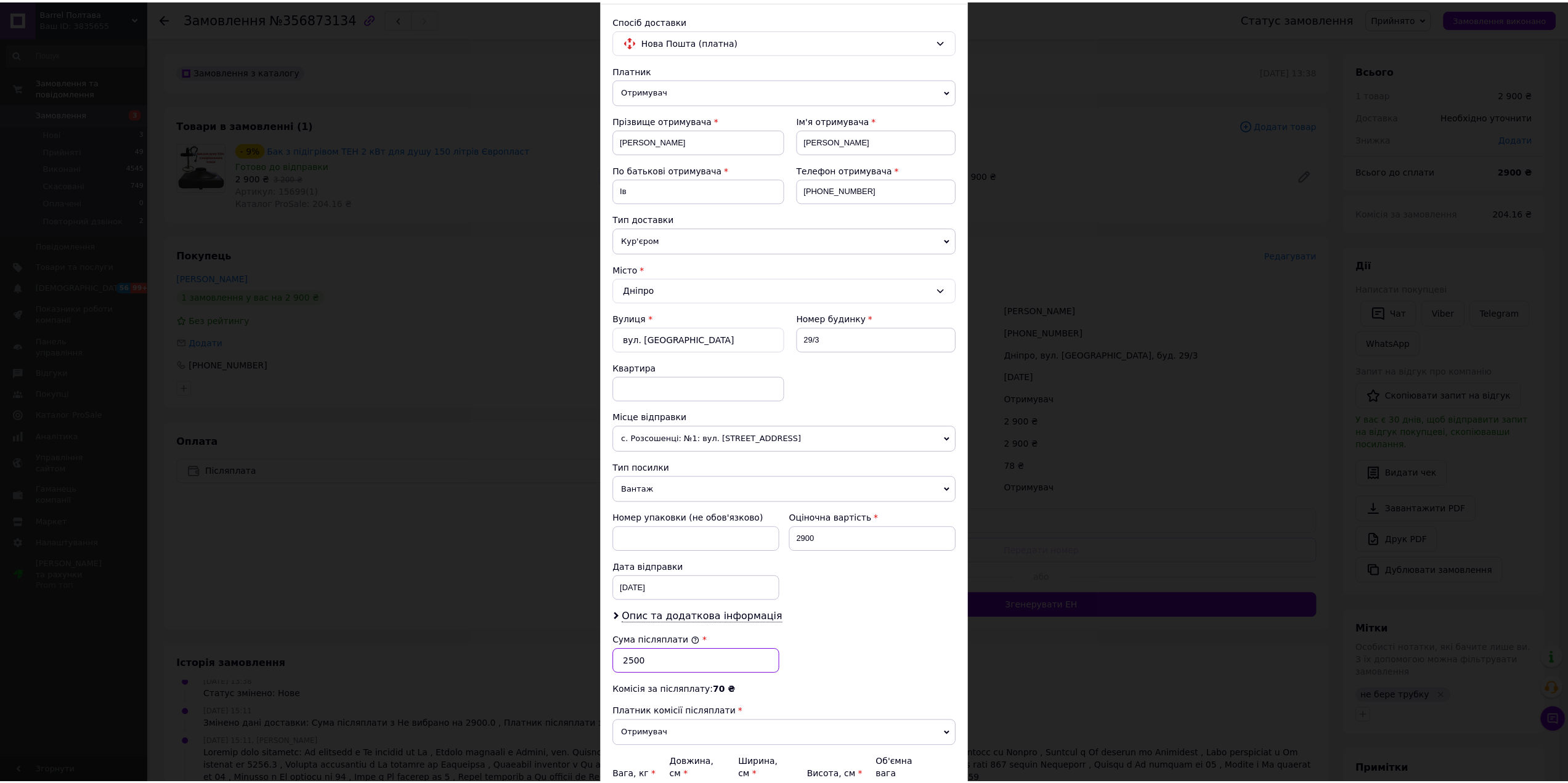
scroll to position [206, 0]
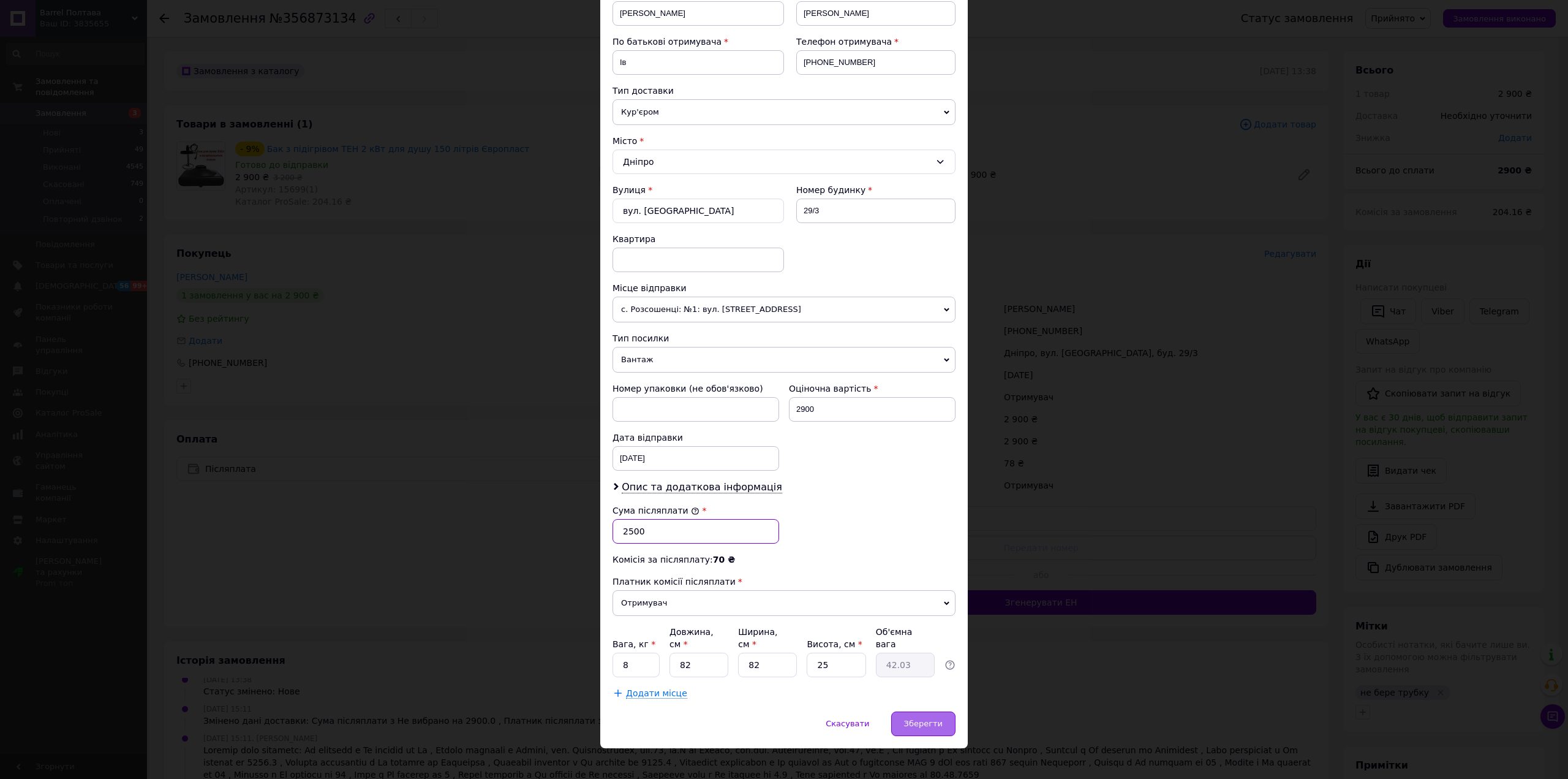
type input "2500"
click at [924, 719] on span "Зберегти" at bounding box center [923, 723] width 38 height 9
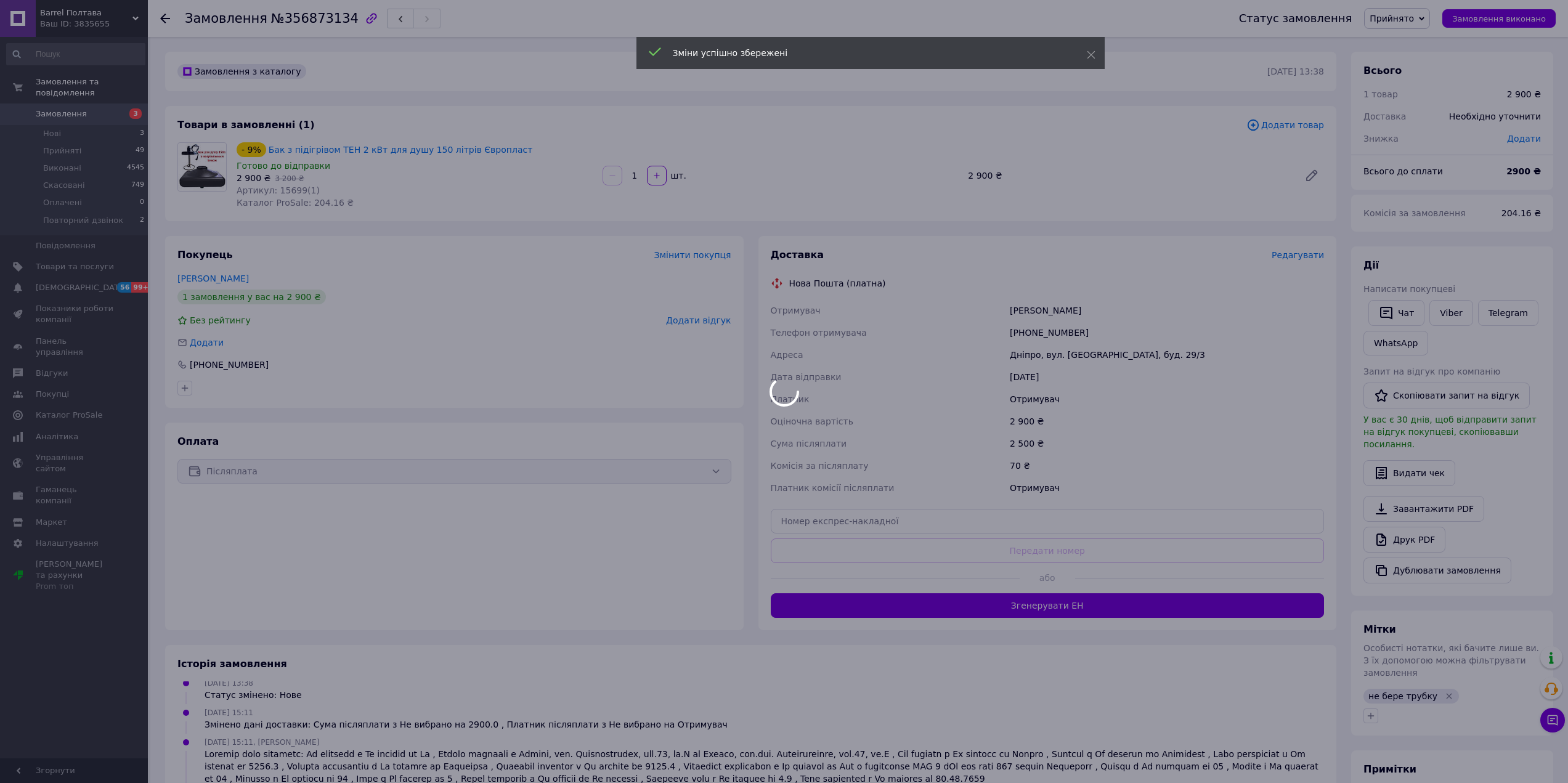
scroll to position [35, 0]
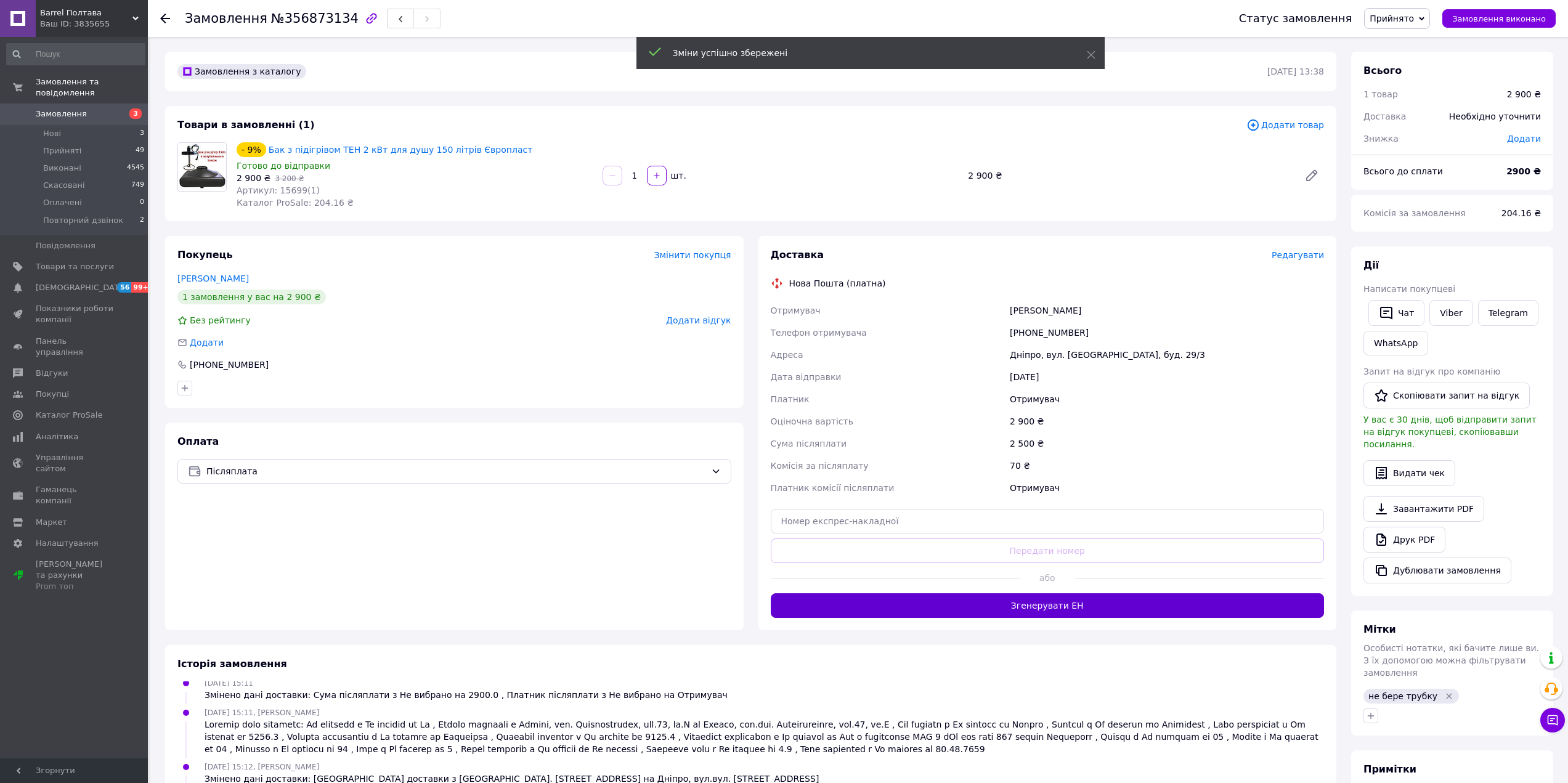
click at [1032, 605] on button "Згенерувати ЕН" at bounding box center [1048, 605] width 554 height 25
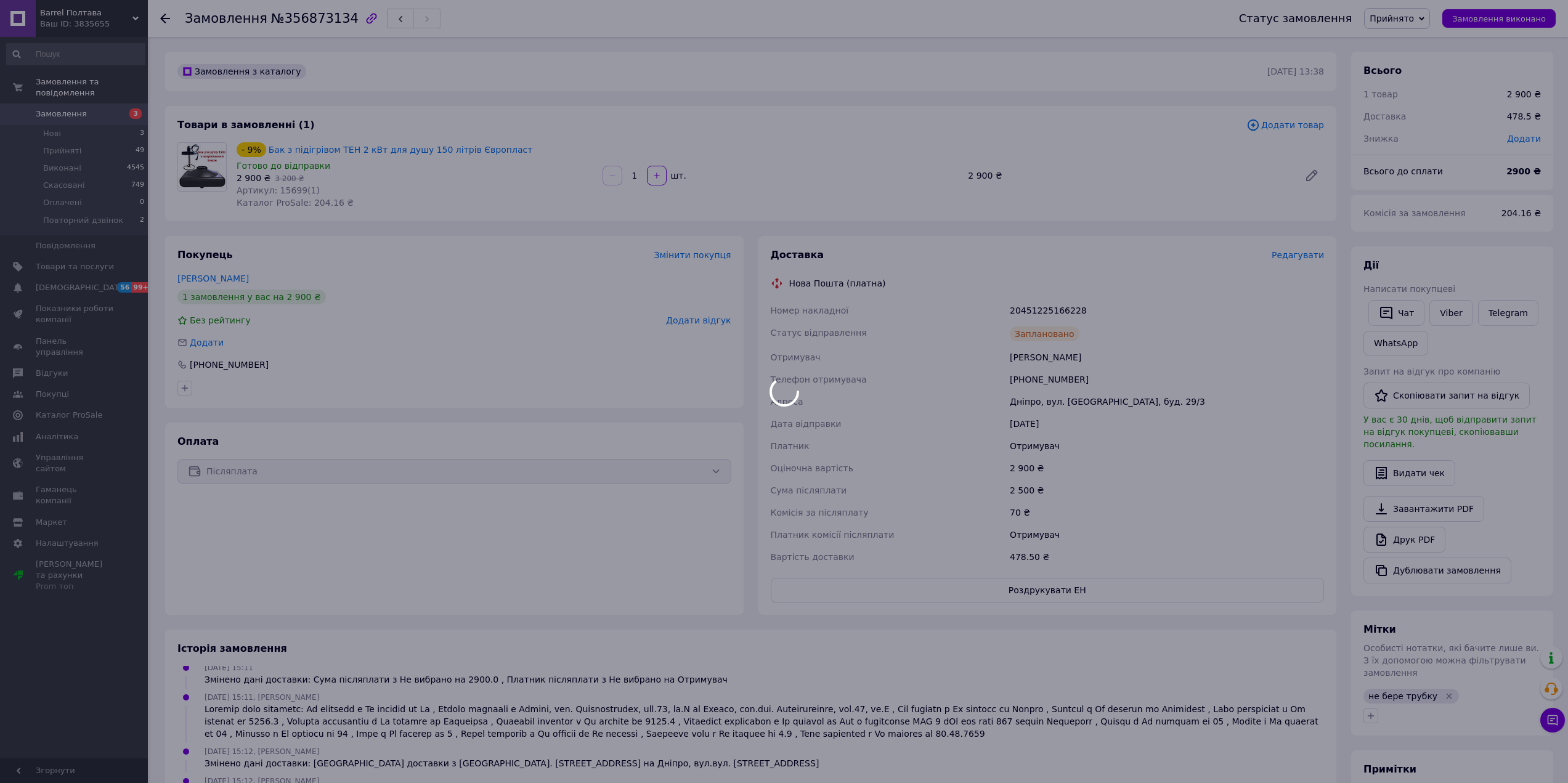
scroll to position [64, 0]
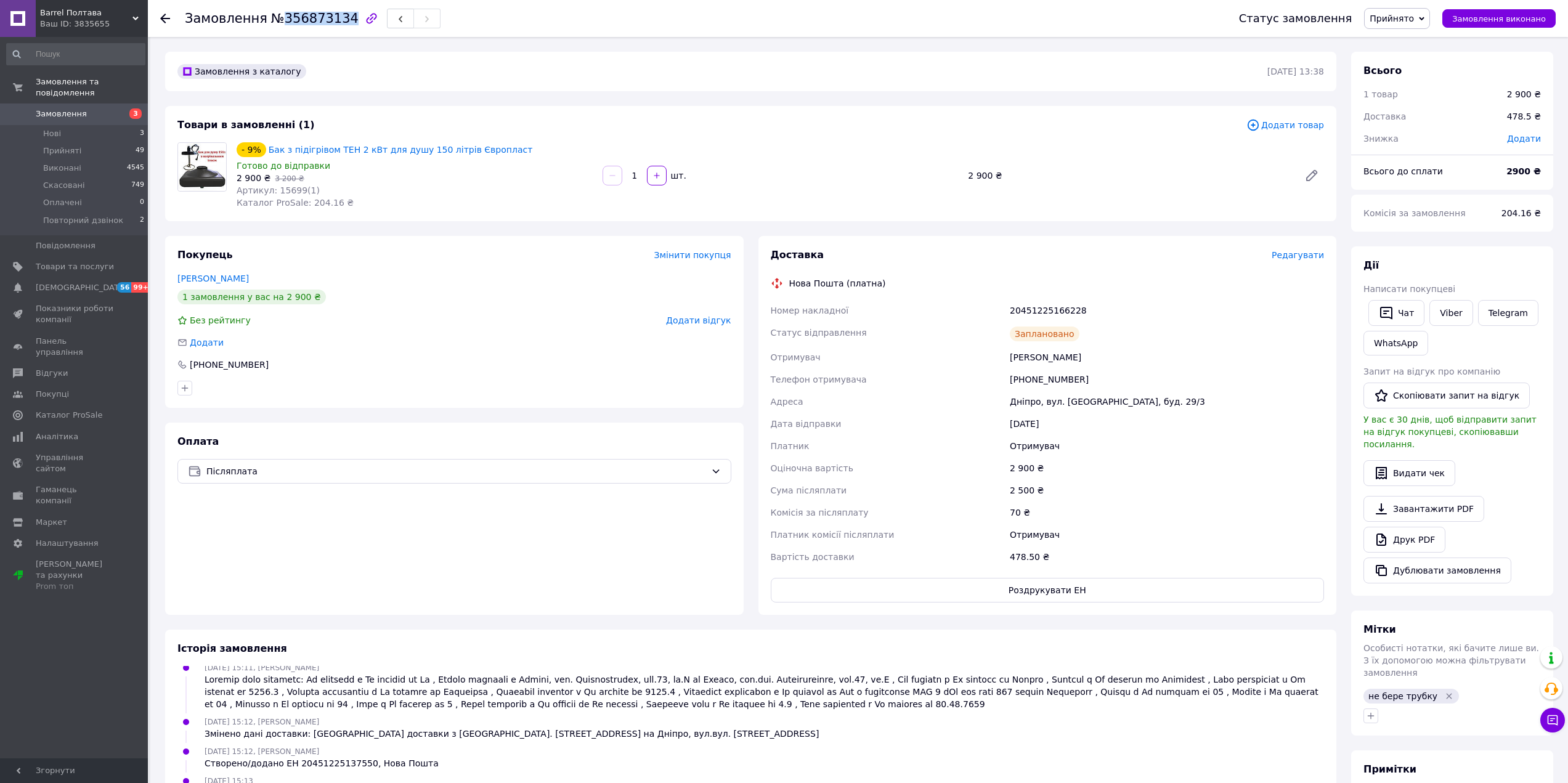
drag, startPoint x: 277, startPoint y: 16, endPoint x: 336, endPoint y: 19, distance: 59.1
click at [336, 19] on span "№356873134" at bounding box center [314, 19] width 87 height 15
copy span "356873134"
click at [1104, 593] on button "Роздрукувати ЕН" at bounding box center [1048, 590] width 554 height 25
drag, startPoint x: 1094, startPoint y: 304, endPoint x: 1007, endPoint y: 314, distance: 87.6
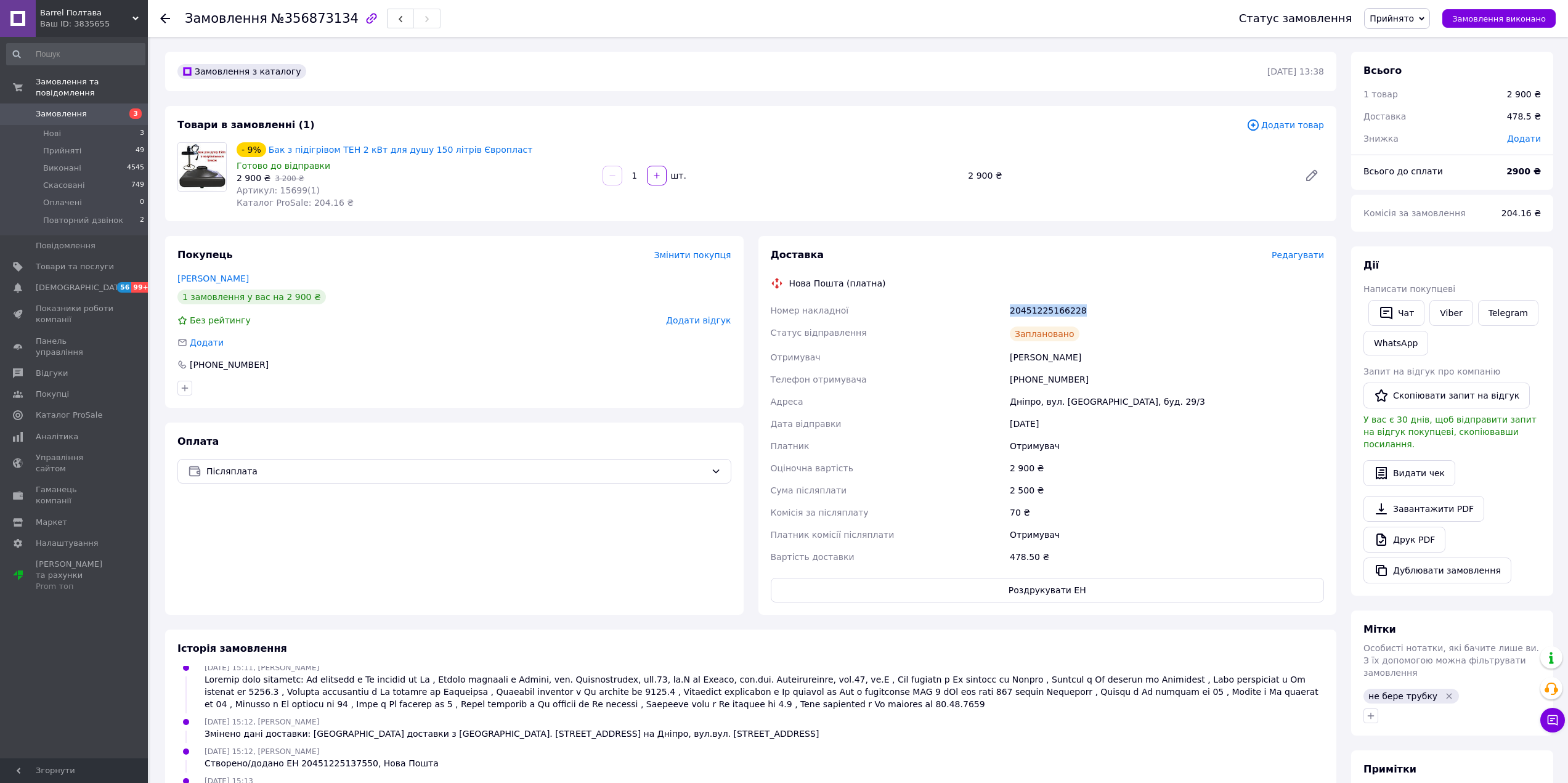
click at [1007, 314] on div "20451225166228" at bounding box center [1166, 310] width 319 height 22
copy div "20451225166228"
